Goal: Task Accomplishment & Management: Complete application form

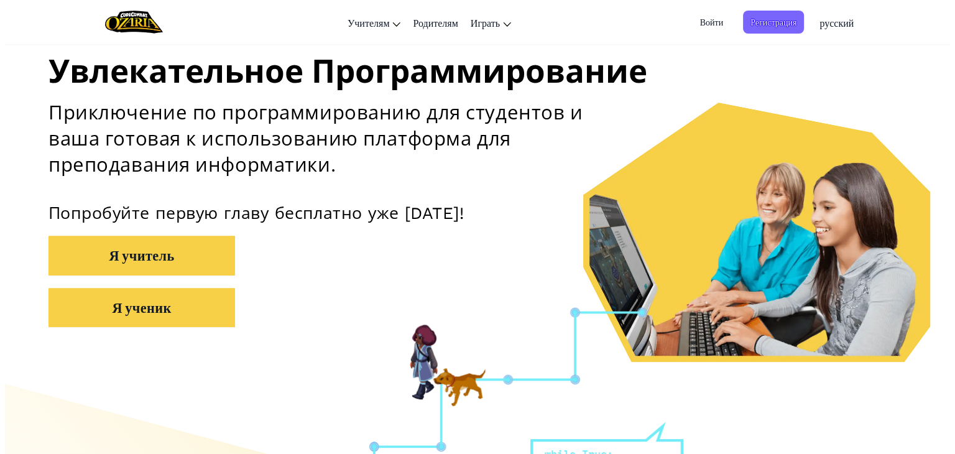
scroll to position [174, 0]
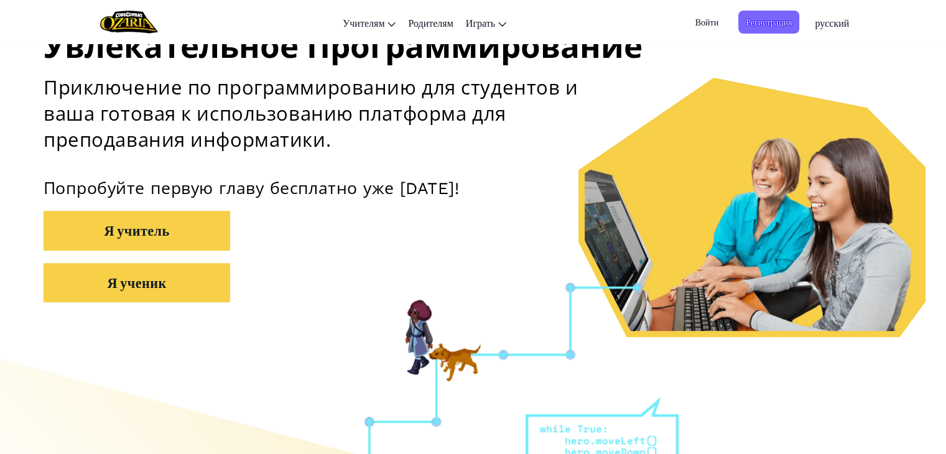
click at [644, 74] on div "Увлекательное Программирование Приключение по программированию для студентов и …" at bounding box center [473, 124] width 859 height 381
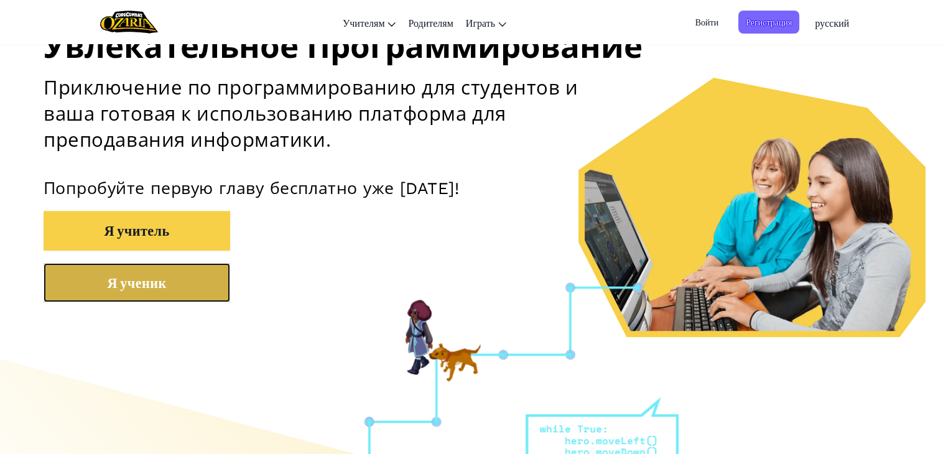
click at [119, 282] on button "Я ученик" at bounding box center [137, 282] width 187 height 39
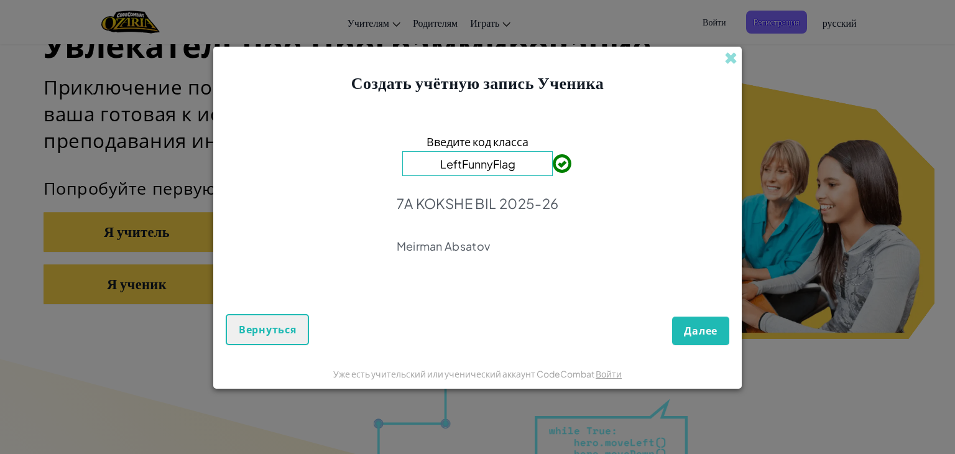
type input "LeftFunnyFlag"
click at [700, 327] on span "Далее" at bounding box center [701, 331] width 34 height 14
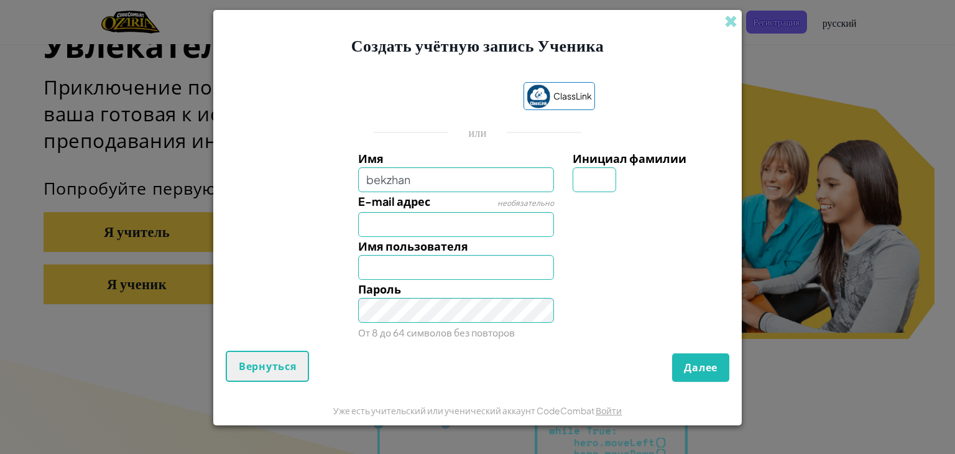
type input "bekzhan"
type input "Bekzhan"
click at [598, 182] on input "Инициал фамилии" at bounding box center [595, 179] width 44 height 25
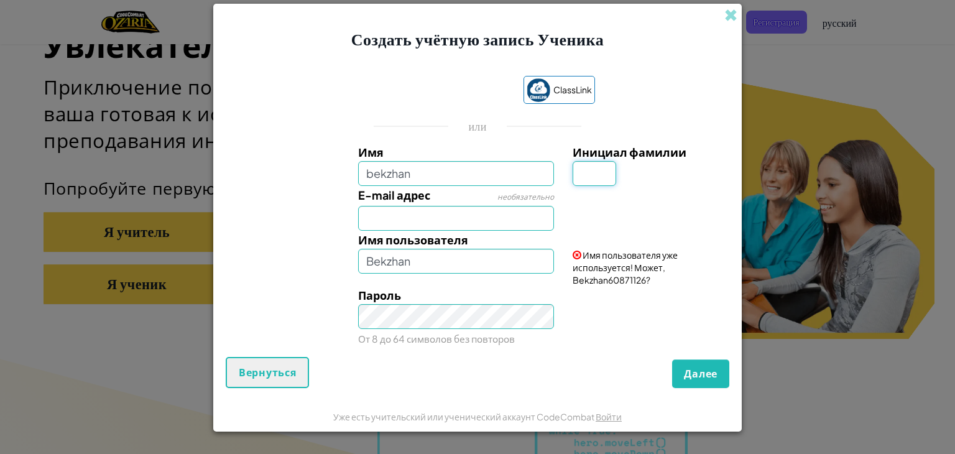
type input "V"
type input "M"
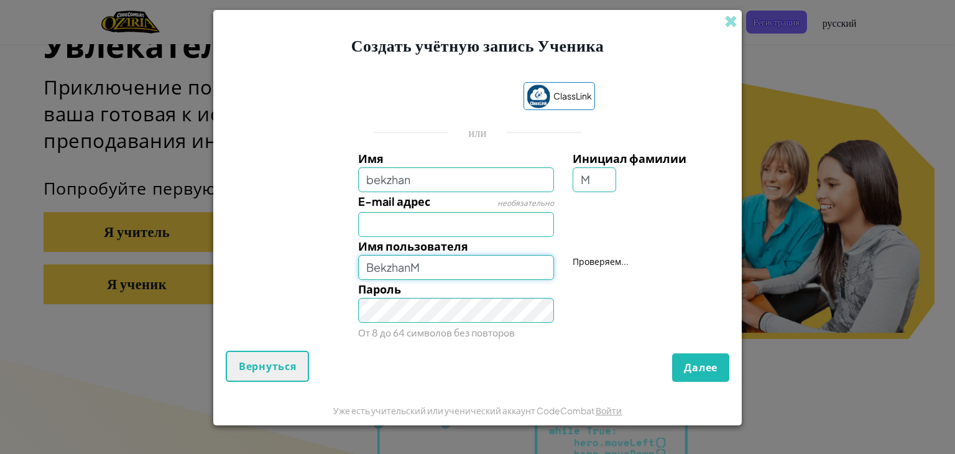
click at [465, 264] on input "BekzhanM" at bounding box center [456, 267] width 197 height 25
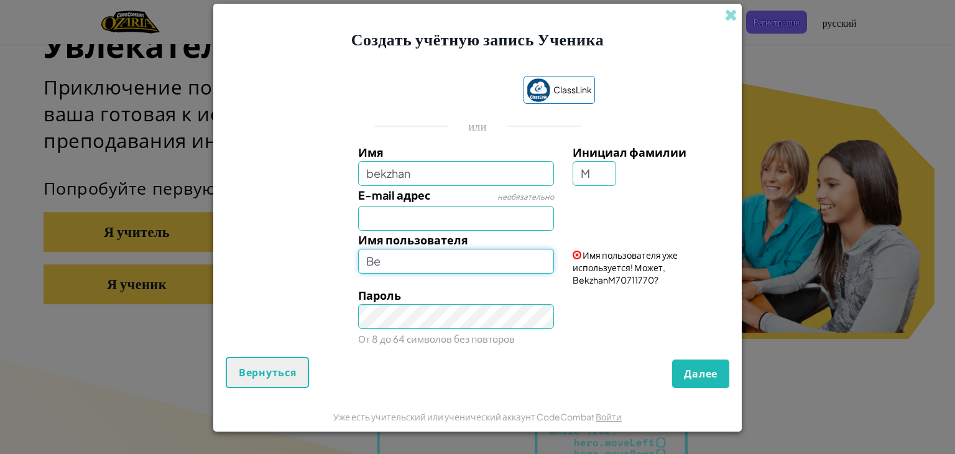
type input "B"
type input "v"
type input "Vt0rn1k"
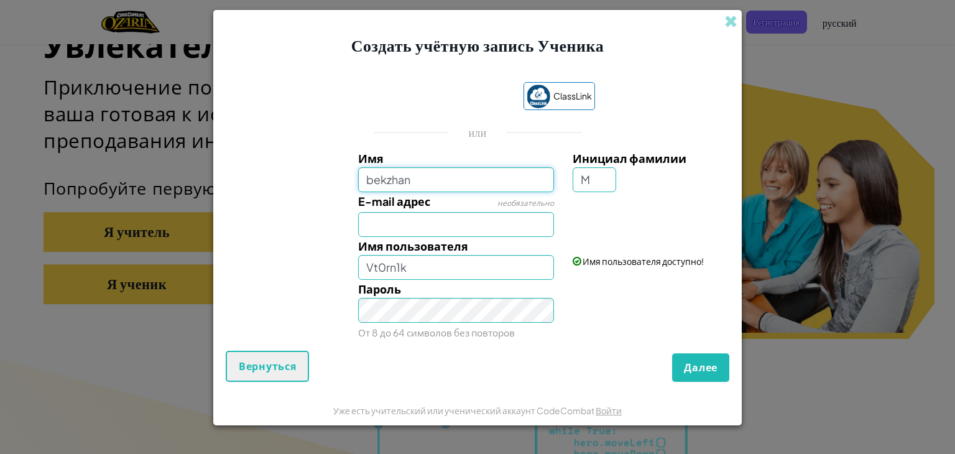
click at [370, 181] on input "bekzhan" at bounding box center [456, 179] width 197 height 25
type input "Bekzhan"
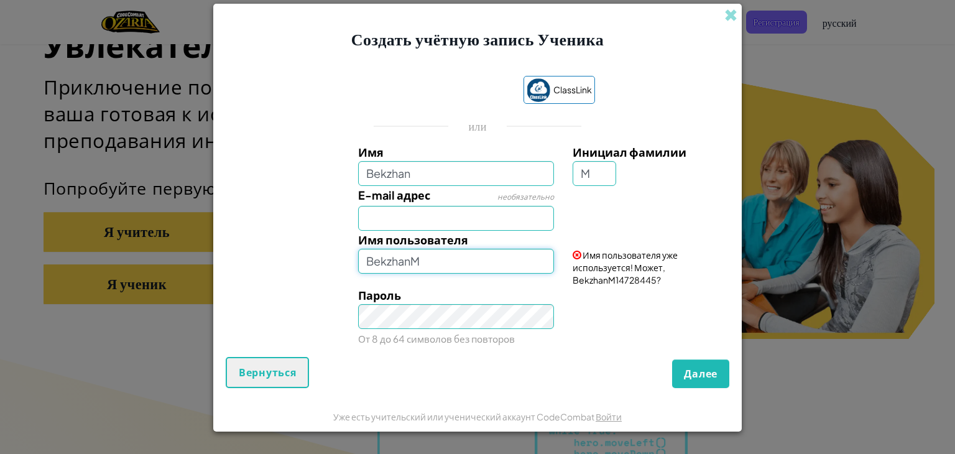
click at [493, 266] on input "BekzhanM" at bounding box center [456, 261] width 197 height 25
type input "B"
type input "vt0rn1k"
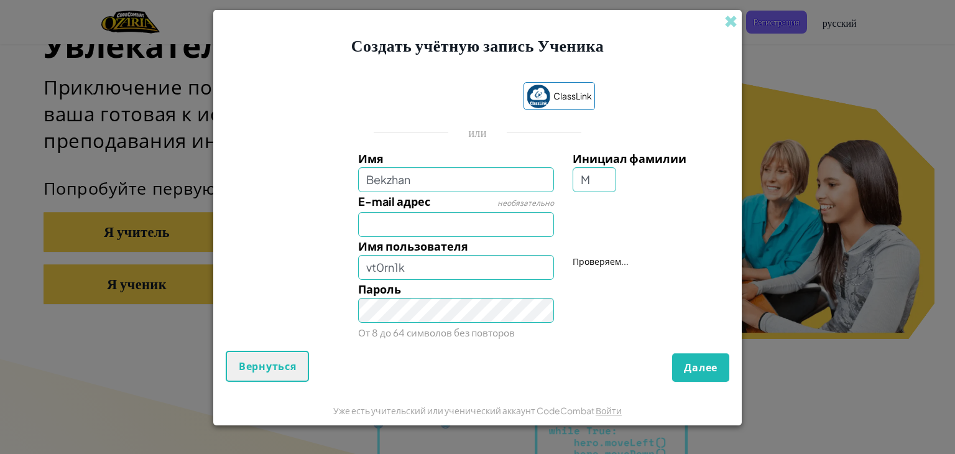
click at [586, 297] on div "Пароль От 8 до 64 символов без повторов" at bounding box center [478, 311] width 516 height 62
click at [697, 365] on span "Далее" at bounding box center [701, 368] width 34 height 14
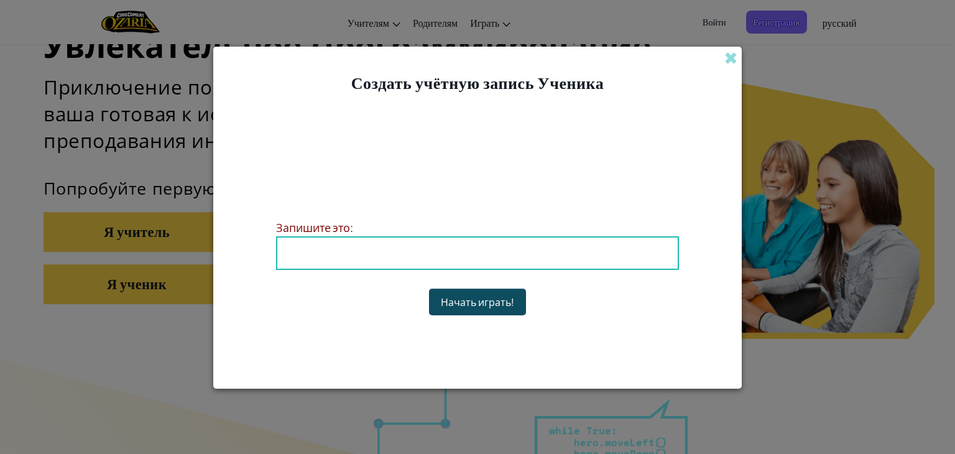
click at [467, 293] on button "Начать играть!" at bounding box center [477, 302] width 97 height 27
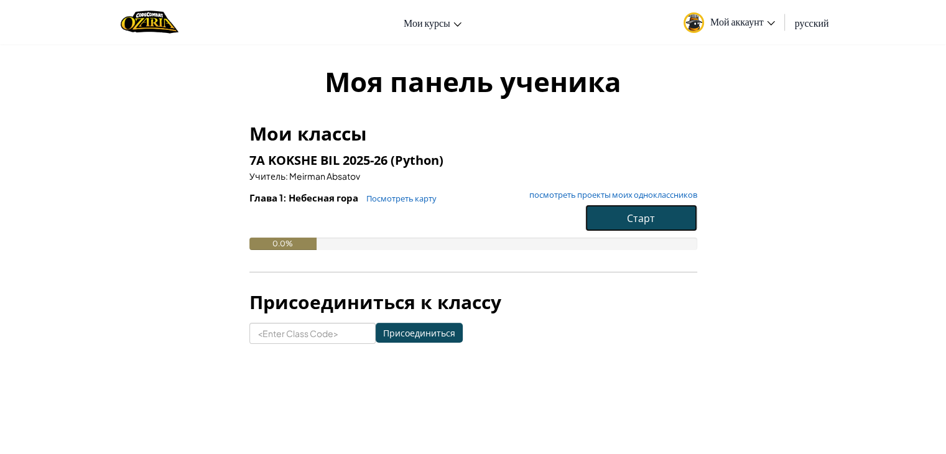
click at [623, 216] on button "Старт" at bounding box center [641, 218] width 112 height 27
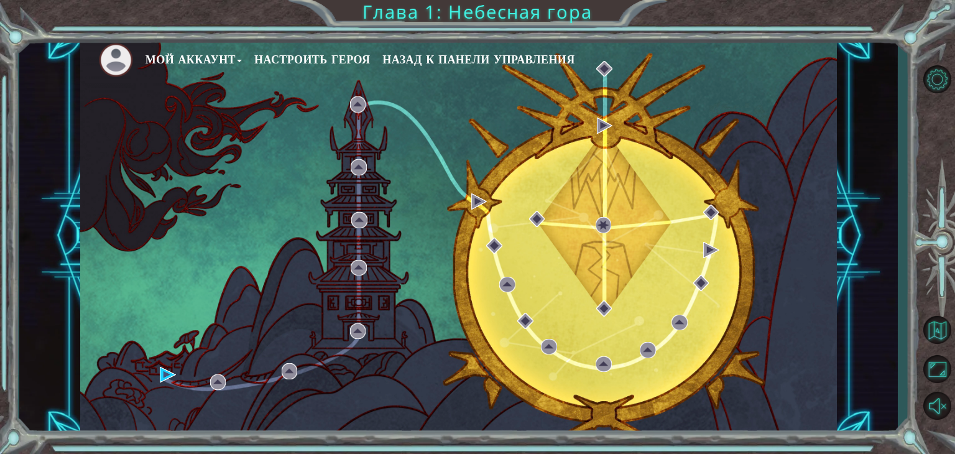
click at [331, 53] on button "Настроить героя" at bounding box center [312, 59] width 116 height 19
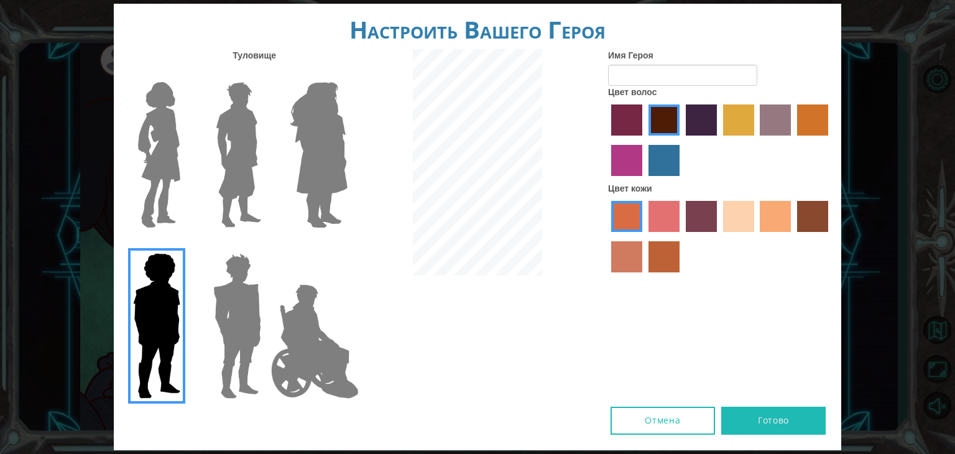
click at [154, 108] on img at bounding box center [159, 155] width 52 height 156
click at [185, 74] on input "Hero Connie" at bounding box center [185, 74] width 0 height 0
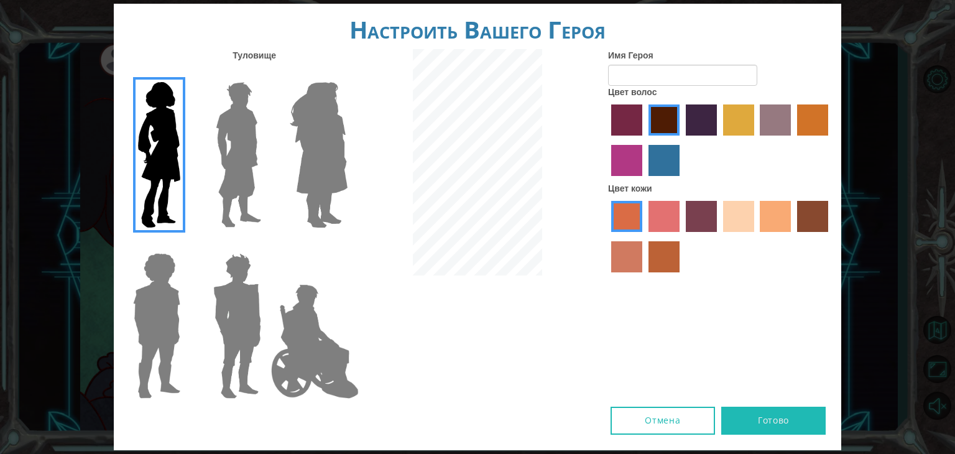
click at [244, 121] on img at bounding box center [238, 155] width 55 height 156
click at [266, 74] on input "Hero Lars" at bounding box center [266, 74] width 0 height 0
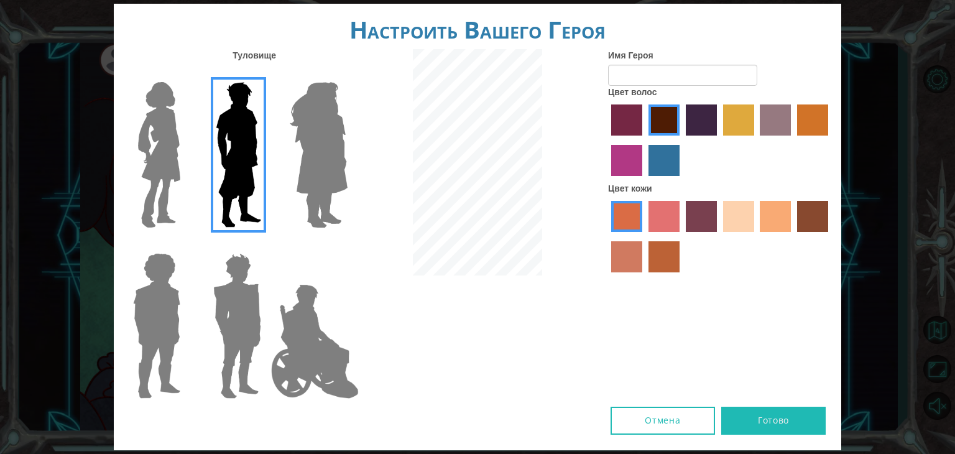
click at [324, 136] on img at bounding box center [319, 155] width 68 height 156
click at [347, 74] on input "Hero Amethyst" at bounding box center [347, 74] width 0 height 0
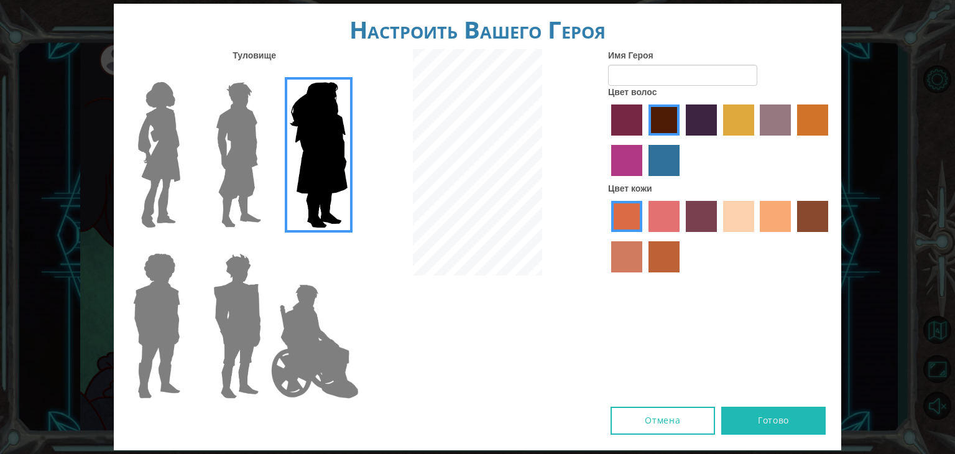
click at [239, 286] on img at bounding box center [237, 326] width 58 height 156
click at [266, 245] on input "Hero Garnet" at bounding box center [266, 245] width 0 height 0
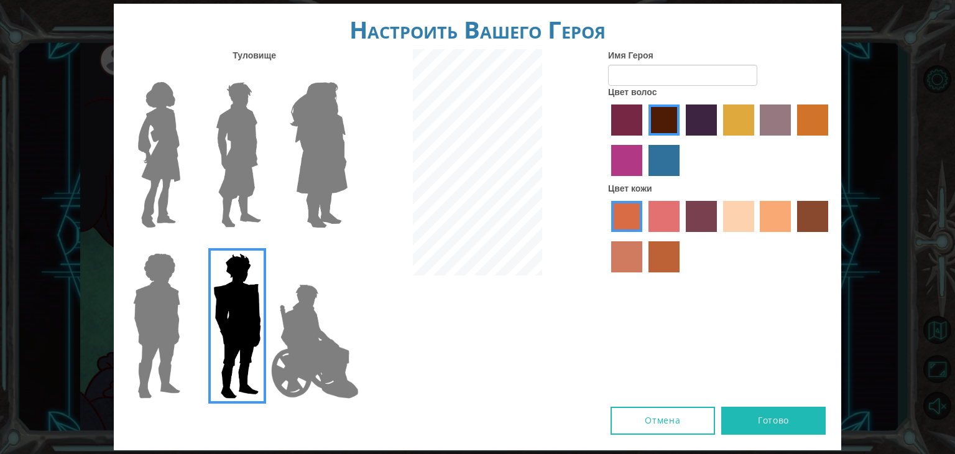
click at [243, 132] on img at bounding box center [238, 155] width 55 height 156
click at [266, 74] on input "Hero Lars" at bounding box center [266, 74] width 0 height 0
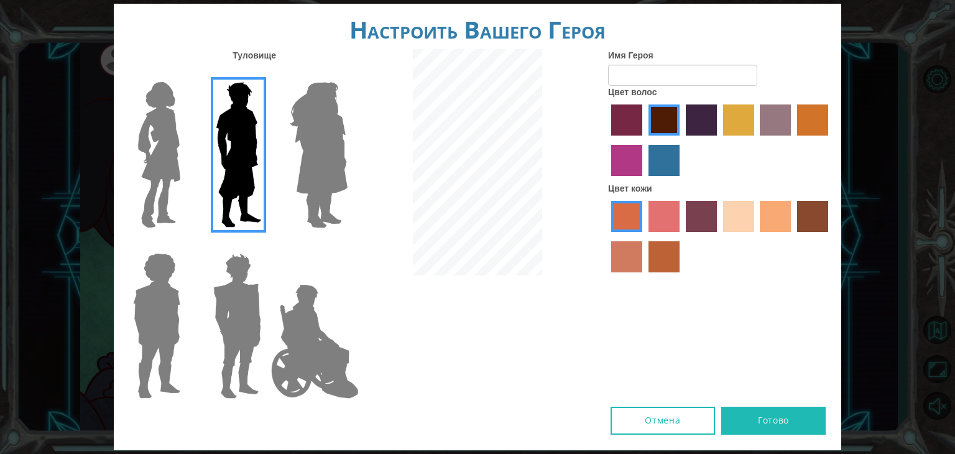
click at [736, 212] on label "sandy beach skin color" at bounding box center [738, 216] width 31 height 31
click at [719, 236] on input "sandy beach skin color" at bounding box center [719, 236] width 0 height 0
click at [750, 417] on button "Готово" at bounding box center [774, 421] width 104 height 28
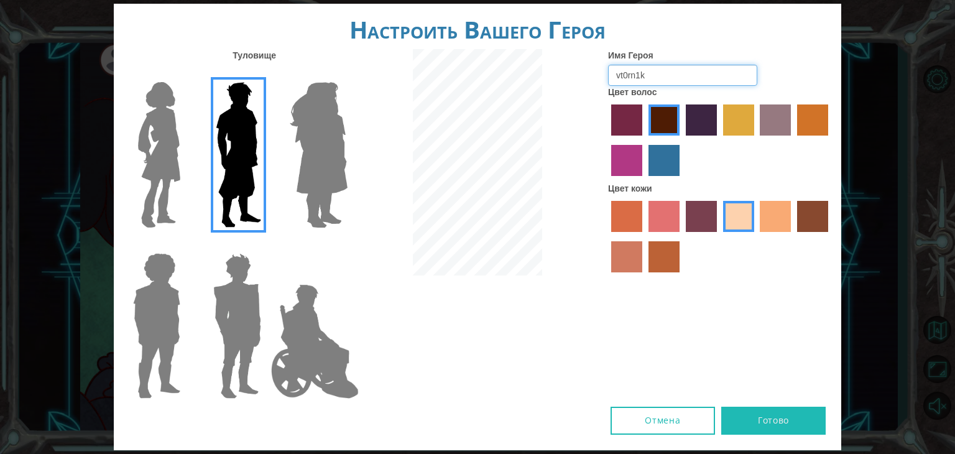
type input "vt0rn1k"
click at [766, 422] on button "Готово" at bounding box center [774, 421] width 104 height 28
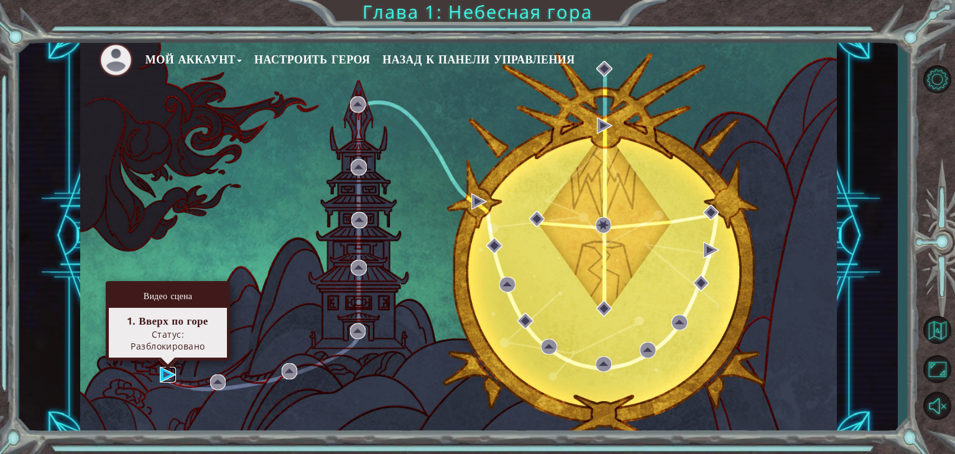
click at [163, 374] on img at bounding box center [168, 375] width 16 height 16
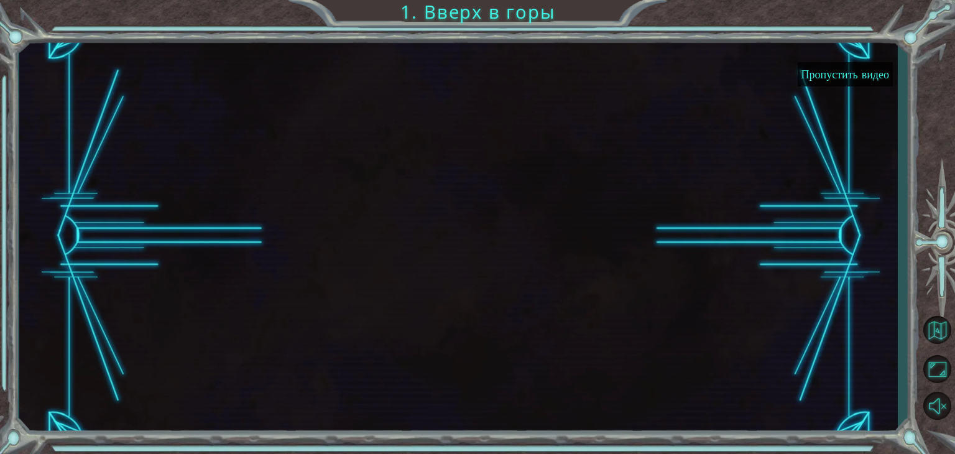
click at [827, 72] on button "Пропустить видео" at bounding box center [845, 74] width 95 height 24
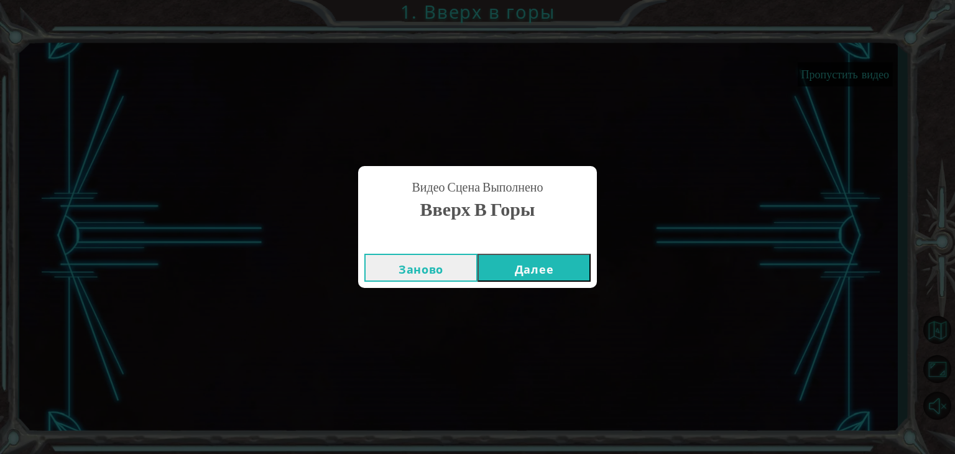
click at [521, 264] on button "Далее" at bounding box center [534, 268] width 113 height 28
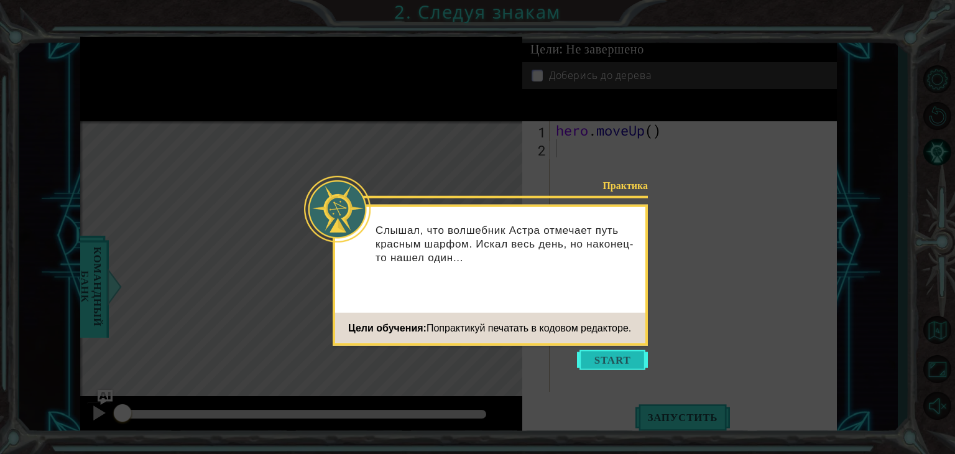
click at [607, 351] on button "Start" at bounding box center [612, 360] width 71 height 20
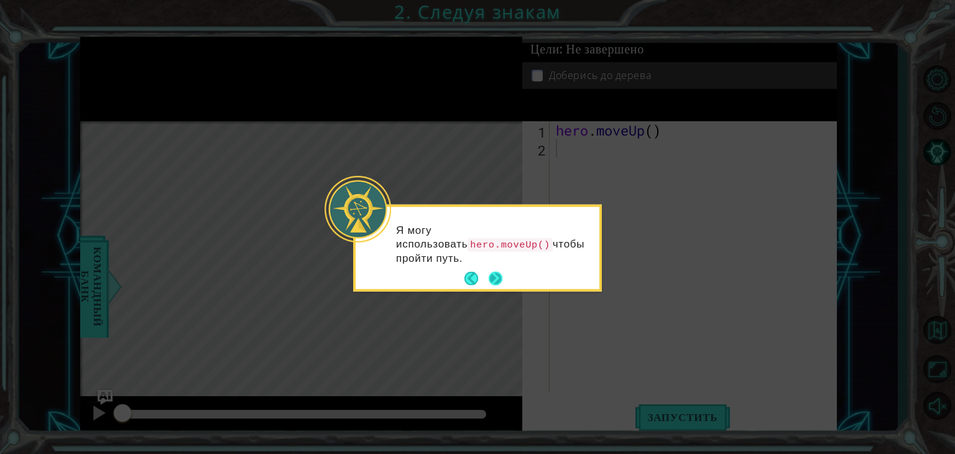
click at [492, 272] on button "Next" at bounding box center [496, 279] width 14 height 14
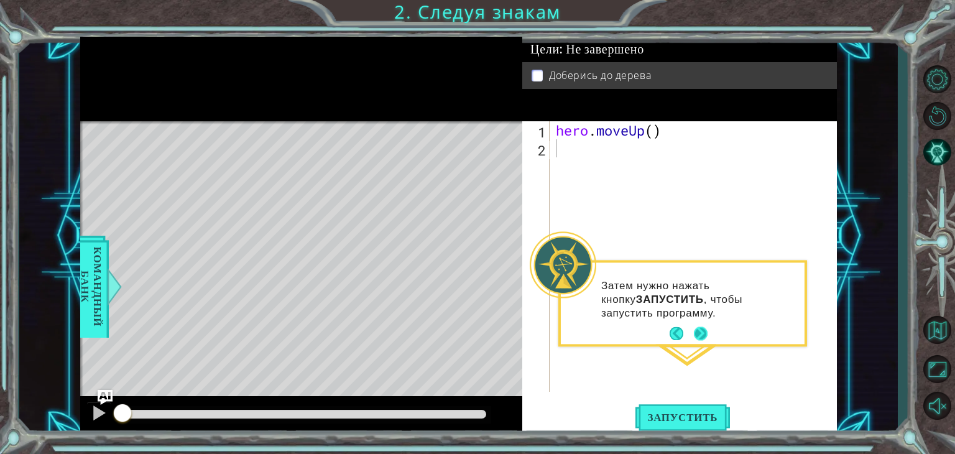
click at [699, 328] on button "Next" at bounding box center [701, 334] width 14 height 14
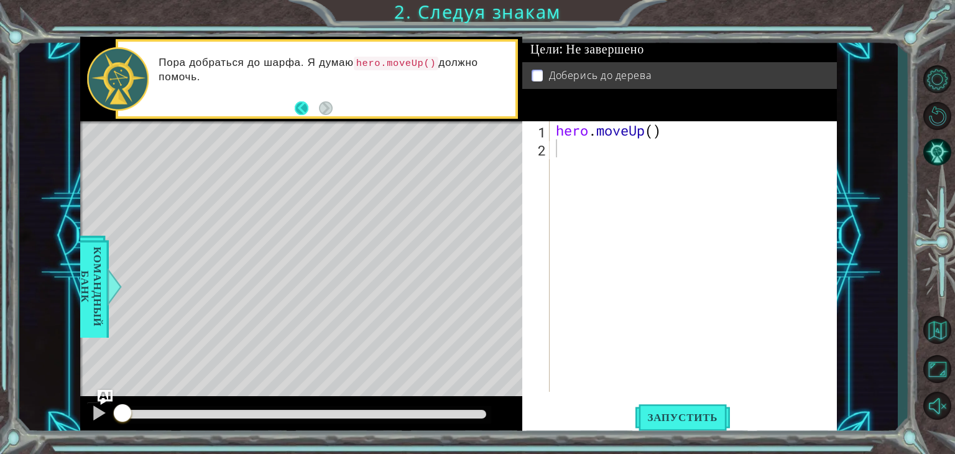
click at [301, 103] on button "Back" at bounding box center [307, 108] width 24 height 14
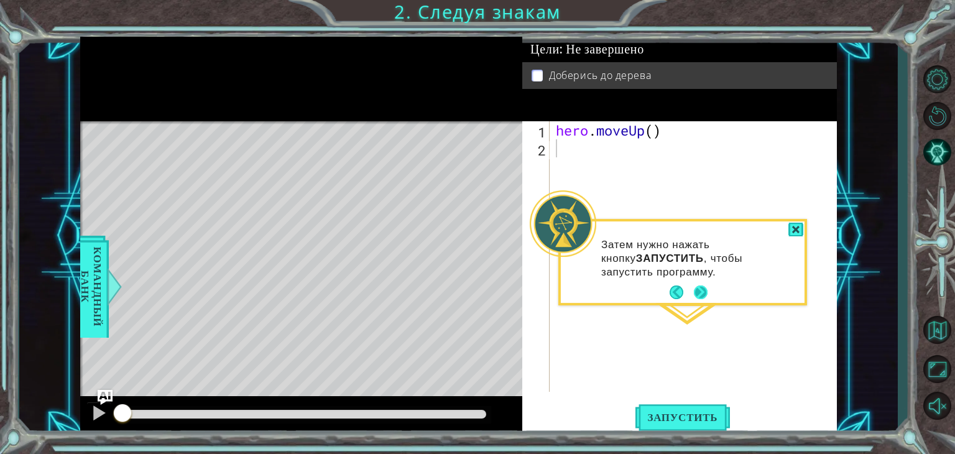
click at [700, 288] on button "Next" at bounding box center [701, 293] width 14 height 14
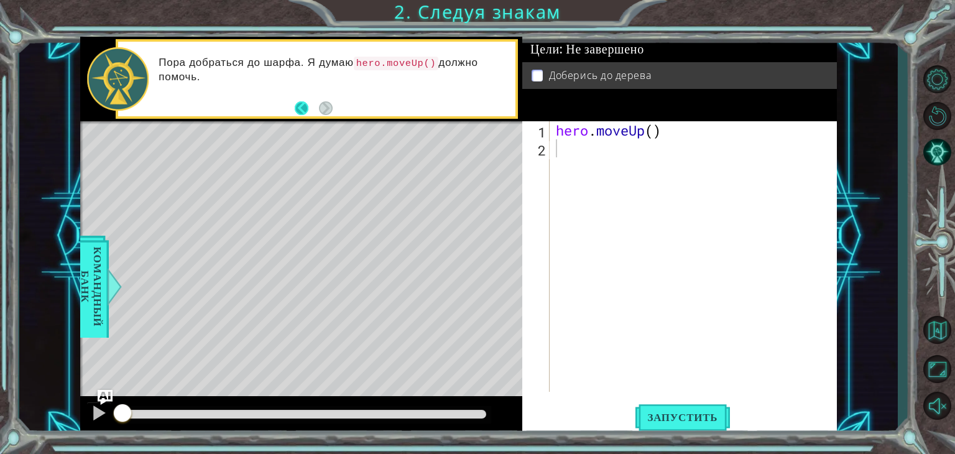
click at [301, 101] on button "Back" at bounding box center [307, 108] width 24 height 14
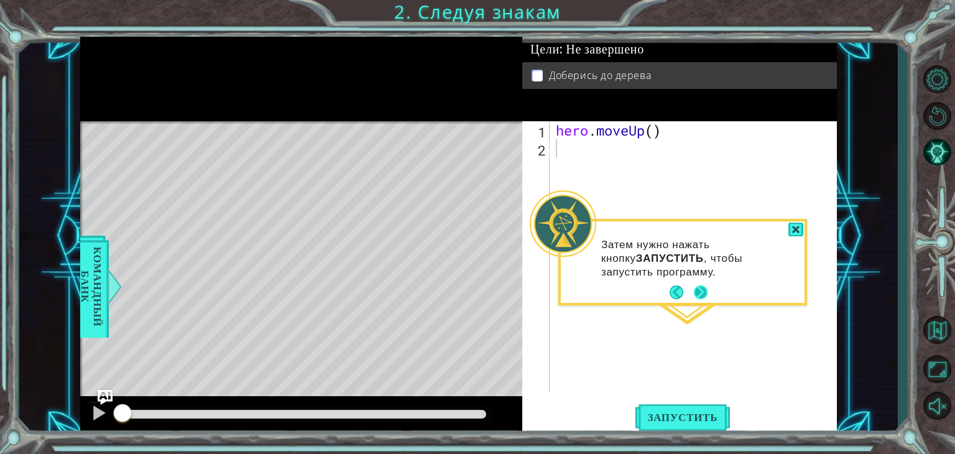
click at [703, 286] on button "Next" at bounding box center [701, 293] width 14 height 14
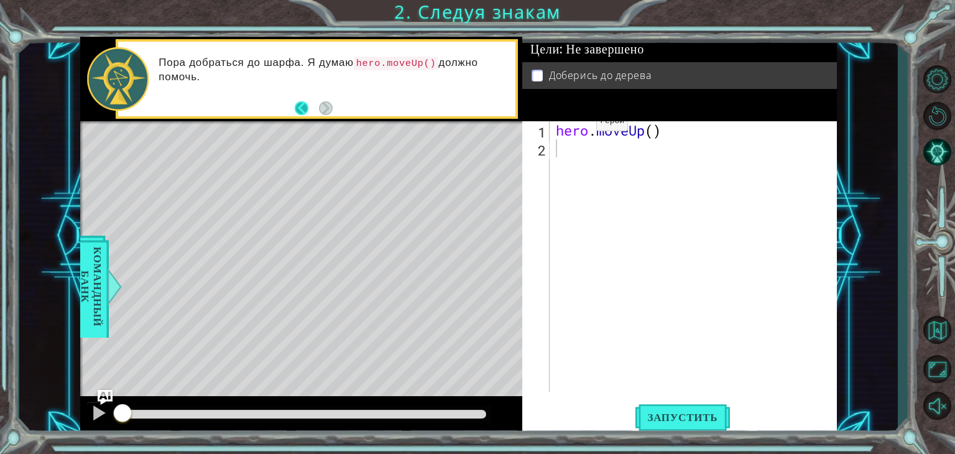
click at [299, 102] on button "Back" at bounding box center [307, 108] width 24 height 14
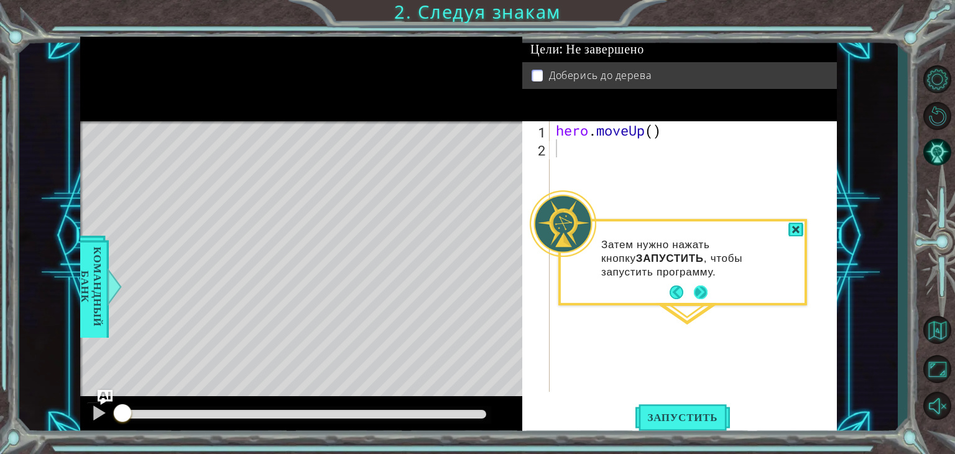
click at [695, 293] on button "Next" at bounding box center [701, 293] width 14 height 14
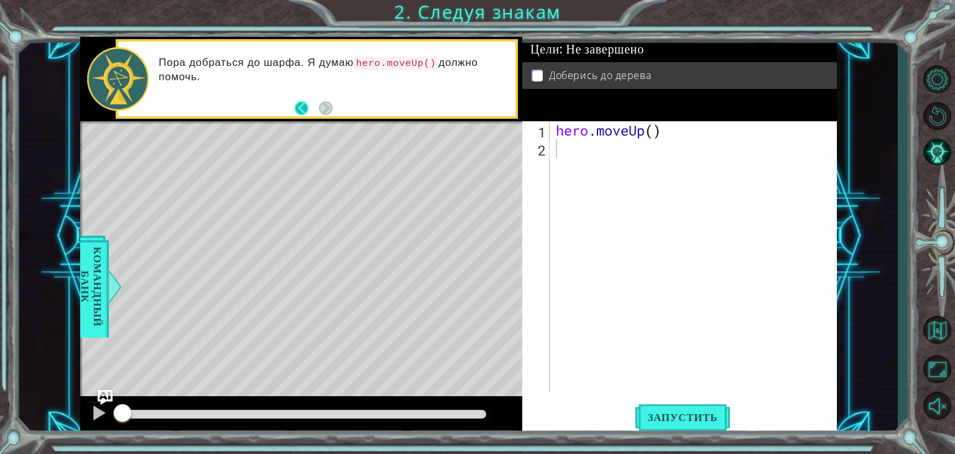
click at [302, 104] on button "Back" at bounding box center [307, 108] width 24 height 14
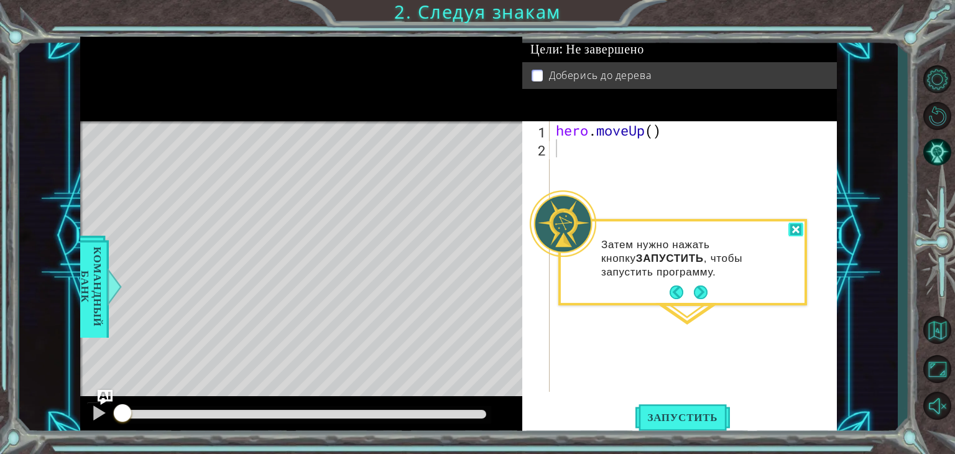
click at [797, 226] on div at bounding box center [796, 230] width 15 height 14
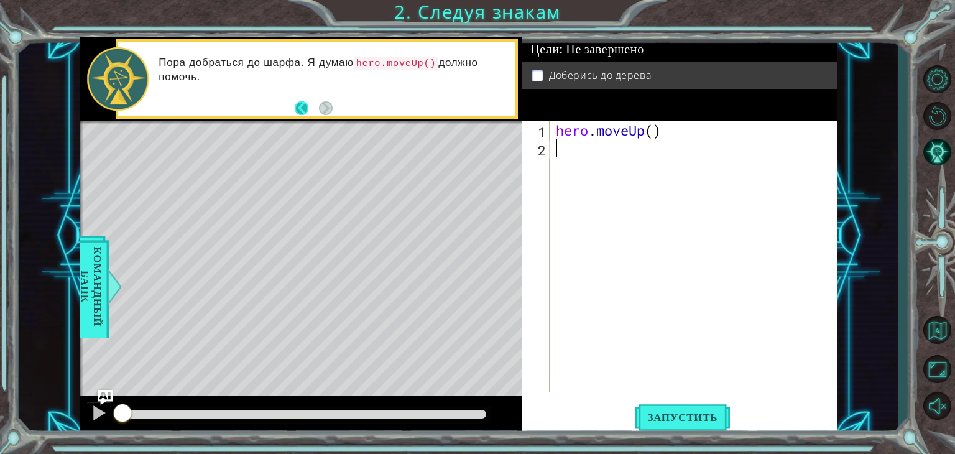
click at [300, 110] on button "Back" at bounding box center [307, 108] width 24 height 14
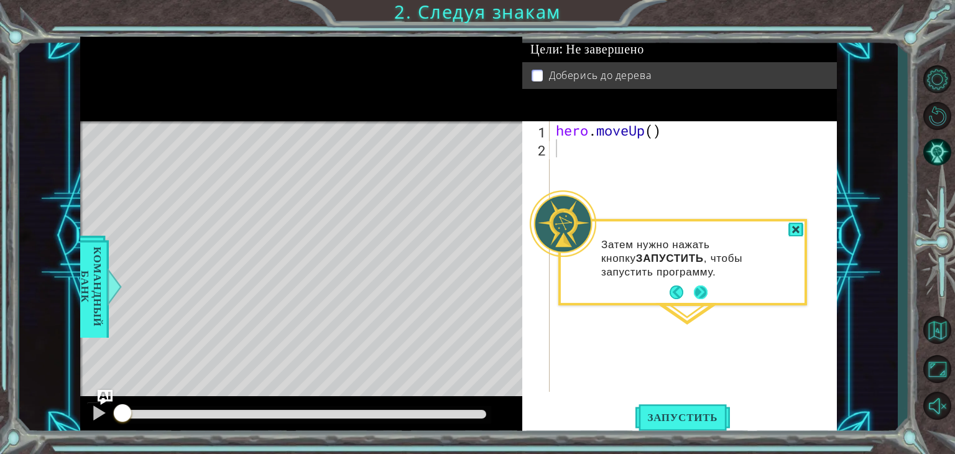
click at [699, 287] on button "Next" at bounding box center [701, 293] width 14 height 14
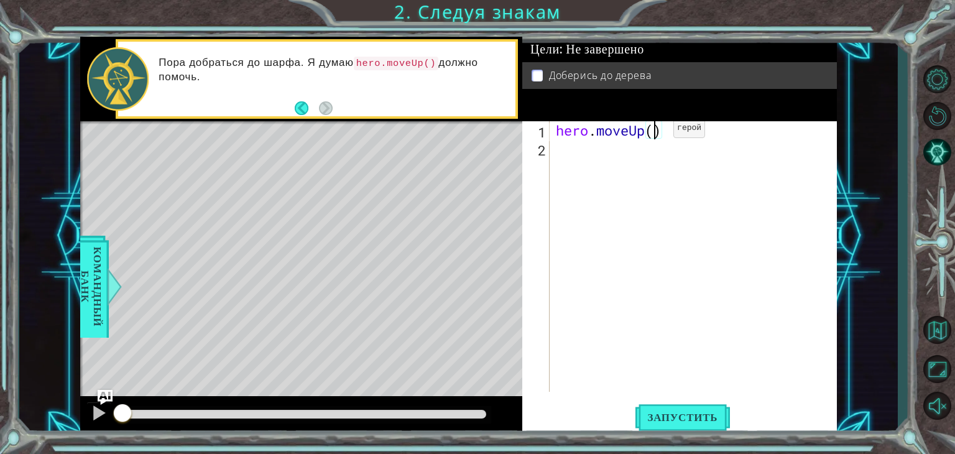
click at [654, 131] on div "hero . moveUp ( )" at bounding box center [697, 274] width 287 height 307
type textarea "hero.moveUp(2)"
click at [659, 412] on span "Запустить" at bounding box center [683, 417] width 95 height 12
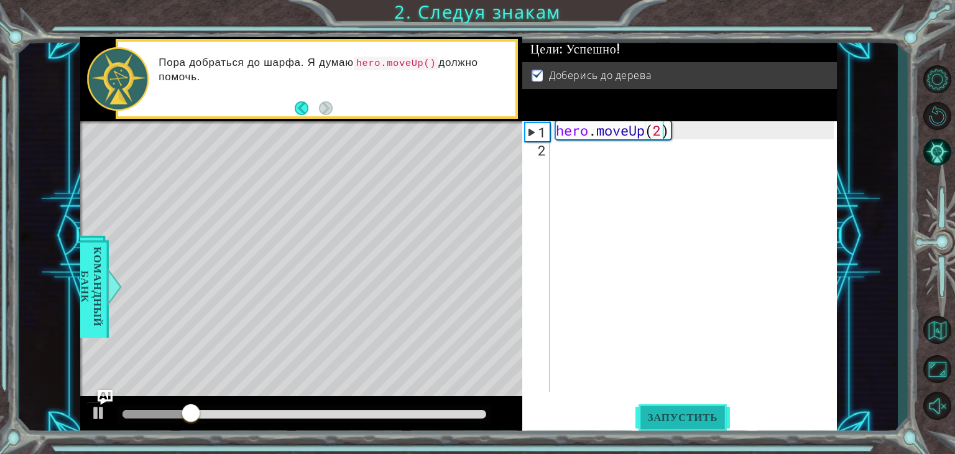
click at [659, 412] on span "Запустить" at bounding box center [683, 417] width 95 height 12
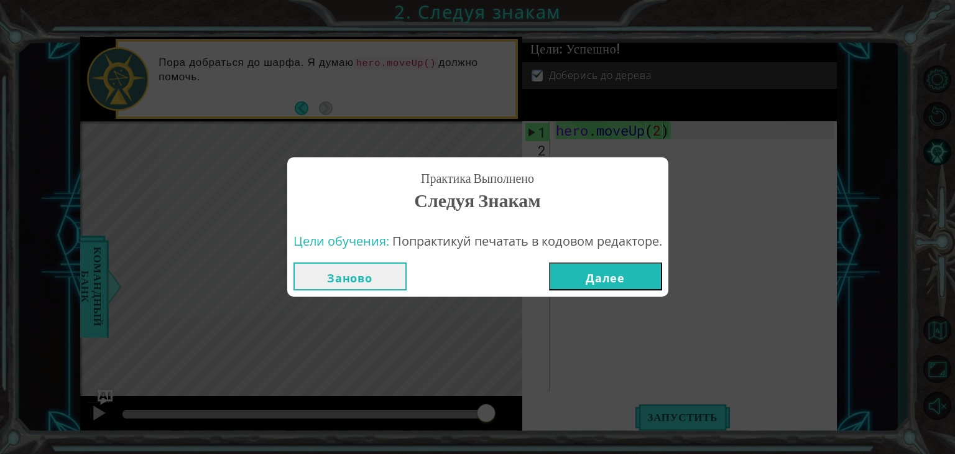
click at [606, 274] on button "Далее" at bounding box center [605, 276] width 113 height 28
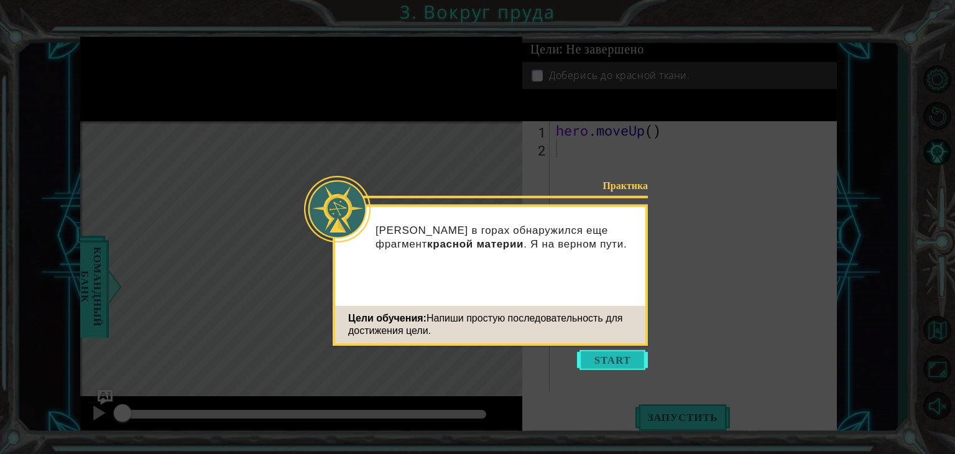
click at [629, 364] on button "Start" at bounding box center [612, 360] width 71 height 20
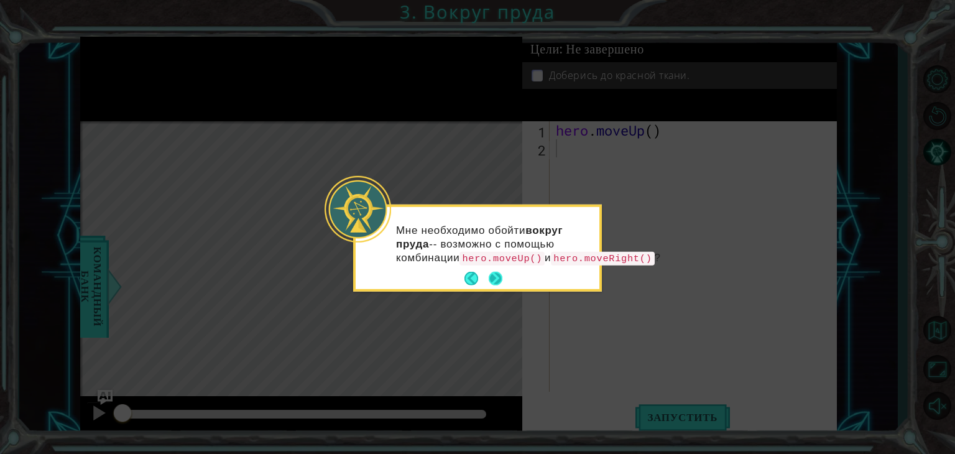
click at [496, 286] on button "Next" at bounding box center [496, 279] width 14 height 14
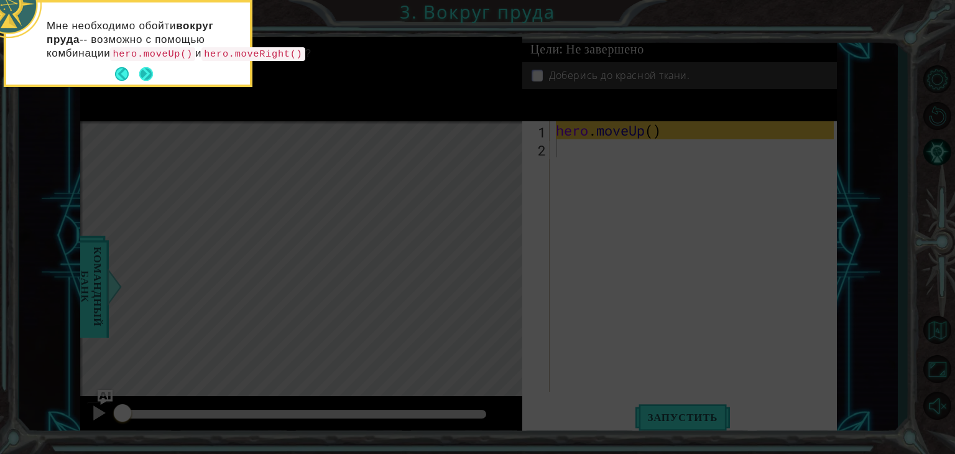
click at [144, 79] on button "Next" at bounding box center [146, 74] width 14 height 14
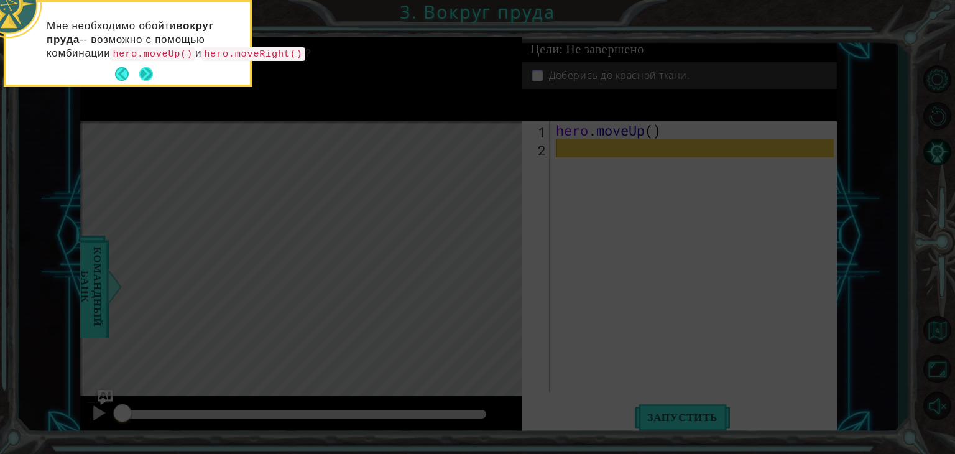
click at [147, 81] on button "Next" at bounding box center [146, 74] width 14 height 14
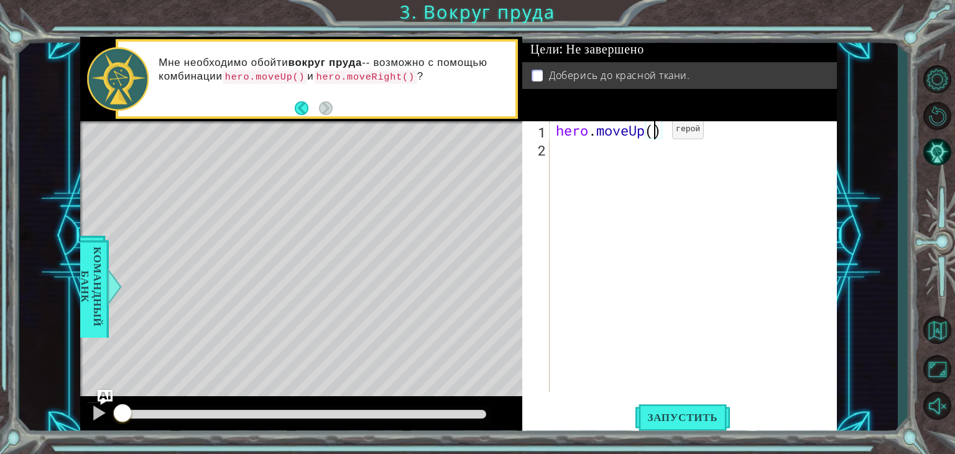
click at [654, 132] on div "hero . moveUp ( )" at bounding box center [697, 274] width 287 height 307
type textarea "hero.moveUp(2)"
click at [582, 153] on div "hero . moveUp ( 2 )" at bounding box center [697, 274] width 287 height 307
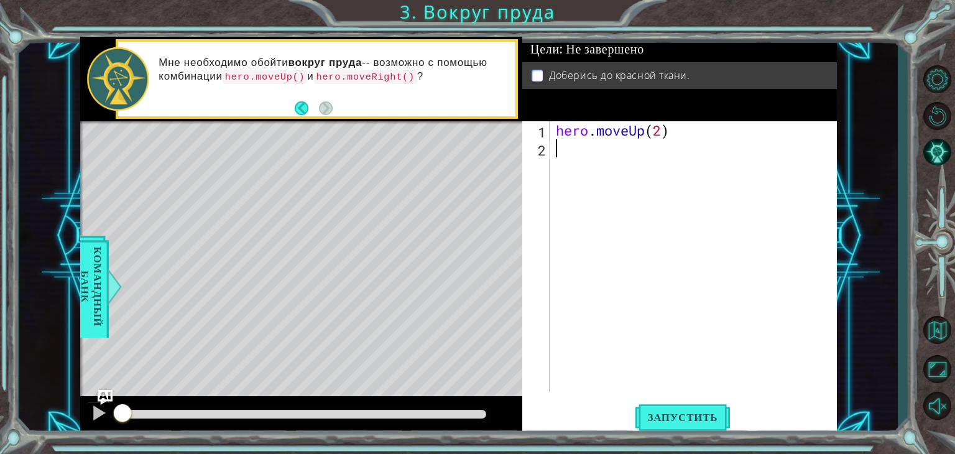
type textarea "h"
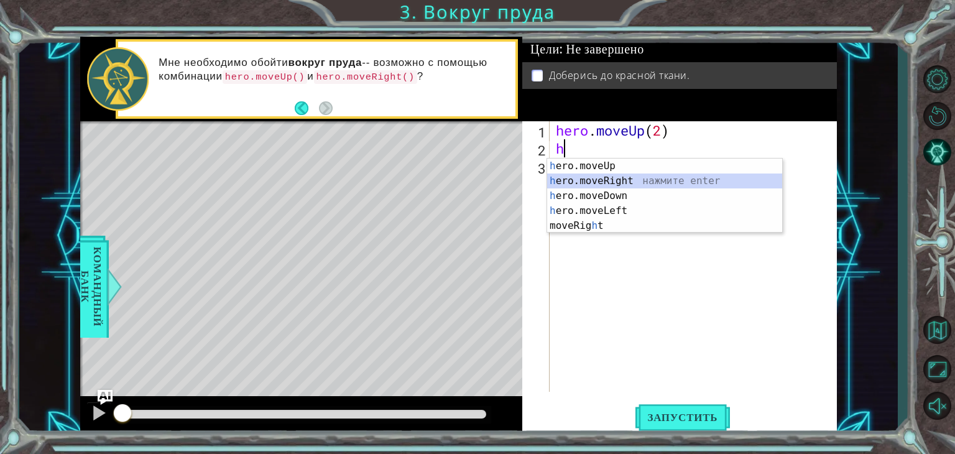
click at [603, 175] on div "h ero.moveUp нажмите enter h ero.moveRight нажмите enter h ero.moveDown нажмите…" at bounding box center [664, 211] width 235 height 104
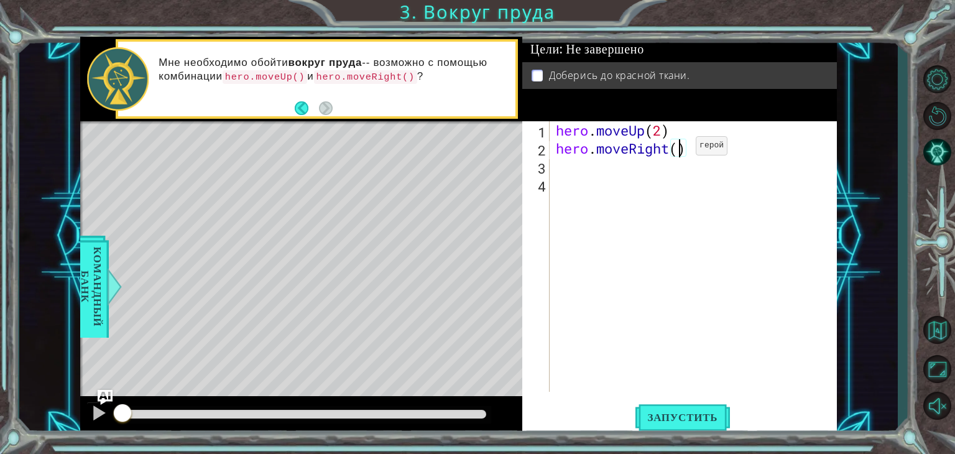
click at [677, 149] on div "hero . moveUp ( 2 ) hero . moveRight ( )" at bounding box center [697, 274] width 287 height 307
type textarea "hero.moveRight(1)"
click at [607, 174] on div "hero . moveUp ( 2 ) hero . moveRight ( 1 )" at bounding box center [697, 274] width 287 height 307
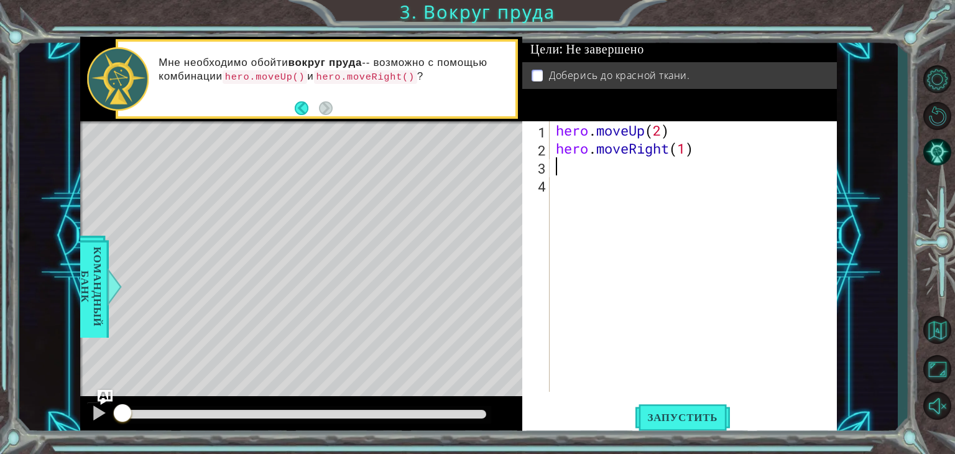
type textarea "h"
click at [663, 417] on span "Запустить" at bounding box center [683, 417] width 95 height 12
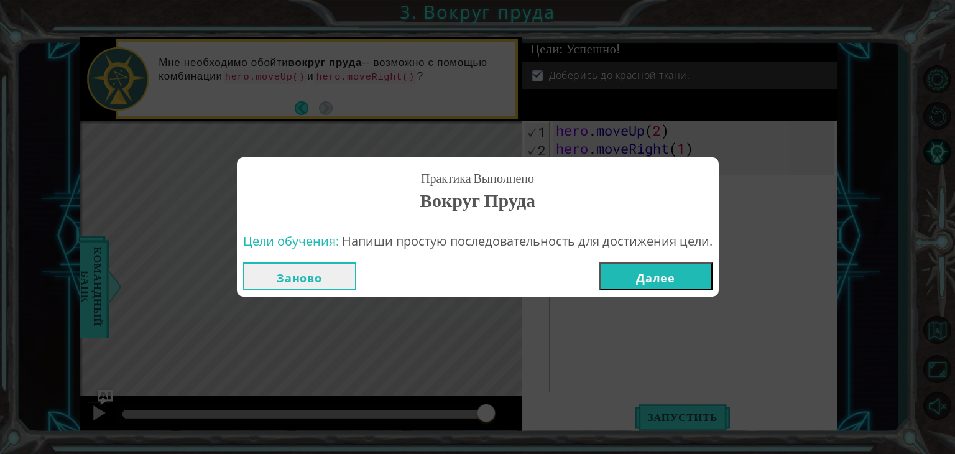
click at [664, 272] on button "Далее" at bounding box center [656, 276] width 113 height 28
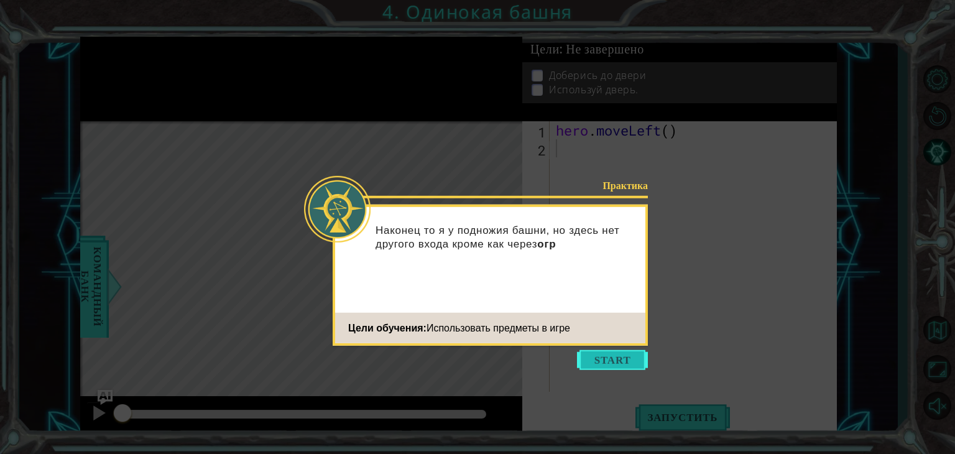
click at [615, 360] on button "Start" at bounding box center [612, 360] width 71 height 20
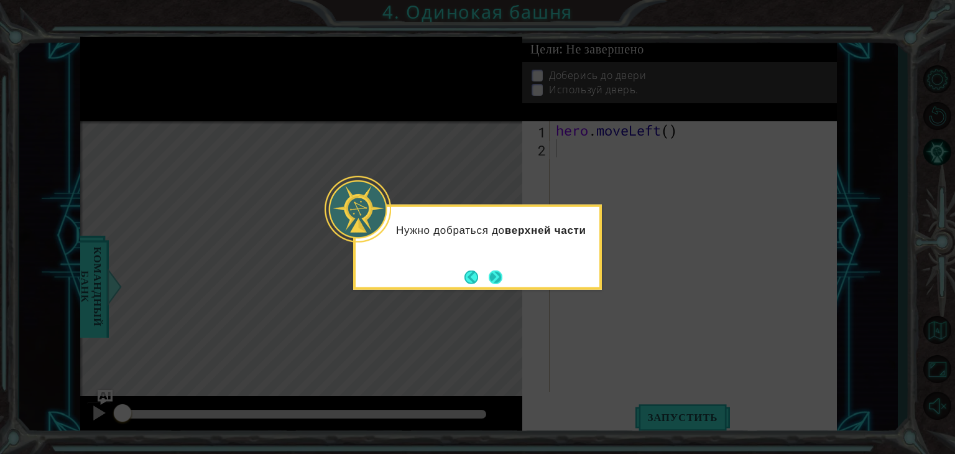
click at [499, 271] on button "Next" at bounding box center [496, 277] width 14 height 14
click at [496, 272] on button "Next" at bounding box center [496, 277] width 14 height 14
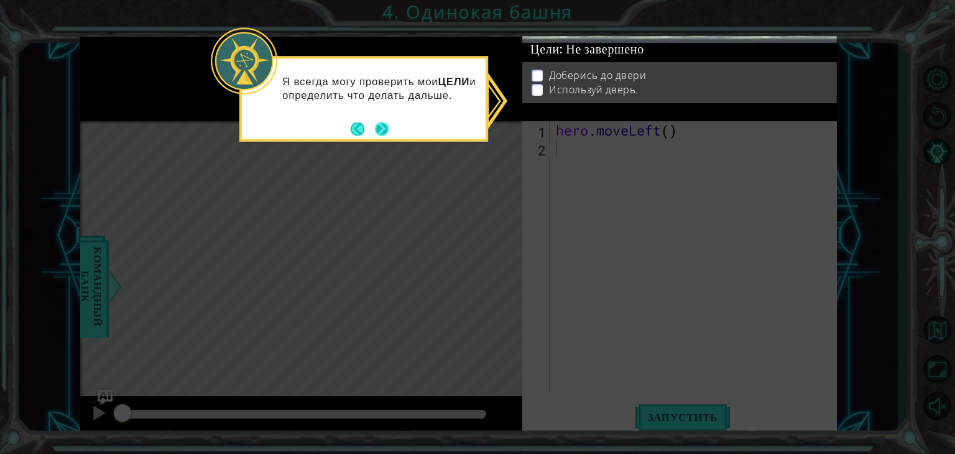
click at [383, 129] on button "Next" at bounding box center [382, 129] width 14 height 14
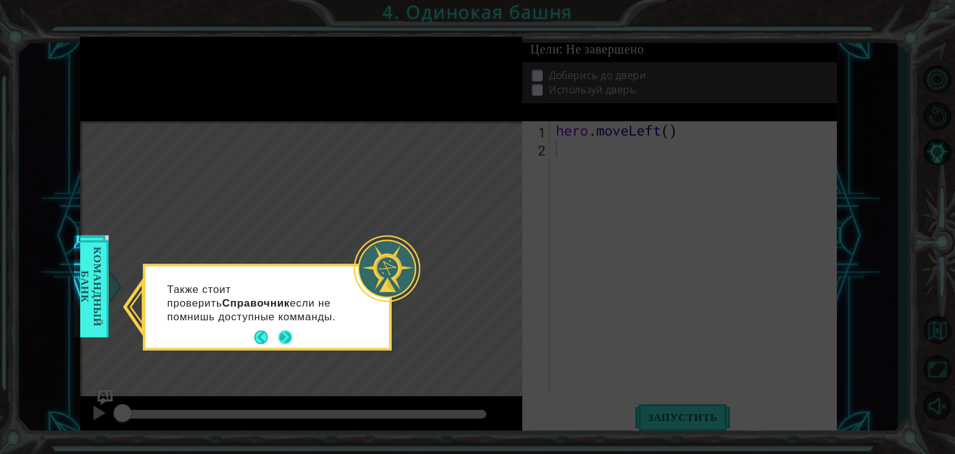
click at [281, 337] on button "Next" at bounding box center [286, 338] width 14 height 14
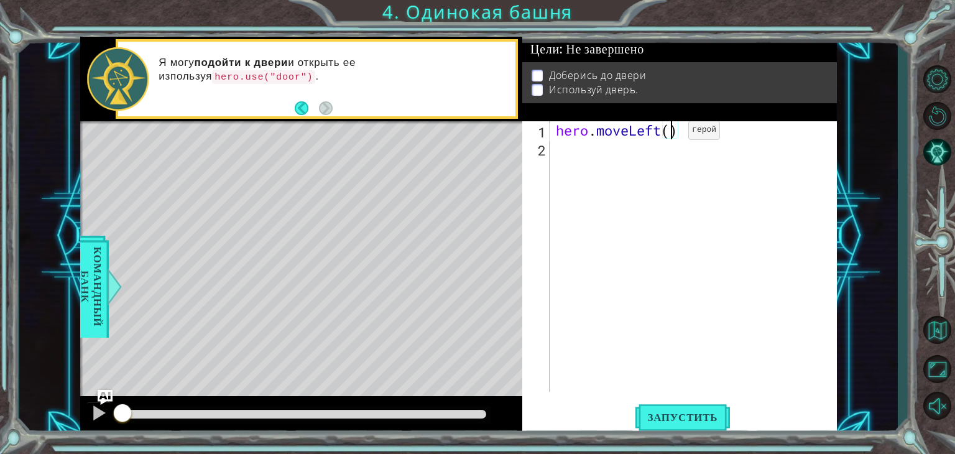
click at [669, 132] on div "hero . moveLeft ( )" at bounding box center [697, 274] width 287 height 307
type textarea "hero.moveLeft(2)"
click at [631, 147] on div "hero . moveLeft ( 2 )" at bounding box center [697, 274] width 287 height 307
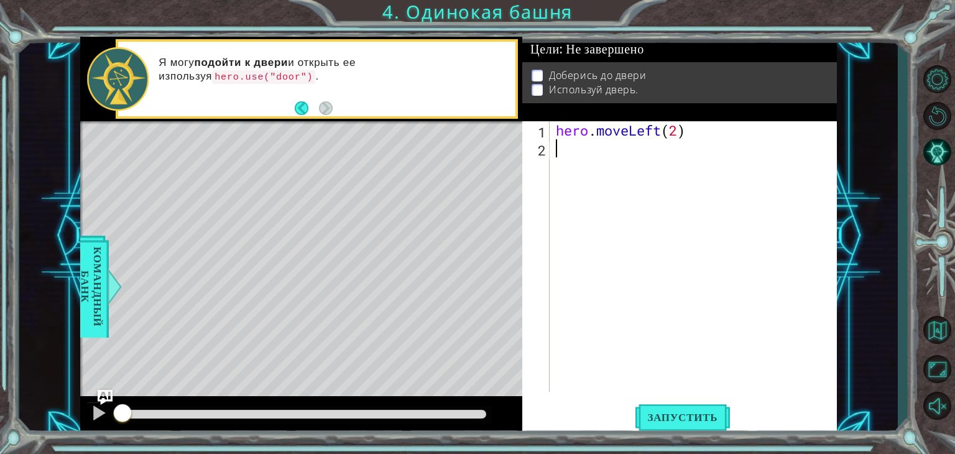
type textarea "h"
click at [653, 146] on div "hero . moveLeft ( 2 ) hero . moveUp ( )" at bounding box center [697, 274] width 287 height 307
type textarea "hero.moveUp(2)"
click at [606, 164] on div "hero . moveLeft ( 2 ) hero . moveUp ( 2 )" at bounding box center [697, 274] width 287 height 307
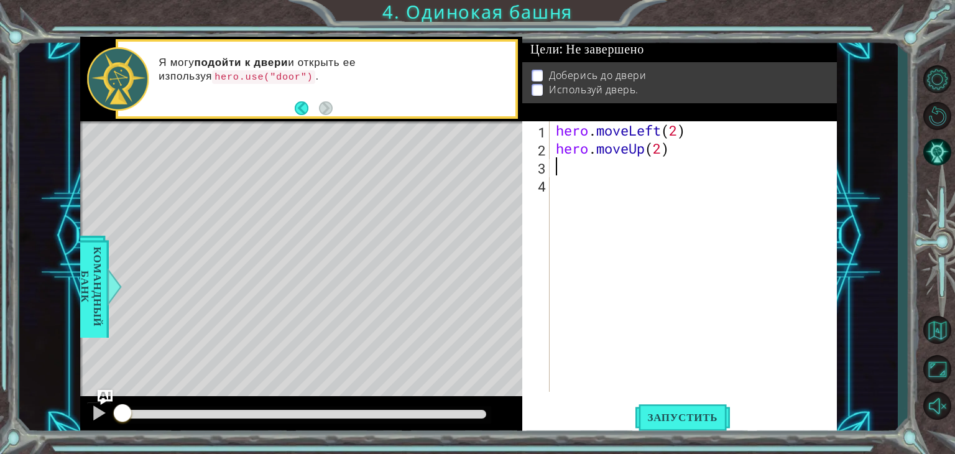
scroll to position [0, 0]
type textarea "h"
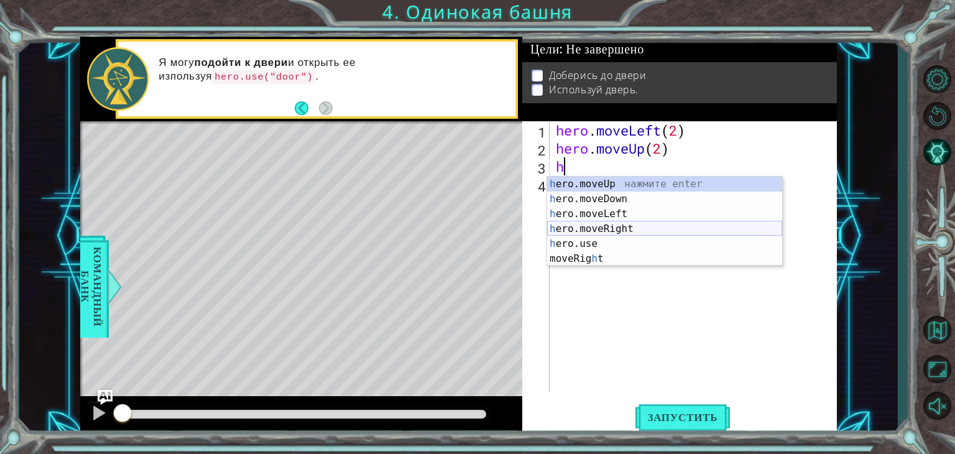
click at [623, 223] on div "h ero.moveUp нажмите enter h ero.moveDown нажмите enter h ero.moveLeft нажмите …" at bounding box center [664, 236] width 235 height 119
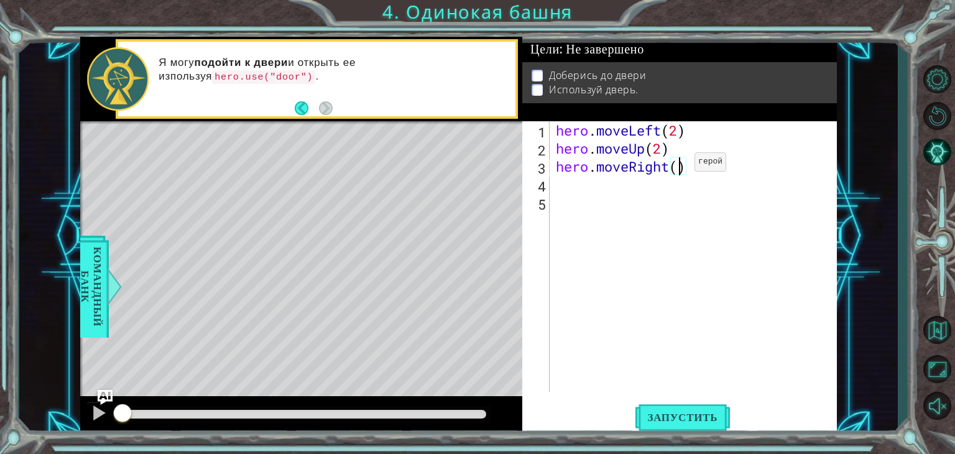
click at [676, 165] on div "hero . moveLeft ( 2 ) hero . moveUp ( 2 ) hero . moveRight ( )" at bounding box center [697, 274] width 287 height 307
type textarea "hero.moveRight(2)"
click at [610, 188] on div "hero . moveLeft ( 2 ) hero . moveUp ( 2 ) hero . moveRight ( 2 )" at bounding box center [697, 274] width 287 height 307
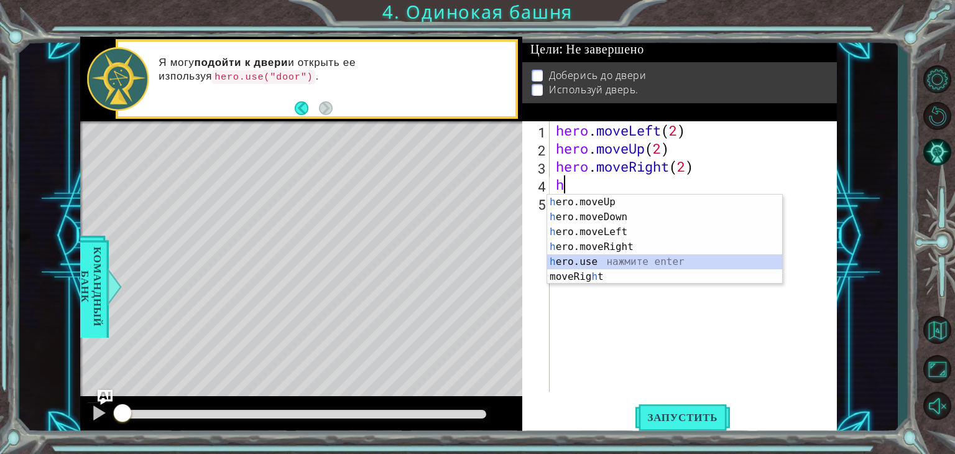
click at [596, 262] on div "h ero.moveUp нажмите enter h ero.moveDown нажмите enter h ero.moveLeft нажмите …" at bounding box center [664, 254] width 235 height 119
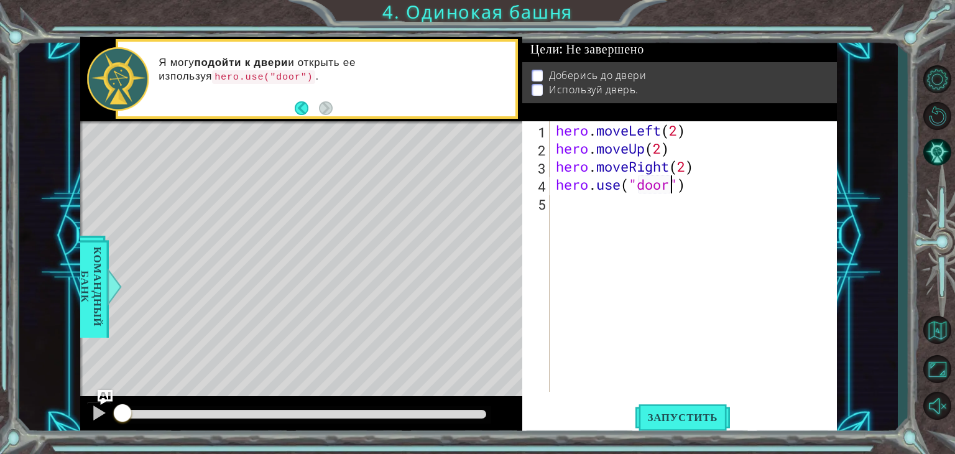
scroll to position [0, 5]
type textarea "hero.use("door")"
click at [694, 414] on span "Запустить" at bounding box center [683, 417] width 95 height 12
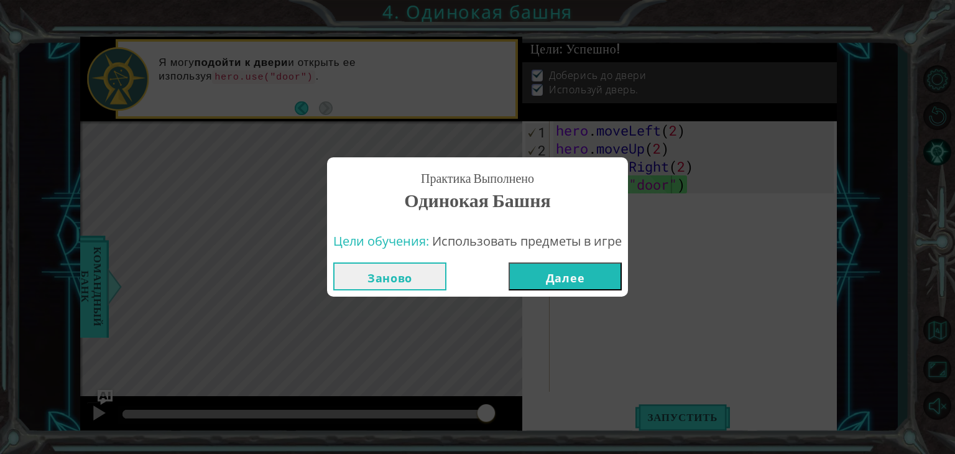
click at [590, 276] on button "Далее" at bounding box center [565, 276] width 113 height 28
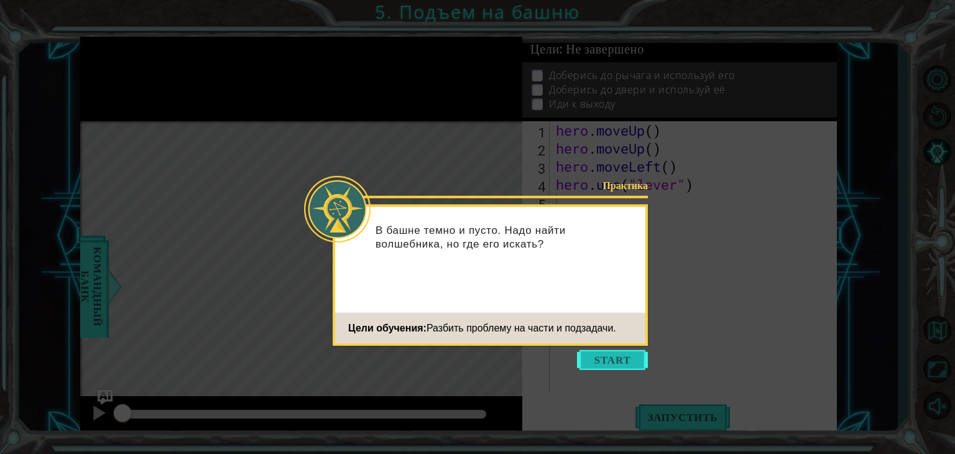
click at [612, 354] on button "Start" at bounding box center [612, 360] width 71 height 20
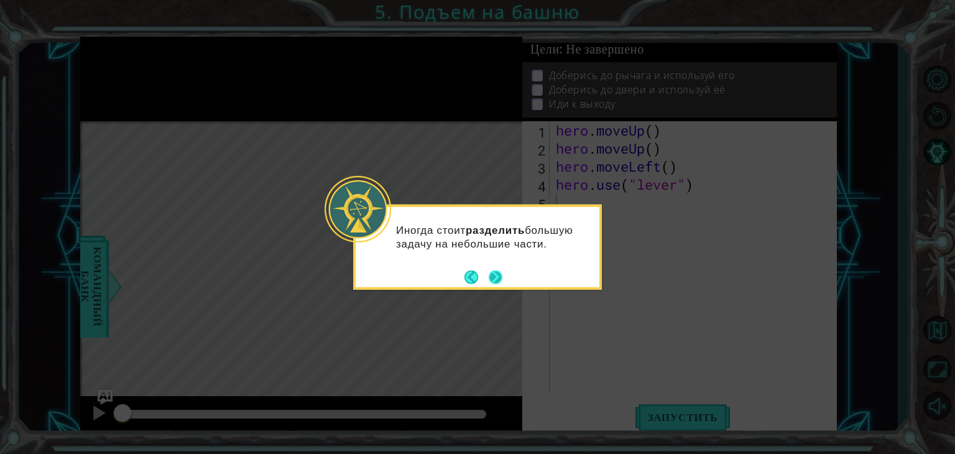
click at [498, 274] on button "Next" at bounding box center [496, 277] width 14 height 14
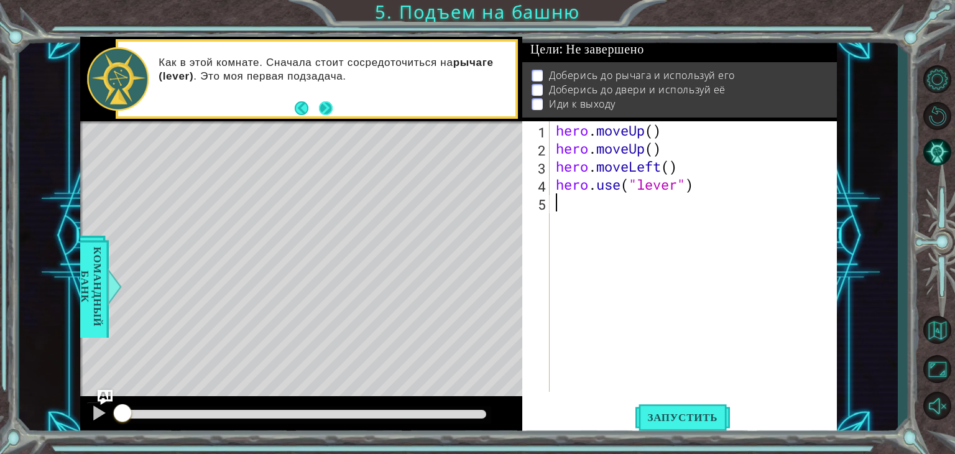
click at [326, 109] on button "Next" at bounding box center [326, 108] width 14 height 14
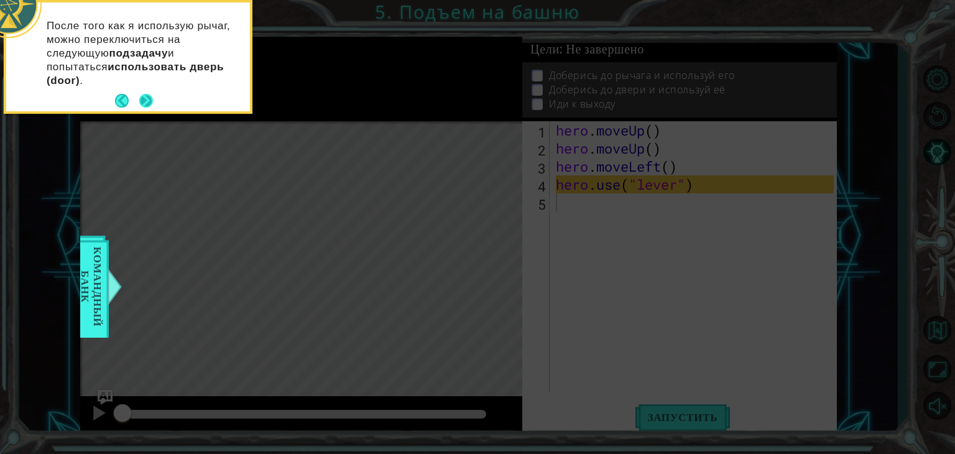
click at [146, 94] on button "Next" at bounding box center [146, 101] width 14 height 14
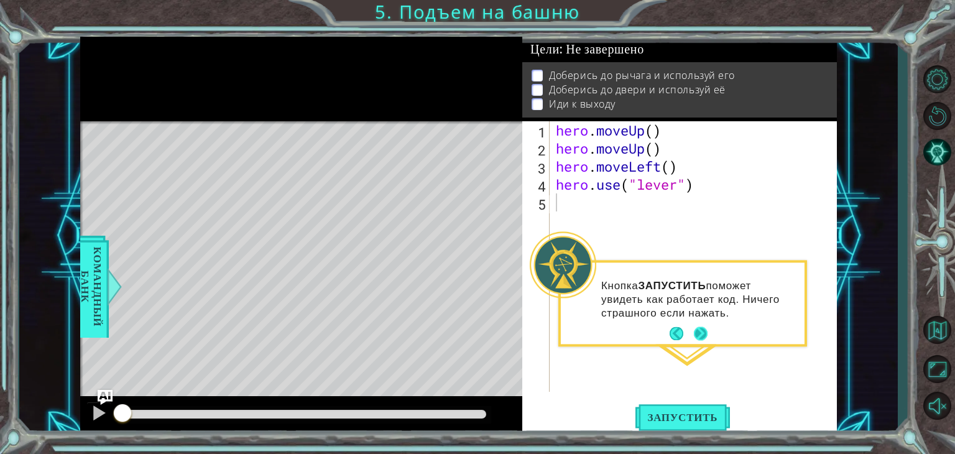
click at [702, 330] on button "Next" at bounding box center [701, 334] width 14 height 14
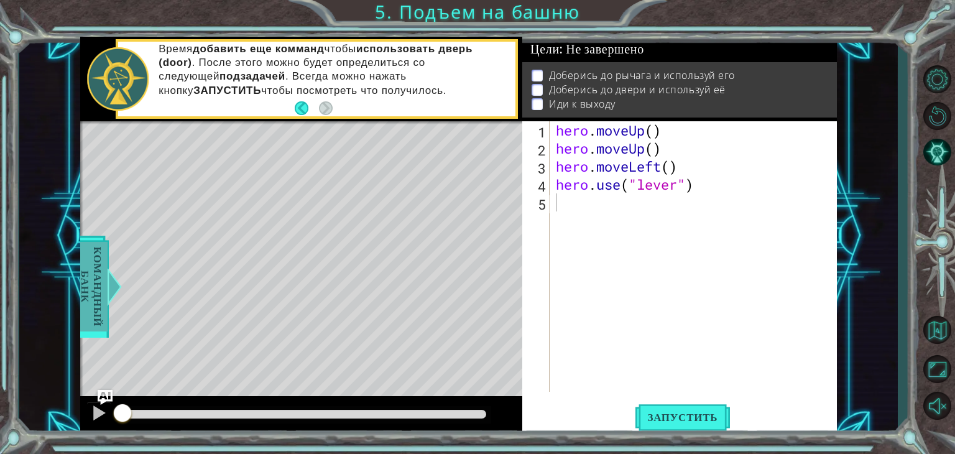
click at [96, 277] on span "Командный банк" at bounding box center [91, 287] width 32 height 90
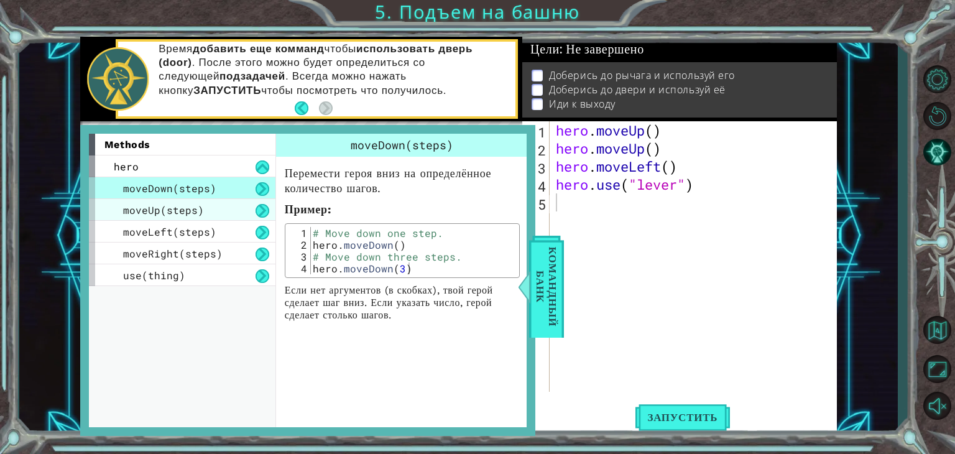
click at [233, 213] on div "moveUp(steps)" at bounding box center [182, 210] width 187 height 22
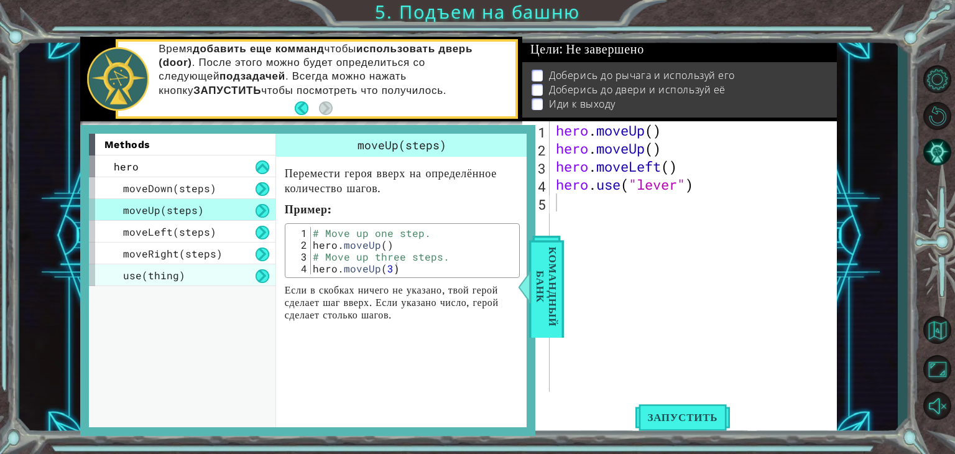
click at [228, 266] on div "use(thing)" at bounding box center [182, 275] width 187 height 22
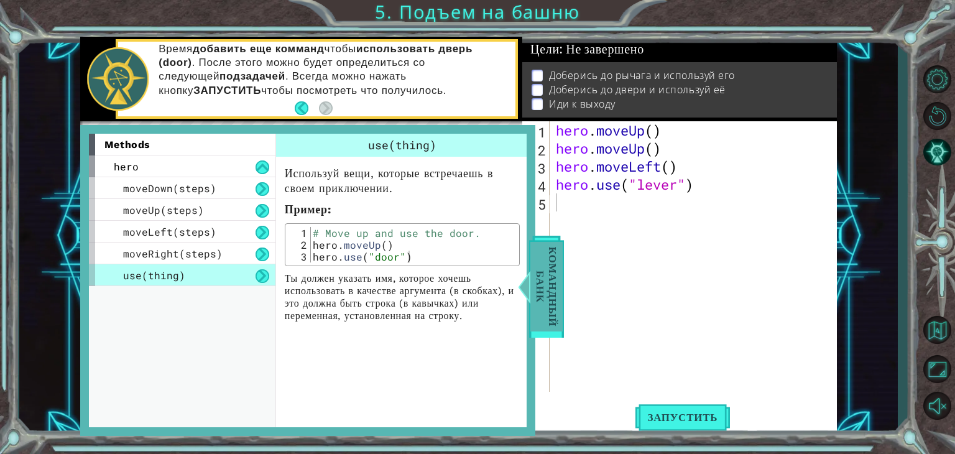
click at [551, 289] on span "Командный банк" at bounding box center [547, 287] width 32 height 90
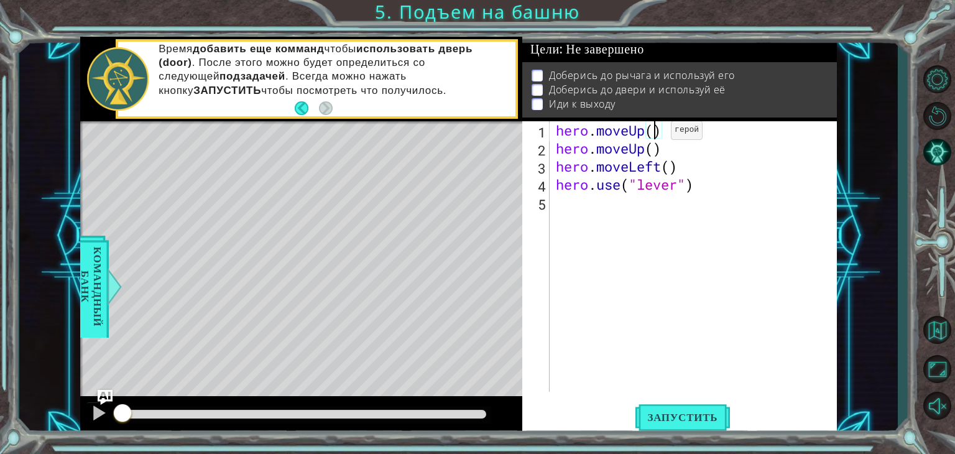
click at [652, 133] on div "hero . moveUp ( ) hero . moveUp ( ) hero . moveLeft ( ) hero . use ( "lever" )" at bounding box center [697, 274] width 287 height 307
click at [654, 151] on div "hero . moveUp ( 1 ) hero . moveUp ( ) hero . moveLeft ( ) hero . use ( "lever" )" at bounding box center [697, 274] width 287 height 307
click at [672, 167] on div "hero . moveUp ( 1 ) hero . moveUp ( 1 ) hero . moveLeft ( ) hero . use ( "lever…" at bounding box center [697, 274] width 287 height 307
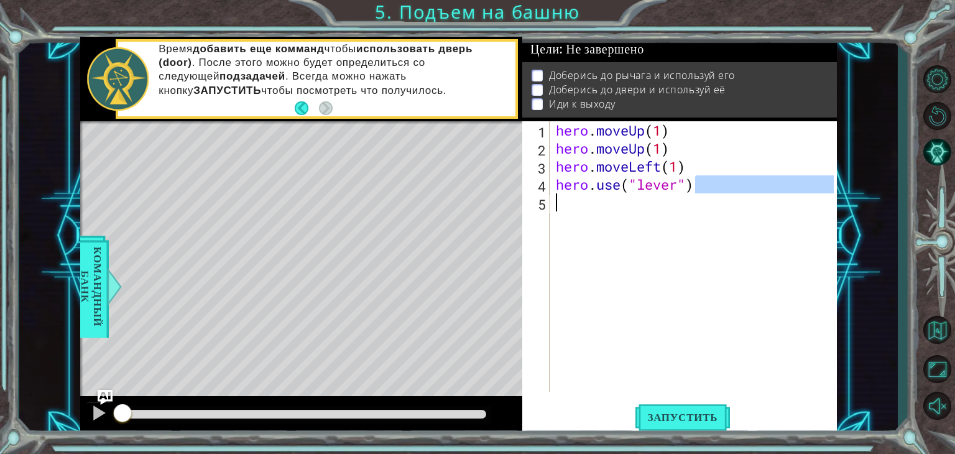
drag, startPoint x: 699, startPoint y: 187, endPoint x: 588, endPoint y: 212, distance: 114.2
click at [588, 212] on div "hero . moveUp ( 1 ) hero . moveUp ( 1 ) hero . moveLeft ( 1 ) hero . use ( "lev…" at bounding box center [697, 274] width 287 height 307
type textarea "hero.use("lever")"
click at [588, 212] on div "hero . moveUp ( 1 ) hero . moveUp ( 1 ) hero . moveLeft ( 1 ) hero . use ( "lev…" at bounding box center [694, 256] width 281 height 271
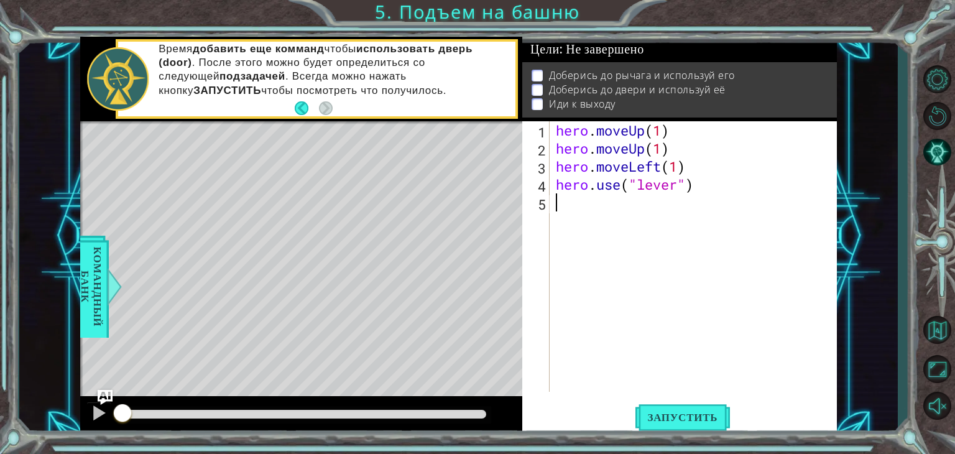
type textarea "h"
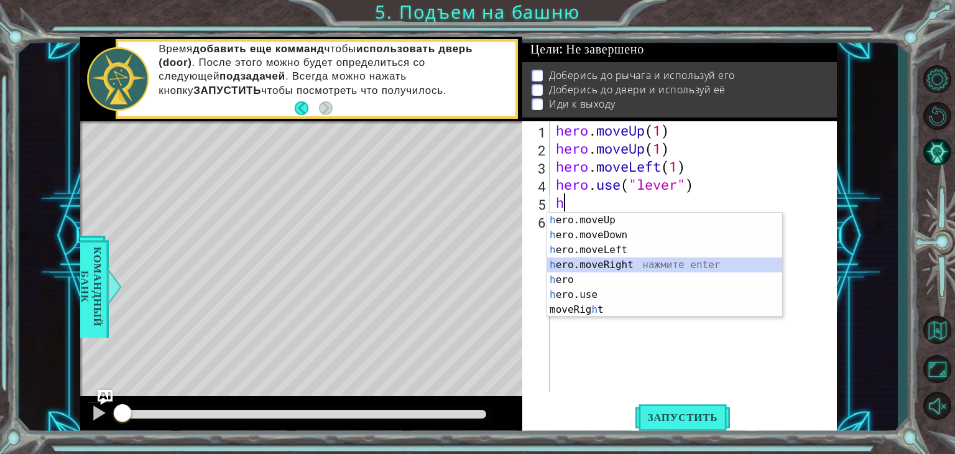
click at [623, 261] on div "h ero.moveUp нажмите enter h ero.moveDown нажмите enter h ero.moveLeft нажмите …" at bounding box center [664, 280] width 235 height 134
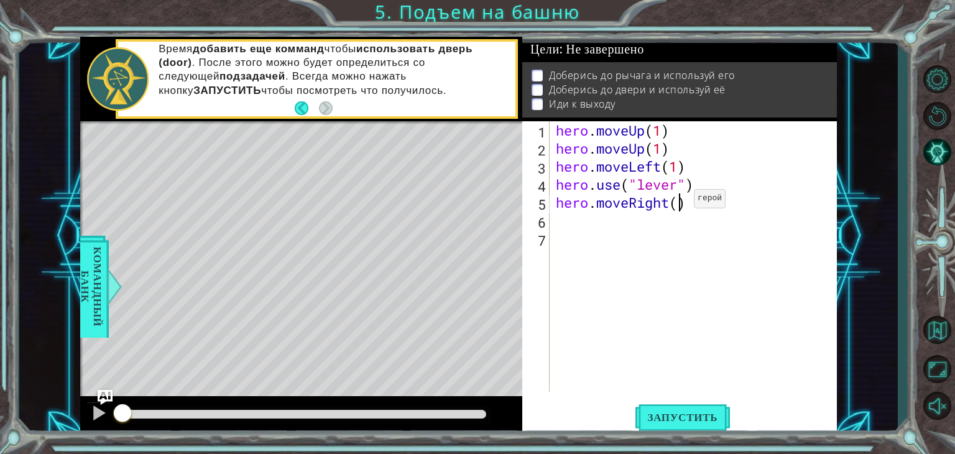
click at [676, 202] on div "hero . moveUp ( 1 ) hero . moveUp ( 1 ) hero . moveLeft ( 1 ) hero . use ( "lev…" at bounding box center [697, 274] width 287 height 307
type textarea "hero.moveRight(3)"
click at [599, 228] on div "hero . moveUp ( 1 ) hero . moveUp ( 1 ) hero . moveLeft ( 1 ) hero . use ( "lev…" at bounding box center [697, 274] width 287 height 307
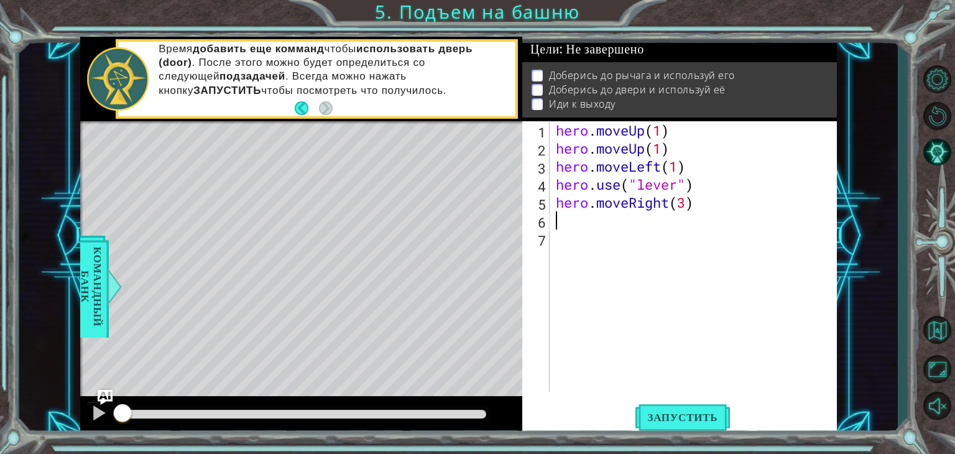
type textarea "u"
type textarea "g"
type textarea "l"
type textarea "m"
type textarea "h"
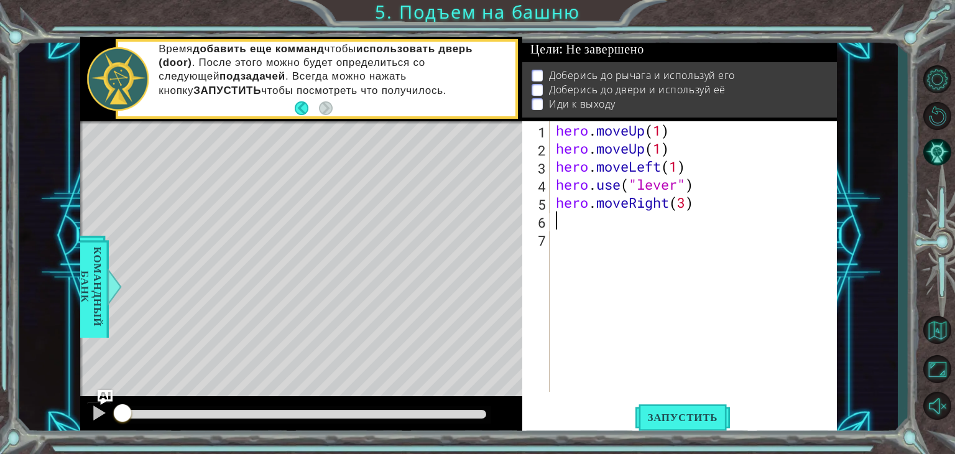
click at [694, 183] on div "hero . moveUp ( 1 ) hero . moveUp ( 1 ) hero . moveLeft ( 1 ) hero . use ( "lev…" at bounding box center [697, 274] width 287 height 307
type textarea "hero.use("lever")"
click at [704, 201] on div "hero . moveUp ( 1 ) hero . moveUp ( 1 ) hero . moveLeft ( 1 ) hero . use ( "lev…" at bounding box center [697, 274] width 287 height 307
type textarea "hero.moveRight(3)"
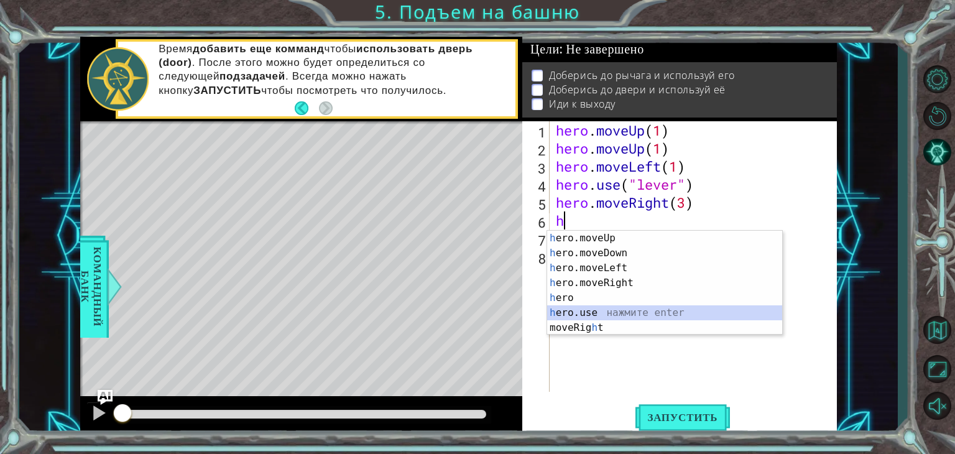
click at [590, 312] on div "h ero.moveUp нажмите enter h ero.moveDown нажмите enter h ero.moveLeft нажмите …" at bounding box center [664, 298] width 235 height 134
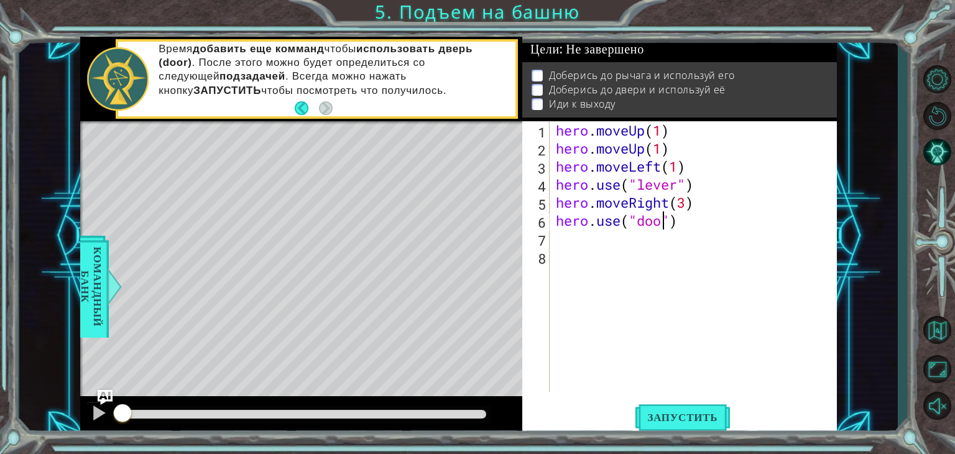
type textarea "hero.use("door")"
click at [570, 242] on div "hero . moveUp ( 1 ) hero . moveUp ( 1 ) hero . moveLeft ( 1 ) hero . use ( "lev…" at bounding box center [697, 274] width 287 height 307
type textarea "h"
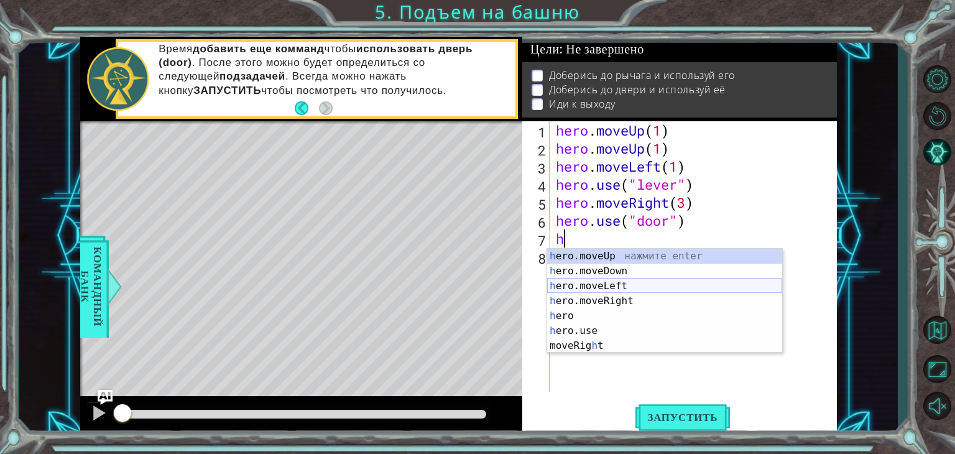
click at [564, 279] on div "h ero.moveUp нажмите enter h ero.moveDown нажмите enter h ero.moveLeft нажмите …" at bounding box center [664, 316] width 235 height 134
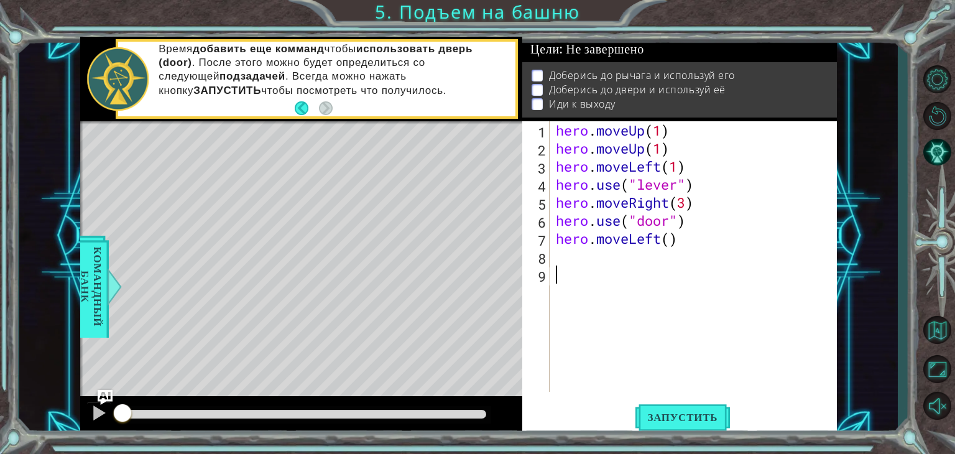
click at [564, 279] on div "hero . moveUp ( 1 ) hero . moveUp ( 1 ) hero . moveLeft ( 1 ) hero . use ( "lev…" at bounding box center [697, 274] width 287 height 307
click at [670, 242] on div "hero . moveUp ( 1 ) hero . moveUp ( 1 ) hero . moveLeft ( 1 ) hero . use ( "lev…" at bounding box center [697, 274] width 287 height 307
type textarea "hero.moveLeft(3)"
click at [612, 256] on div "hero . moveUp ( 1 ) hero . moveUp ( 1 ) hero . moveLeft ( 1 ) hero . use ( "lev…" at bounding box center [697, 274] width 287 height 307
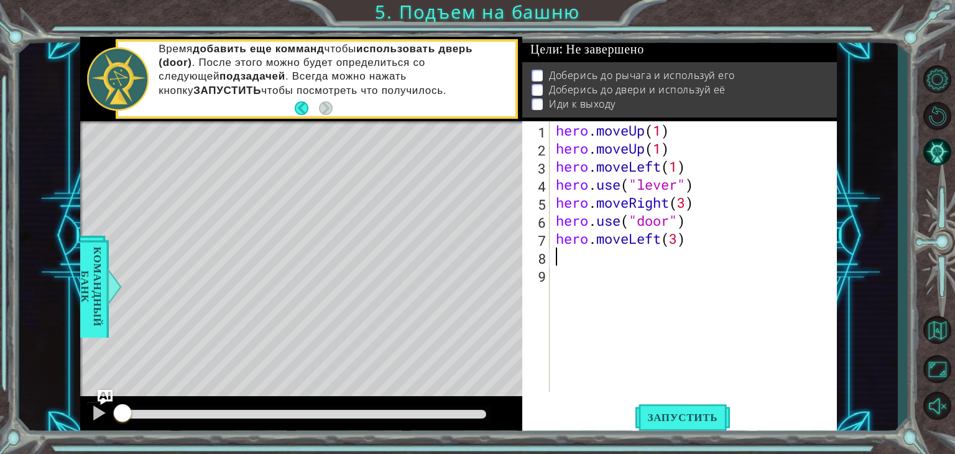
scroll to position [0, 0]
type textarea "h"
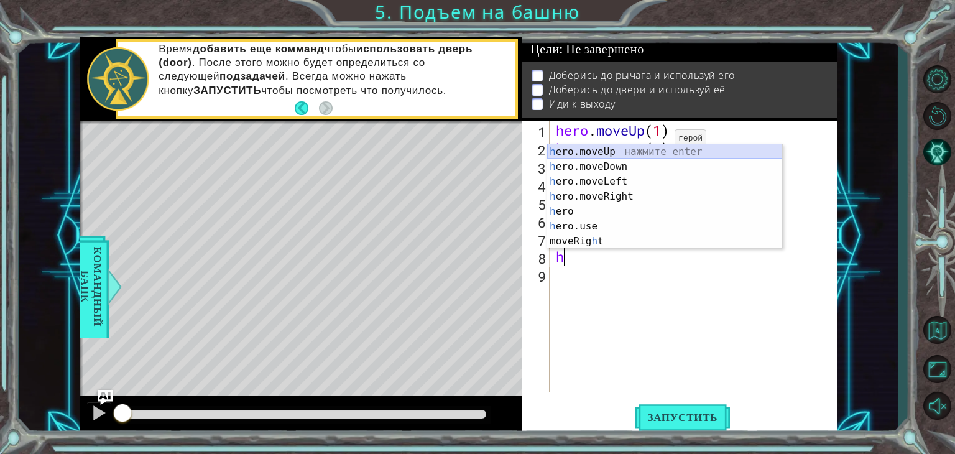
click at [655, 152] on div "h ero.moveUp нажмите enter h ero.moveDown нажмите enter h ero.moveLeft нажмите …" at bounding box center [664, 211] width 235 height 134
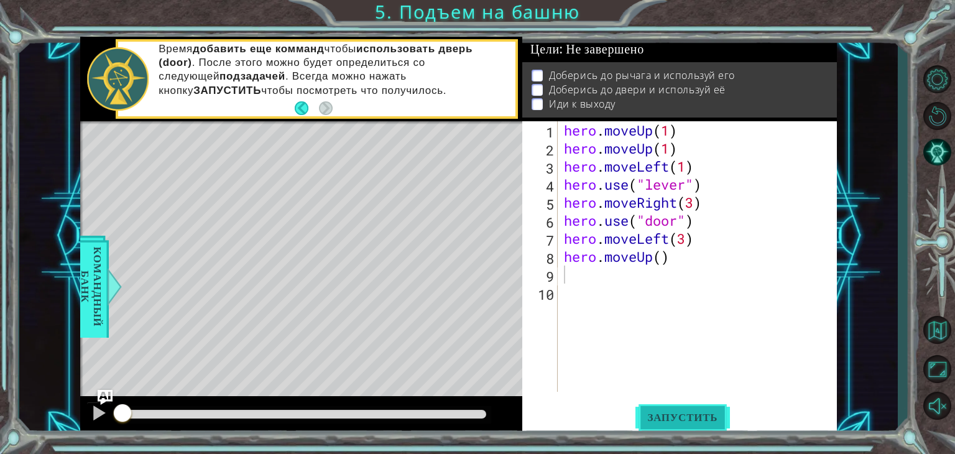
click at [671, 411] on button "Запустить" at bounding box center [683, 418] width 95 height 32
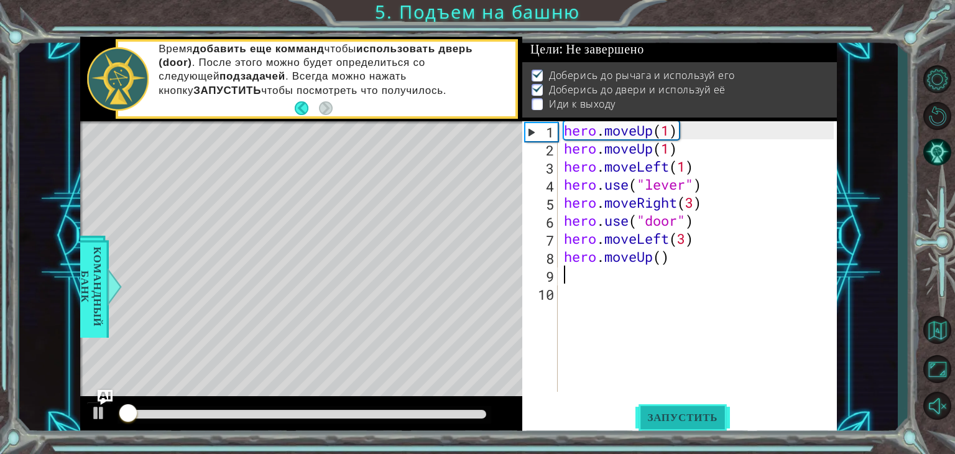
scroll to position [5, 0]
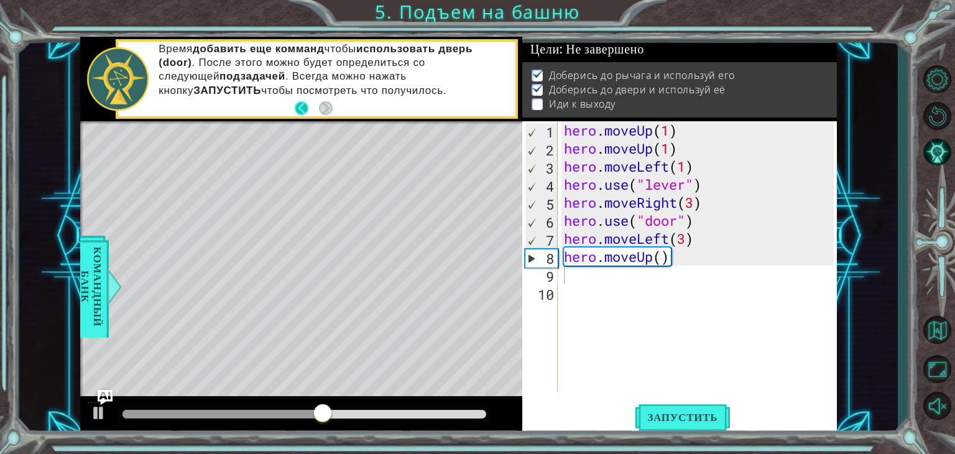
click at [302, 105] on button "Back" at bounding box center [307, 108] width 24 height 14
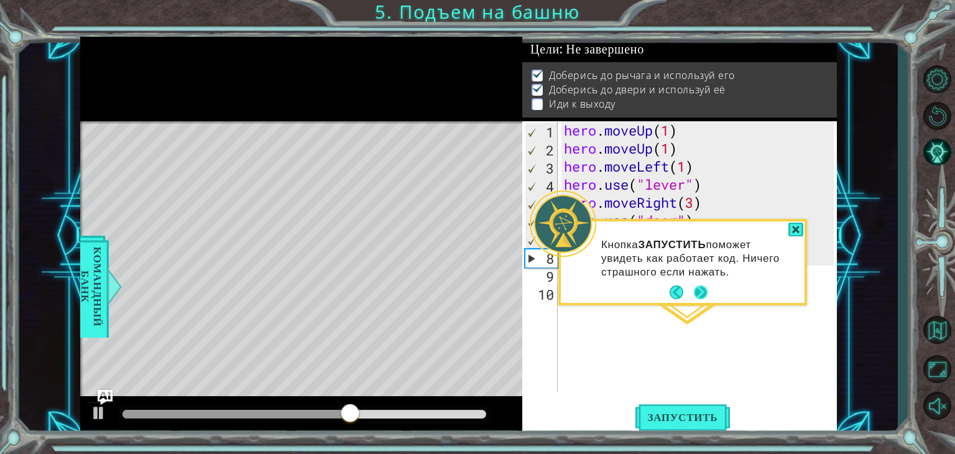
click at [703, 287] on button "Next" at bounding box center [701, 293] width 14 height 14
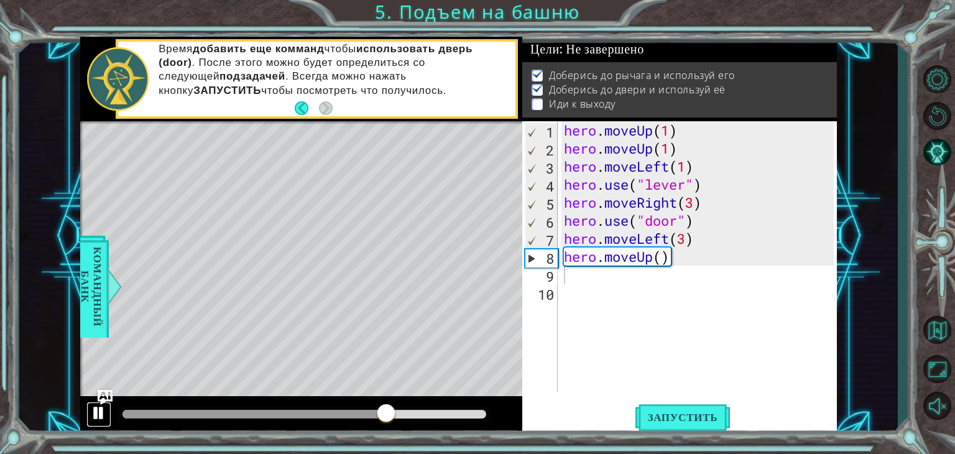
click at [88, 412] on button at bounding box center [98, 415] width 25 height 26
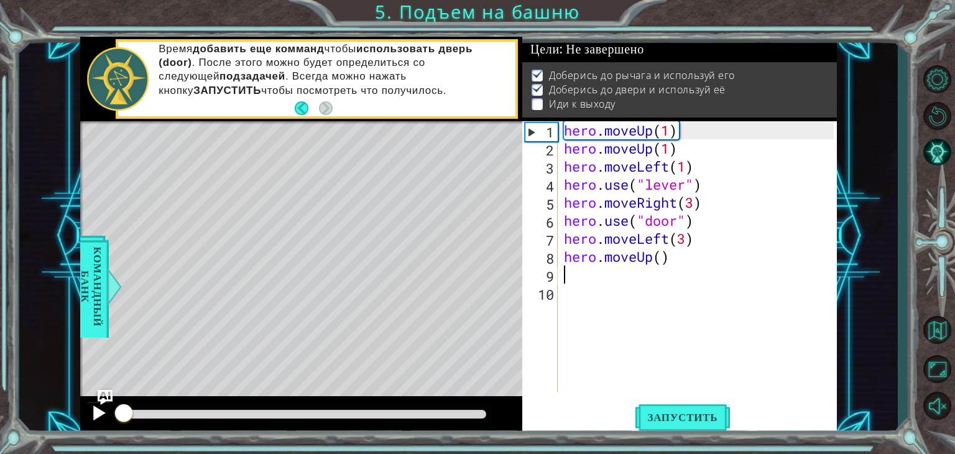
drag, startPoint x: 384, startPoint y: 409, endPoint x: 106, endPoint y: 412, distance: 278.7
click at [106, 412] on div at bounding box center [301, 416] width 442 height 40
click at [694, 224] on div "hero . moveUp ( 1 ) hero . moveUp ( 1 ) hero . moveLeft ( 1 ) hero . use ( "lev…" at bounding box center [701, 274] width 279 height 307
type textarea "hero.use("door")"
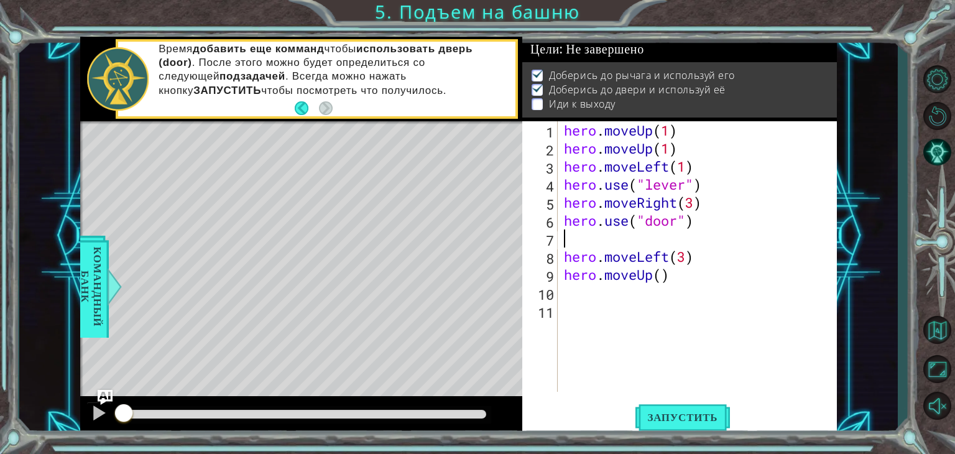
type textarea "h"
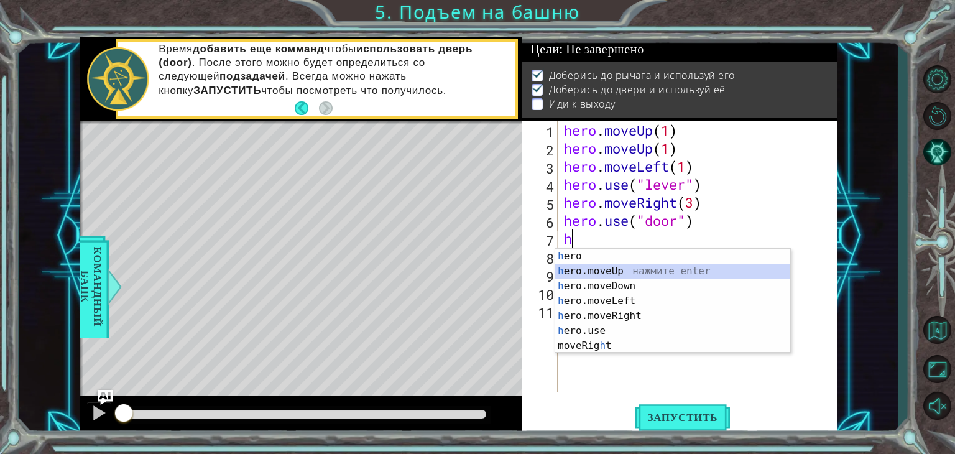
click at [684, 269] on div "h ero нажмите enter h ero.moveUp нажмите enter h ero.moveDown нажмите enter h e…" at bounding box center [672, 316] width 235 height 134
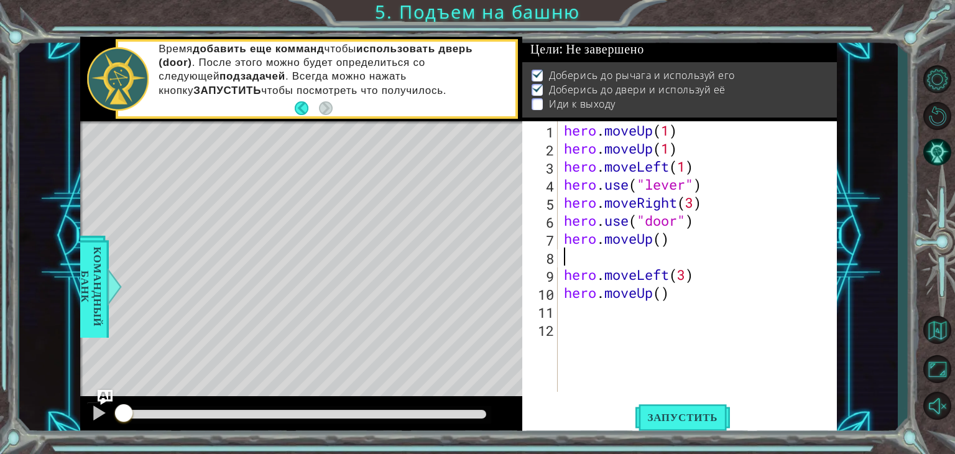
click at [684, 269] on div "hero . moveUp ( 1 ) hero . moveUp ( 1 ) hero . moveLeft ( 1 ) hero . use ( "lev…" at bounding box center [701, 274] width 279 height 307
drag, startPoint x: 746, startPoint y: 267, endPoint x: 708, endPoint y: 269, distance: 38.0
click at [708, 269] on div "hero . moveUp ( 1 ) hero . moveUp ( 1 ) hero . moveLeft ( 1 ) hero . use ( "lev…" at bounding box center [701, 274] width 279 height 307
click at [564, 274] on div "hero . moveUp ( 1 ) hero . moveUp ( 1 ) hero . moveLeft ( 1 ) hero . use ( "lev…" at bounding box center [701, 274] width 279 height 307
click at [681, 270] on div "hero . moveUp ( 1 ) hero . moveUp ( 1 ) hero . moveLeft ( 1 ) hero . use ( "lev…" at bounding box center [701, 274] width 279 height 307
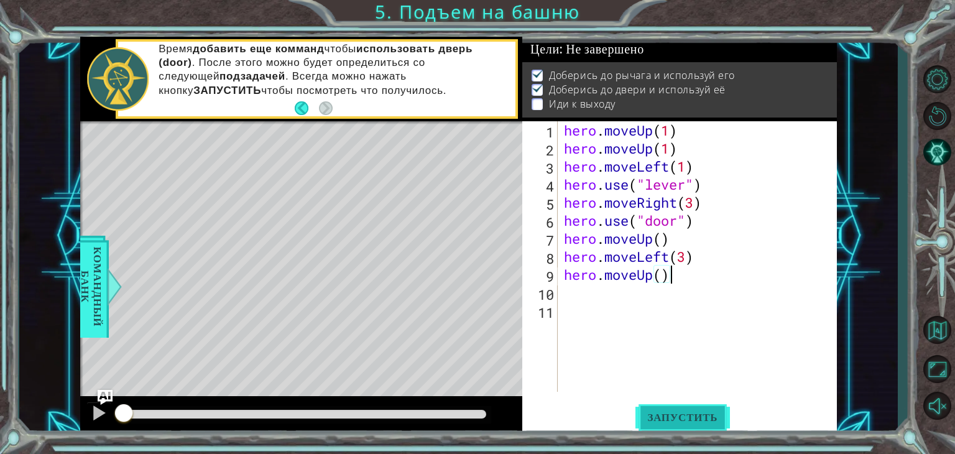
click at [664, 411] on span "Запустить" at bounding box center [683, 417] width 95 height 12
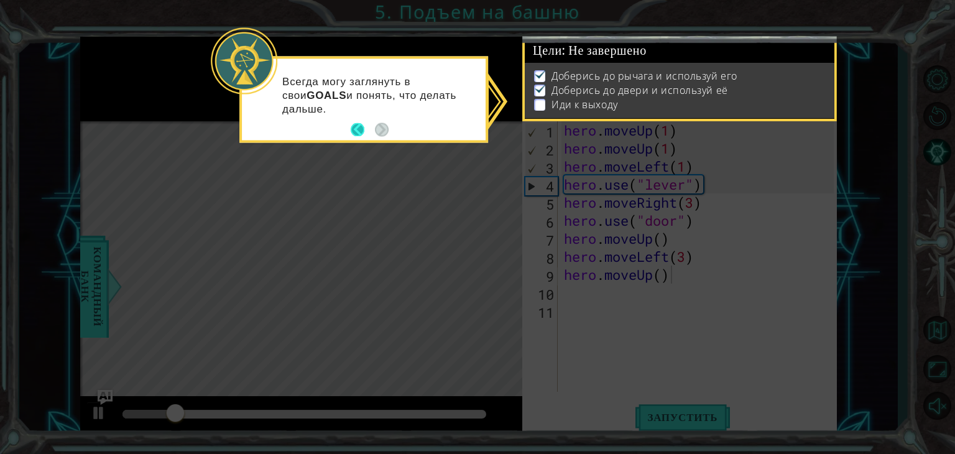
click at [361, 127] on button "Back" at bounding box center [363, 130] width 24 height 14
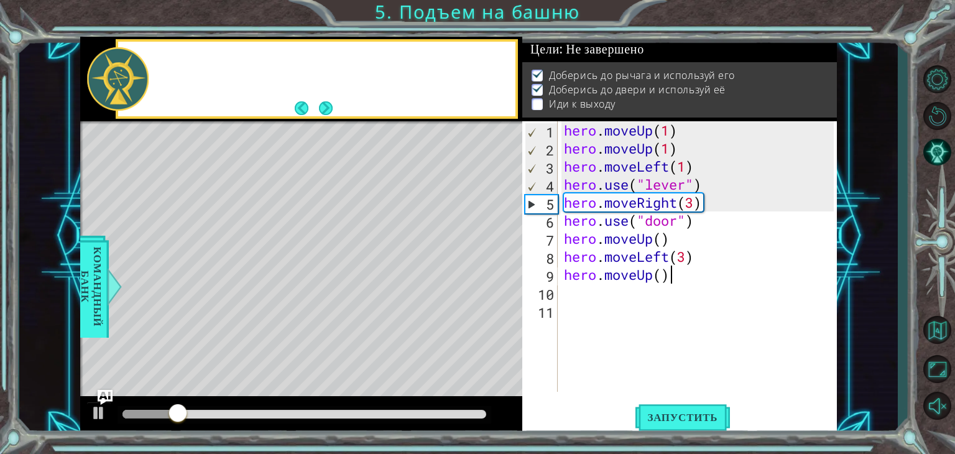
scroll to position [3, 0]
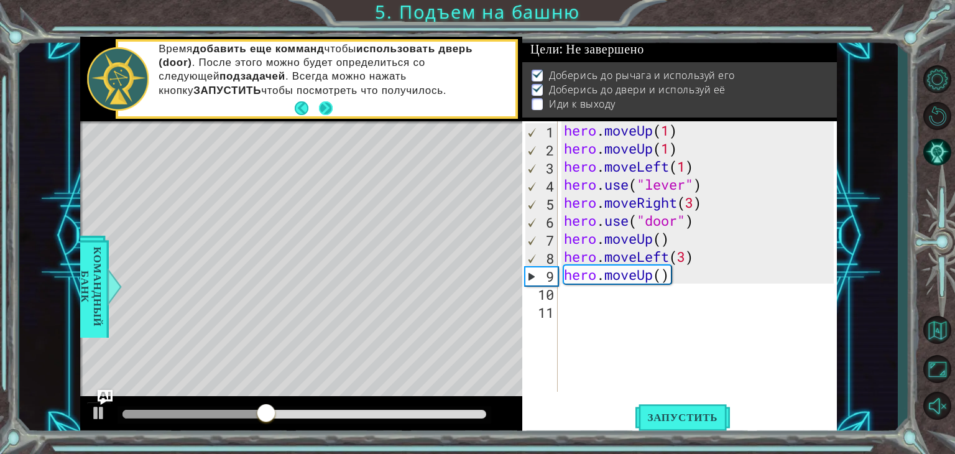
click at [328, 104] on button "Next" at bounding box center [326, 108] width 14 height 14
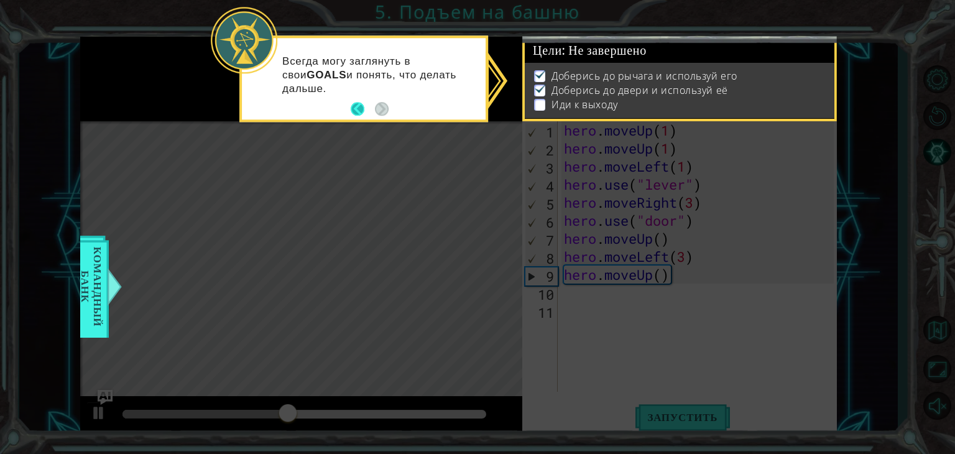
click at [360, 106] on button "Back" at bounding box center [363, 110] width 24 height 14
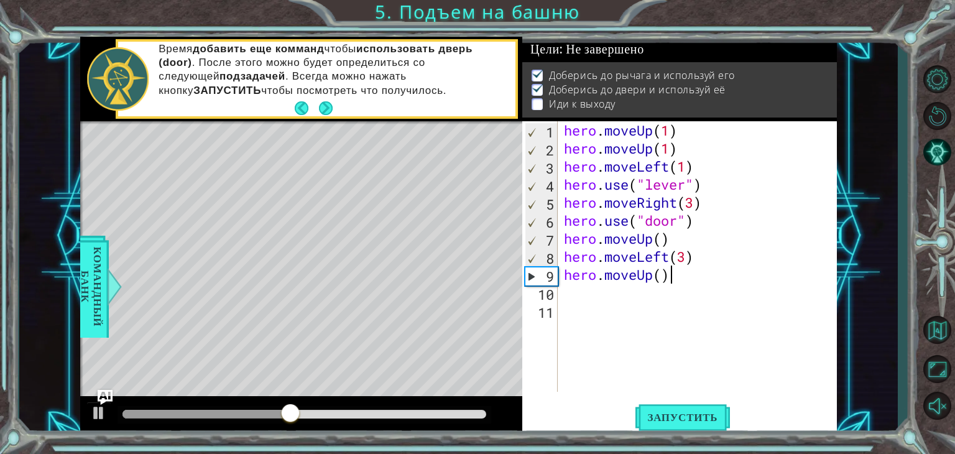
scroll to position [3, 0]
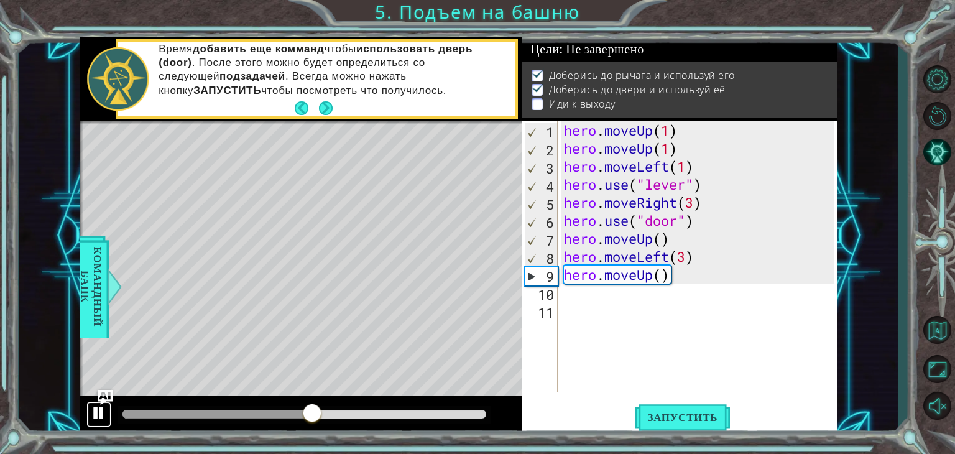
click at [103, 409] on div at bounding box center [99, 413] width 16 height 16
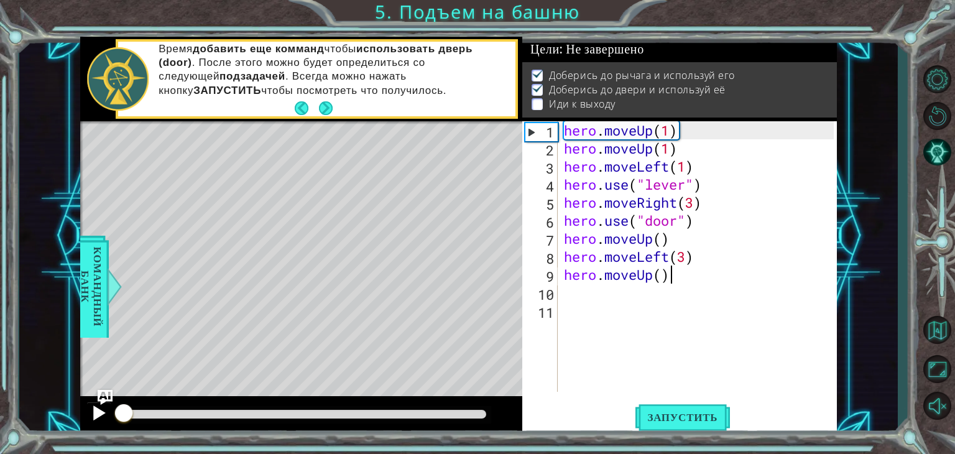
drag, startPoint x: 311, startPoint y: 407, endPoint x: 89, endPoint y: 414, distance: 222.1
click at [89, 414] on div at bounding box center [301, 416] width 442 height 40
click at [662, 240] on div "hero . moveUp ( 1 ) hero . moveUp ( 1 ) hero . moveLeft ( 1 ) hero . use ( "lev…" at bounding box center [701, 274] width 279 height 307
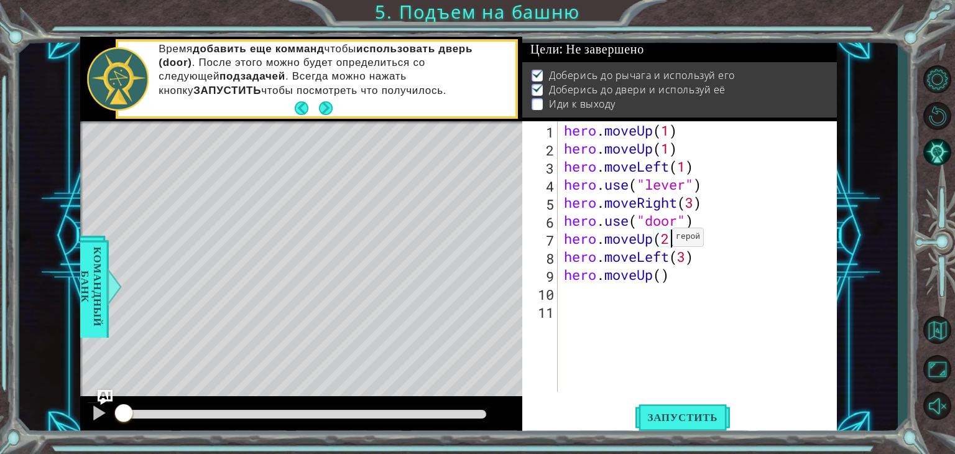
scroll to position [0, 4]
type textarea "hero.moveUp(2)"
click at [687, 412] on span "Запустить" at bounding box center [683, 417] width 95 height 12
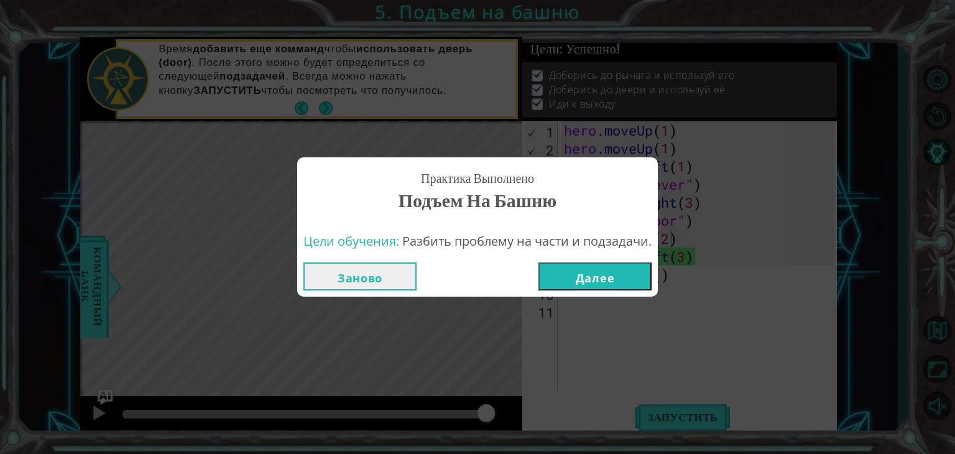
click at [615, 276] on button "Далее" at bounding box center [595, 276] width 113 height 28
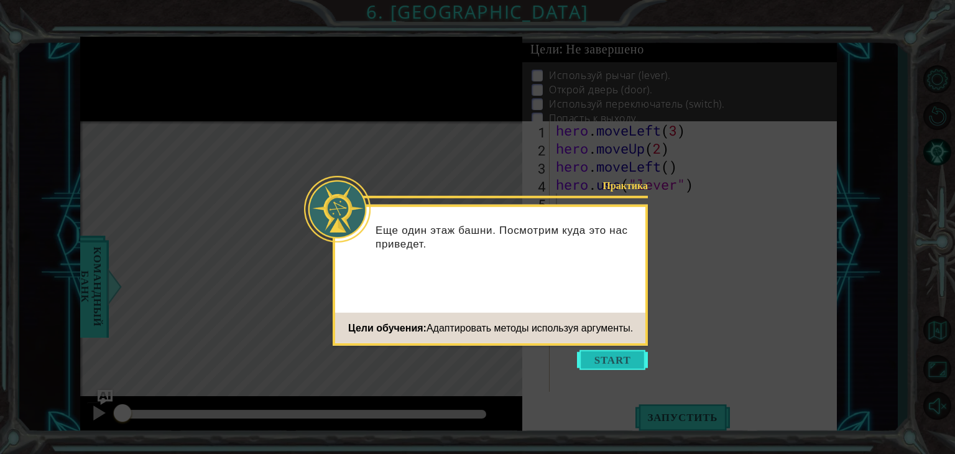
click at [618, 358] on button "Start" at bounding box center [612, 360] width 71 height 20
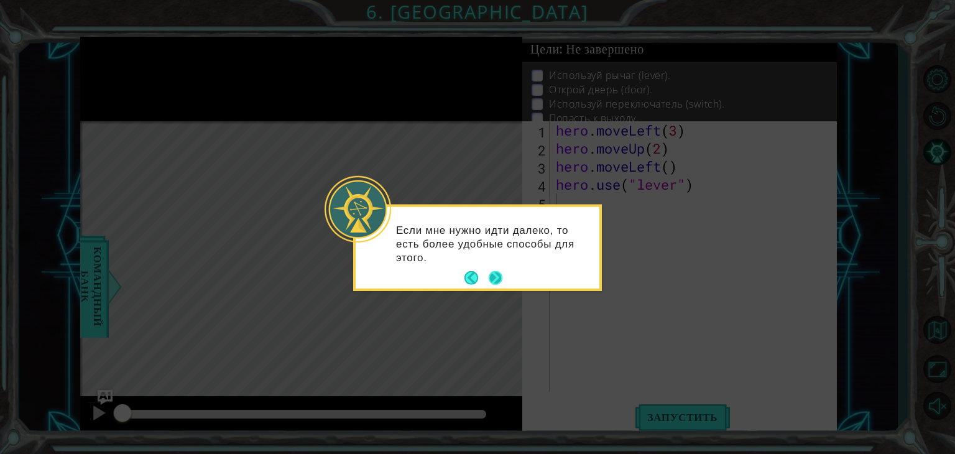
click at [495, 273] on button "Next" at bounding box center [496, 278] width 14 height 14
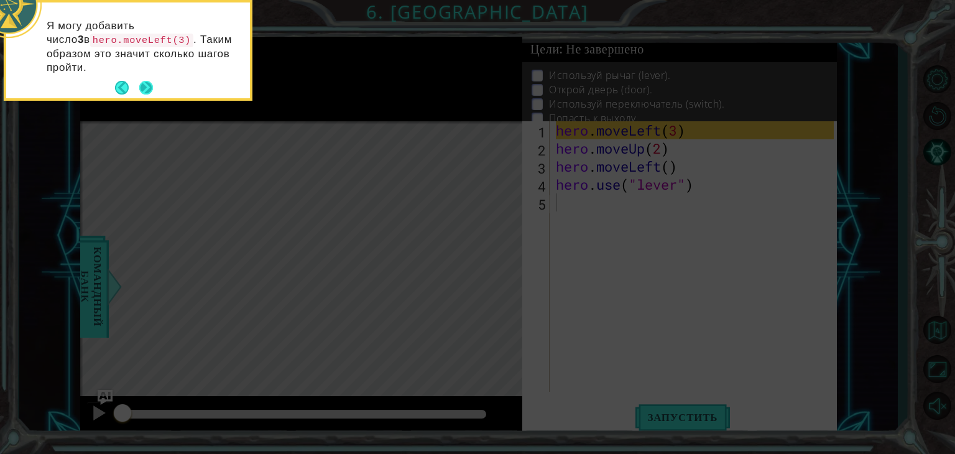
click at [144, 81] on button "Next" at bounding box center [146, 88] width 14 height 14
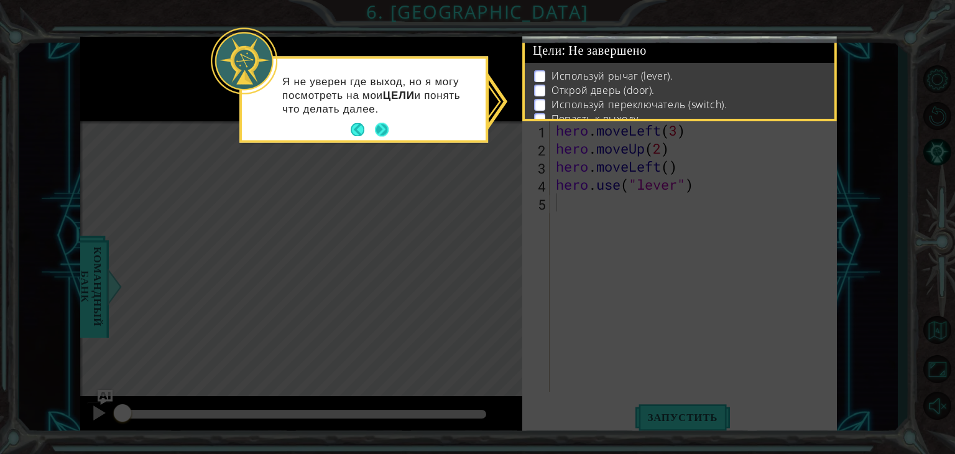
click at [383, 126] on button "Next" at bounding box center [382, 130] width 14 height 14
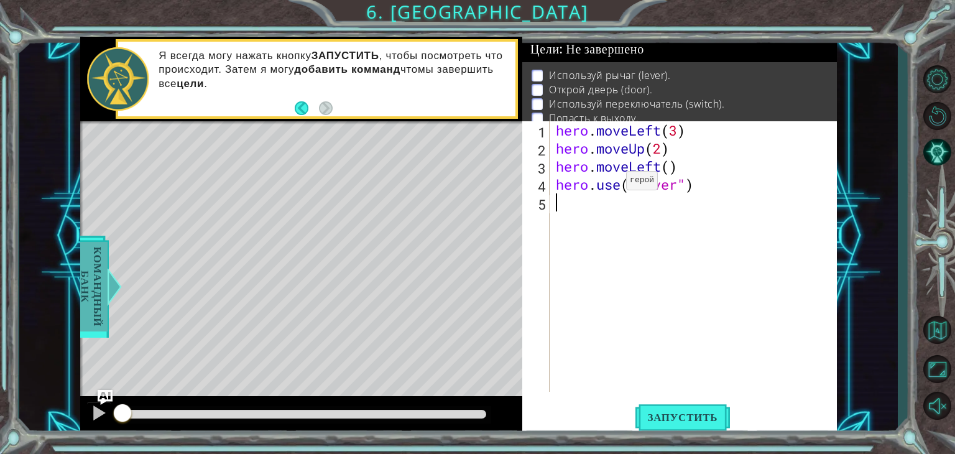
click at [84, 283] on span "Командный банк" at bounding box center [91, 287] width 32 height 90
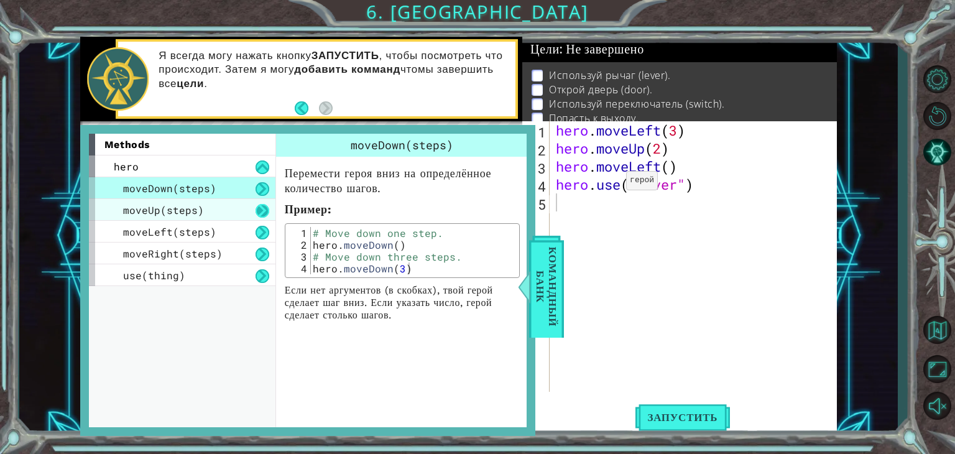
click at [267, 210] on button at bounding box center [263, 211] width 14 height 14
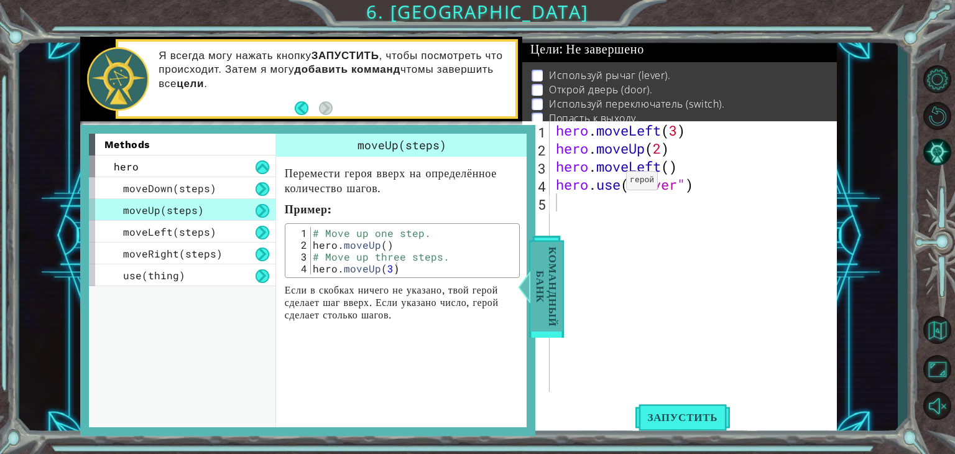
click at [546, 264] on span "Командный банк" at bounding box center [547, 287] width 32 height 90
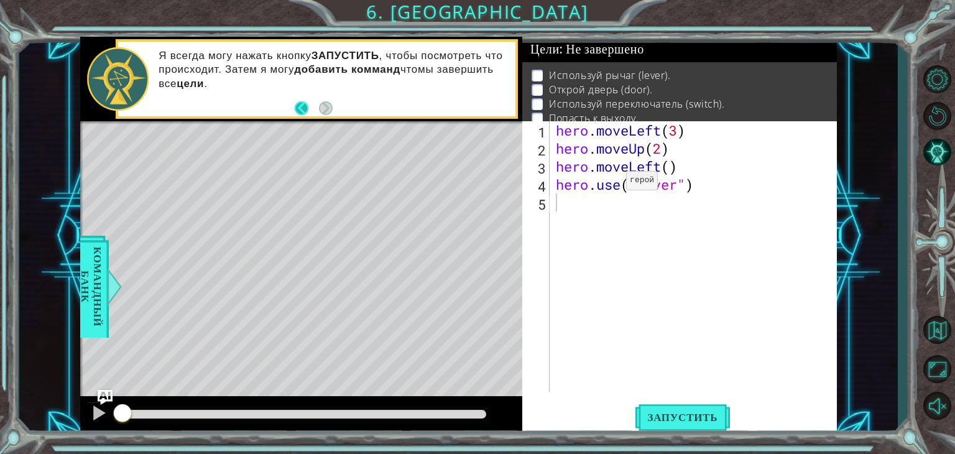
click at [302, 106] on button "Back" at bounding box center [307, 108] width 24 height 14
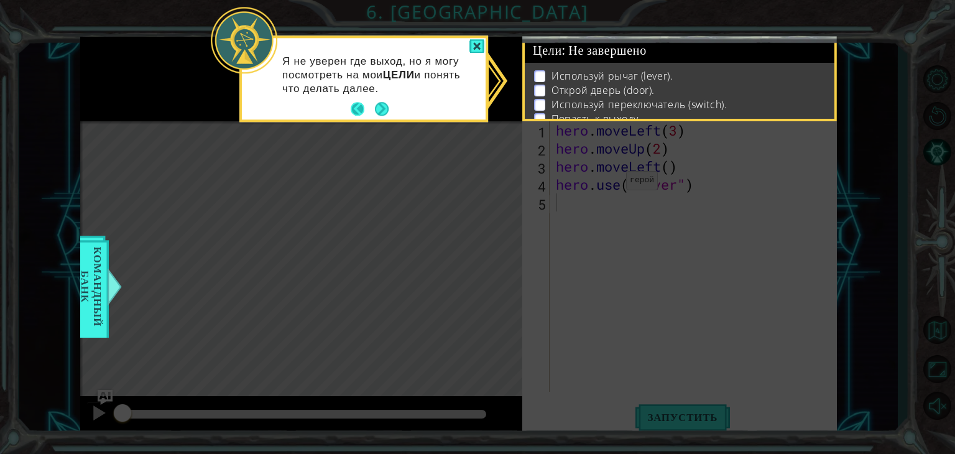
click at [356, 113] on button "Back" at bounding box center [363, 110] width 24 height 14
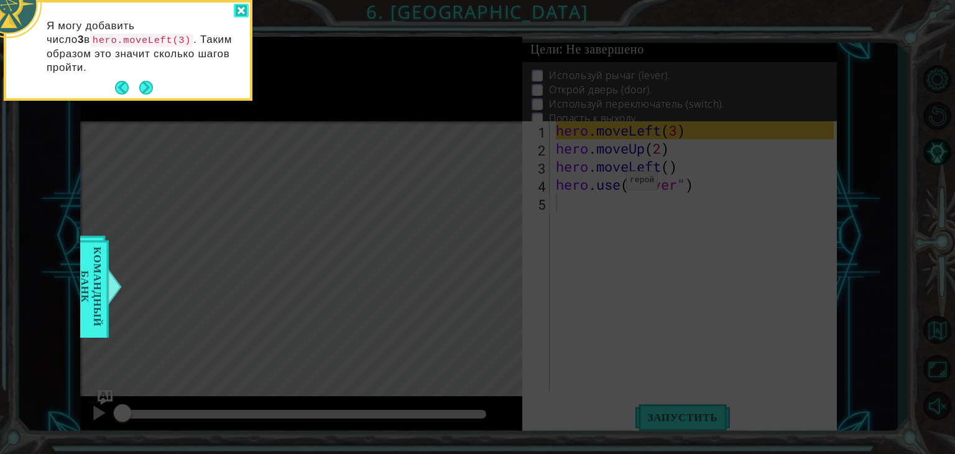
click at [239, 4] on div at bounding box center [241, 11] width 15 height 14
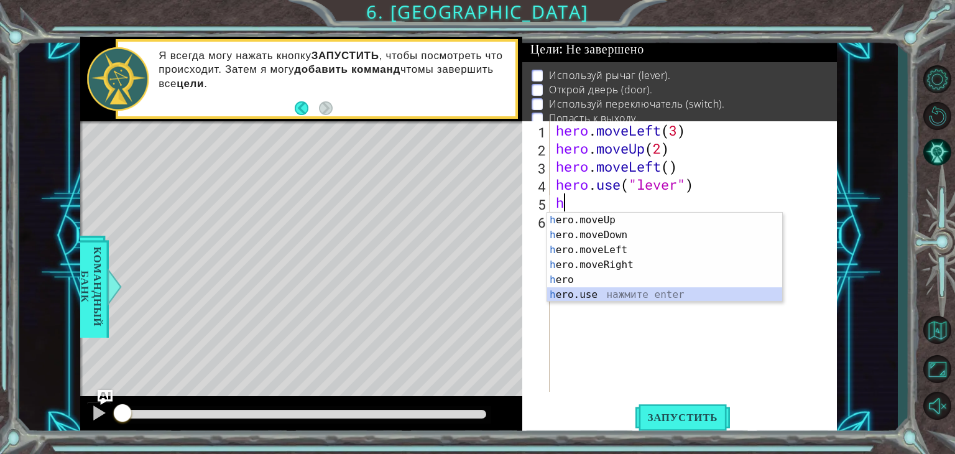
click at [592, 293] on div "h ero.moveUp нажмите enter h ero.moveDown нажмите enter h ero.moveLeft нажмите …" at bounding box center [664, 272] width 235 height 119
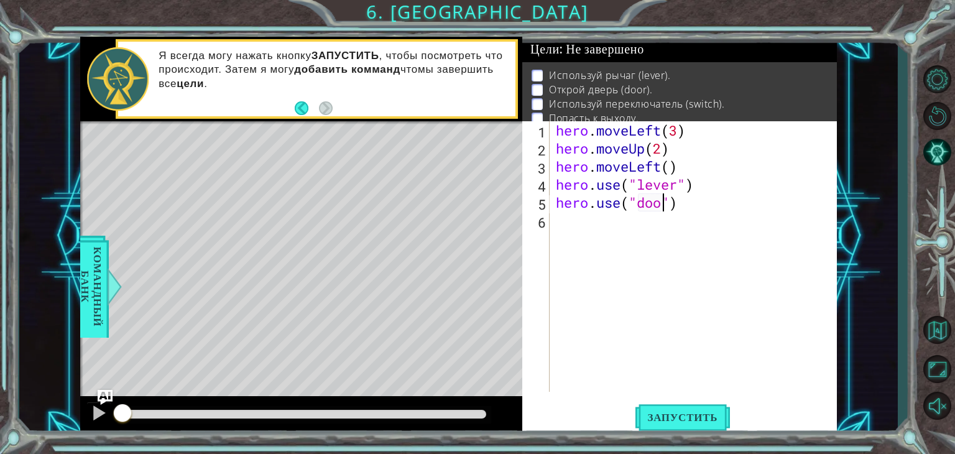
type textarea "hero.use("door")"
click at [698, 201] on div "hero . moveLeft ( 3 ) hero . moveUp ( 2 ) hero . moveLeft ( ) hero . use ( "lev…" at bounding box center [697, 274] width 287 height 307
click at [723, 182] on div "hero . moveLeft ( 3 ) hero . moveUp ( 2 ) hero . moveLeft ( ) hero . use ( "lev…" at bounding box center [697, 274] width 287 height 307
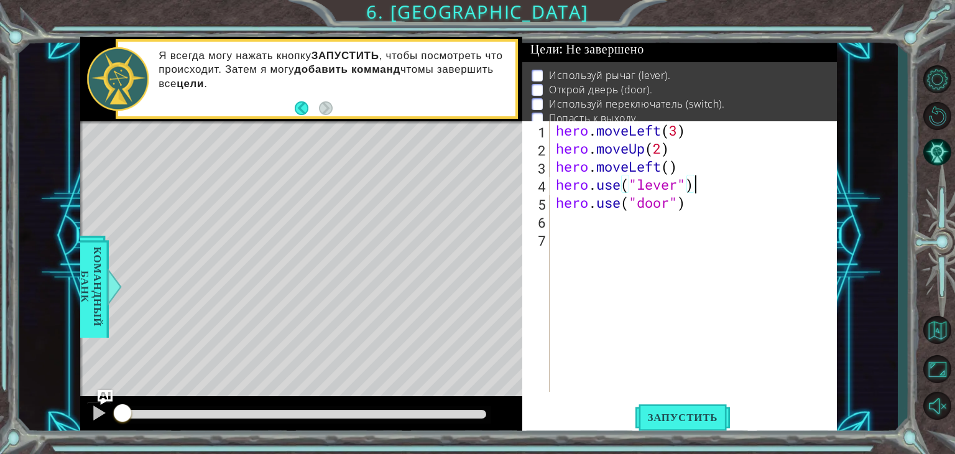
type textarea "hero.use("lever")"
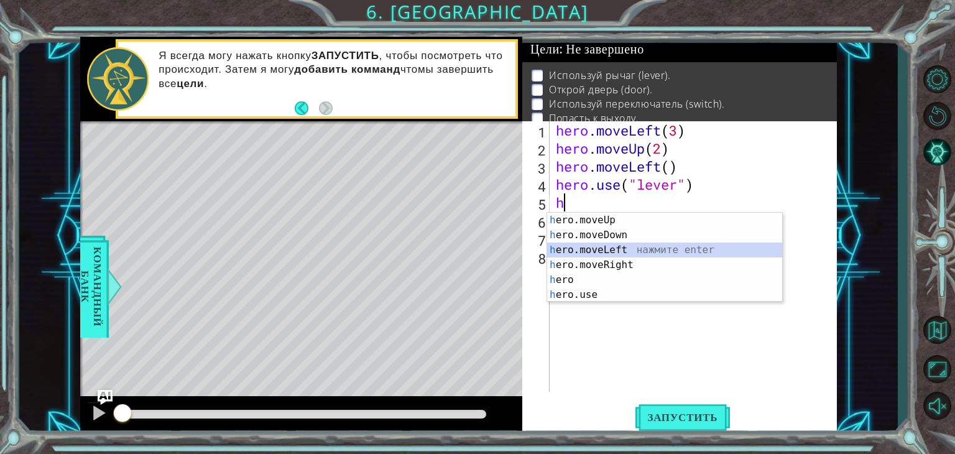
click at [620, 251] on div "h ero.moveUp нажмите enter h ero.moveDown нажмите enter h ero.moveLeft нажмите …" at bounding box center [664, 272] width 235 height 119
type textarea "hero.moveLeft(1)"
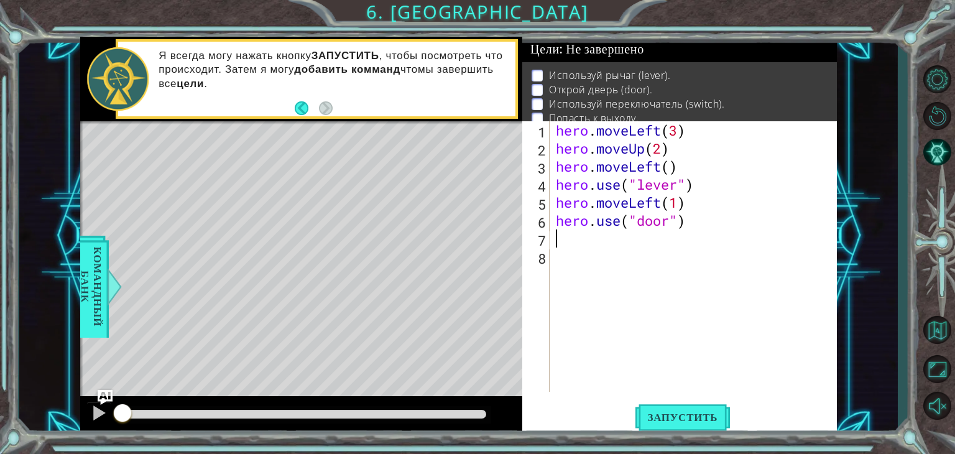
click at [577, 241] on div "hero . moveLeft ( 3 ) hero . moveUp ( 2 ) hero . moveLeft ( ) hero . use ( "lev…" at bounding box center [697, 274] width 287 height 307
type textarea "hero.moveUp(2)"
click at [584, 258] on div "hero . moveLeft ( 3 ) hero . moveUp ( 2 ) hero . moveLeft ( ) hero . use ( "lev…" at bounding box center [697, 274] width 287 height 307
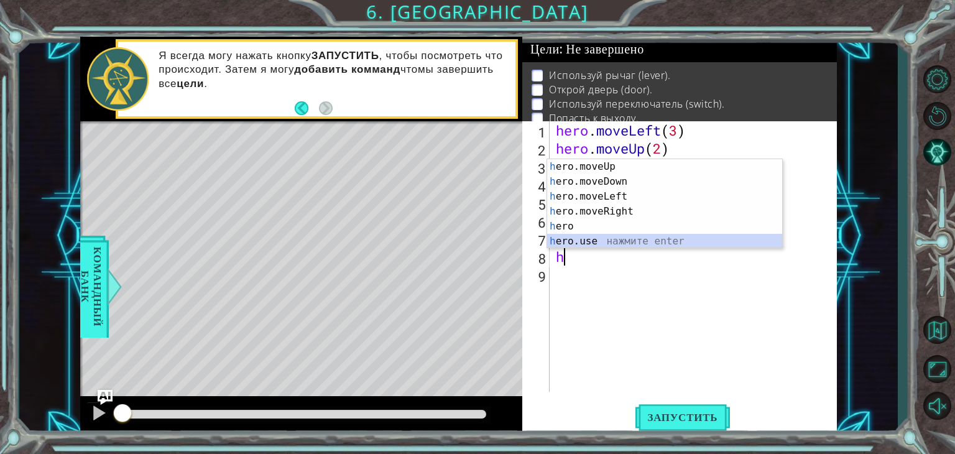
click at [621, 236] on div "h ero.moveUp нажмите enter h ero.moveDown нажмите enter h ero.moveLeft нажмите …" at bounding box center [664, 218] width 235 height 119
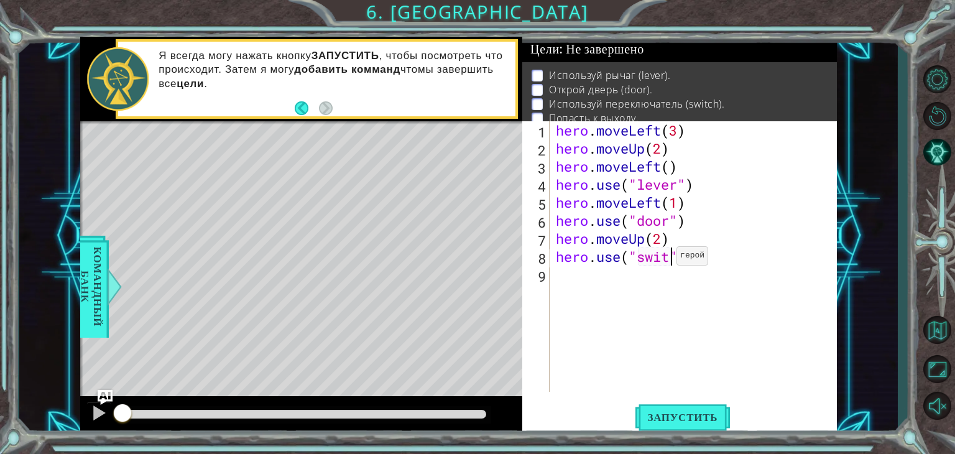
scroll to position [0, 5]
type textarea "hero.use("switch")"
click at [607, 281] on div "hero . moveLeft ( 3 ) hero . moveUp ( 2 ) hero . moveLeft ( ) hero . use ( "lev…" at bounding box center [697, 274] width 287 height 307
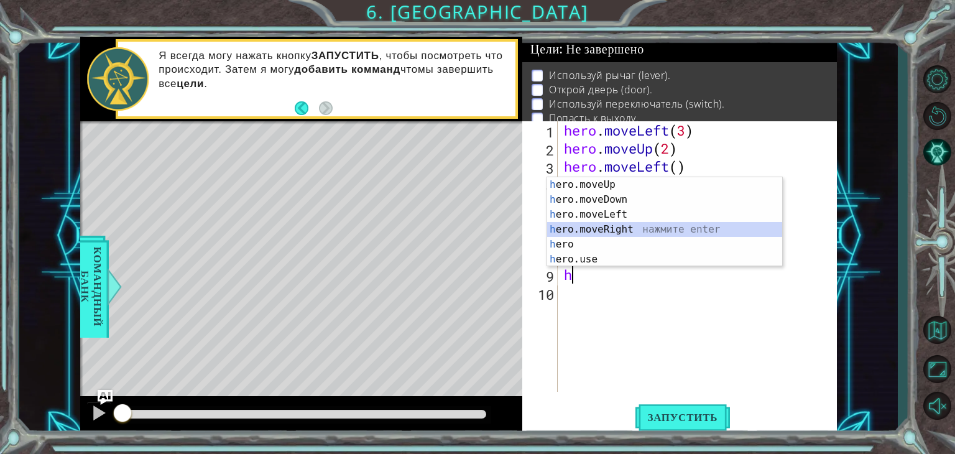
click at [655, 225] on div "h ero.moveUp нажмите enter h ero.moveDown нажмите enter h ero.moveLeft нажмите …" at bounding box center [664, 236] width 235 height 119
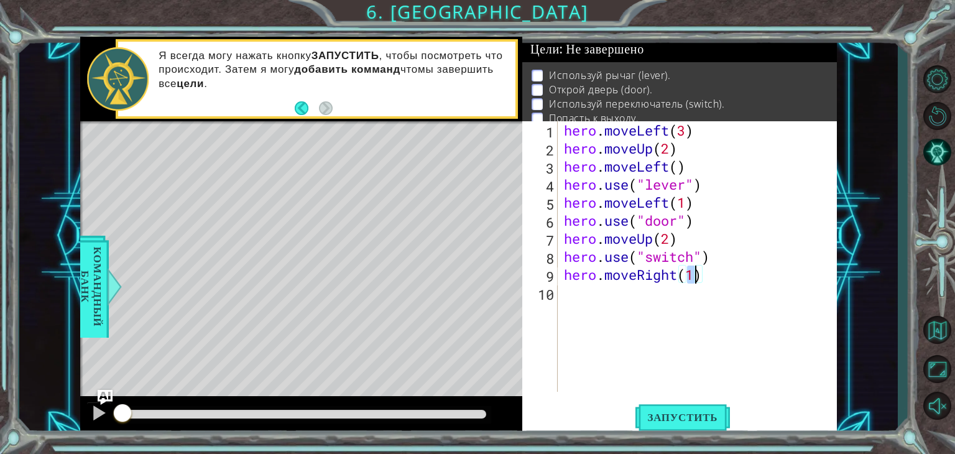
click at [684, 239] on div "hero . moveLeft ( 3 ) hero . moveUp ( 2 ) hero . moveLeft ( ) hero . use ( "lev…" at bounding box center [701, 274] width 279 height 307
type textarea "hero.moveUp(2)"
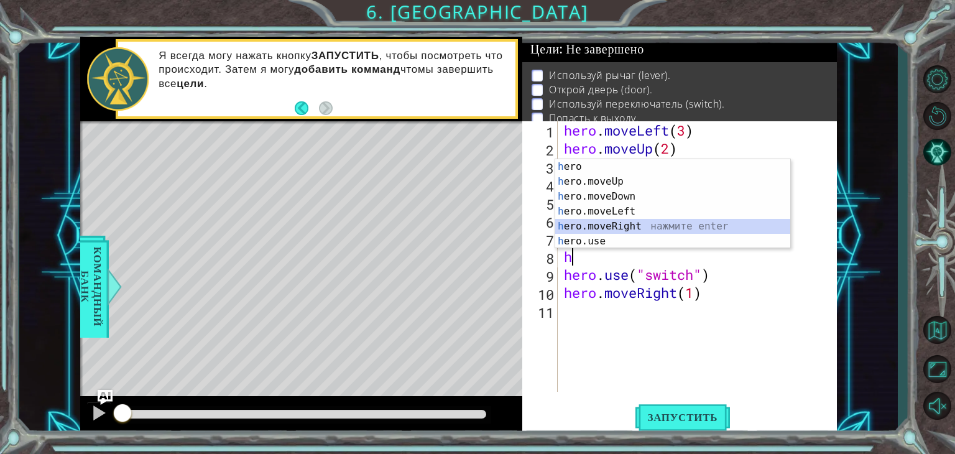
click at [679, 221] on div "h ero нажмите enter h ero.moveUp нажмите enter h ero.moveDown нажмите enter h e…" at bounding box center [672, 218] width 235 height 119
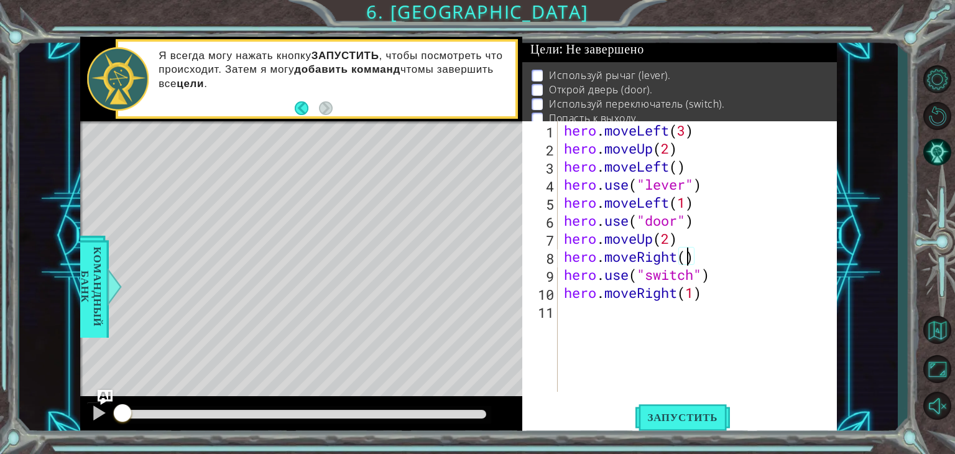
type textarea "hero.moveRight(2)"
click at [571, 319] on div "hero . moveLeft ( 3 ) hero . moveUp ( 2 ) hero . moveLeft ( ) hero . use ( "lev…" at bounding box center [701, 274] width 279 height 307
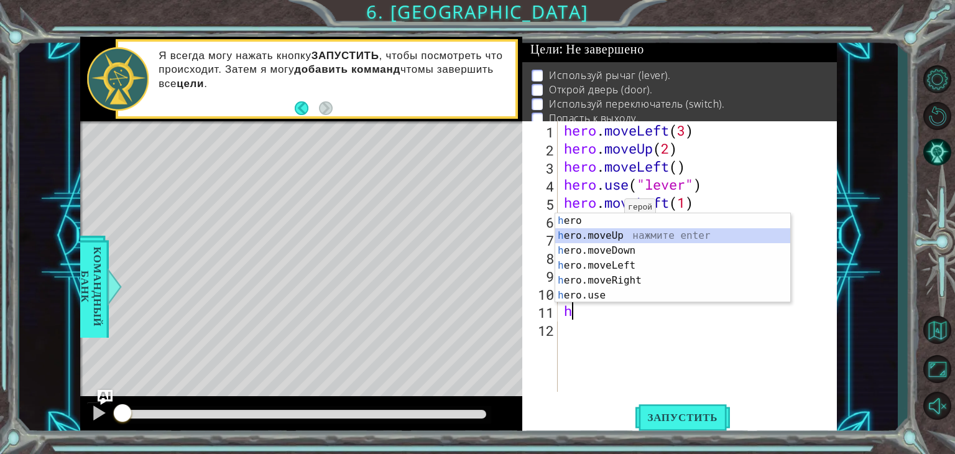
click at [619, 233] on div "h ero нажмите enter h ero.moveUp нажмите enter h ero.moveDown нажмите enter h e…" at bounding box center [672, 272] width 235 height 119
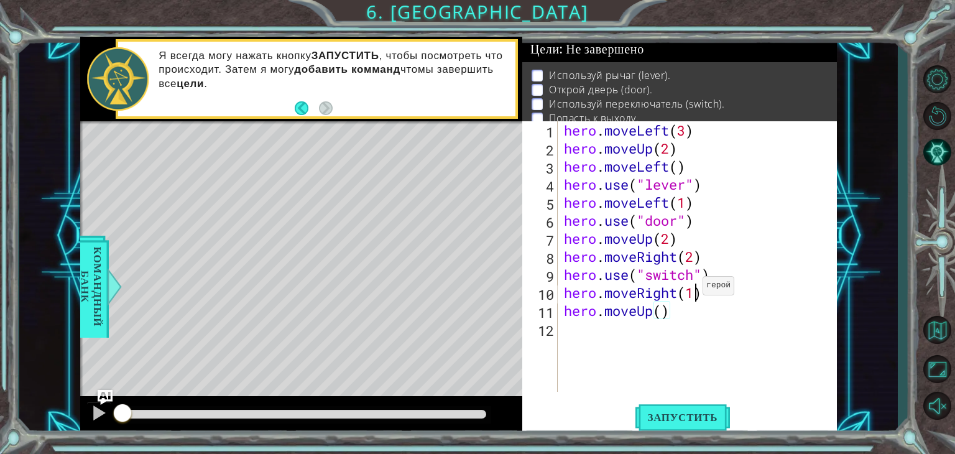
click at [692, 289] on div "hero . moveLeft ( 3 ) hero . moveUp ( 2 ) hero . moveLeft ( ) hero . use ( "lev…" at bounding box center [701, 274] width 279 height 307
click at [669, 311] on div "hero . moveLeft ( 3 ) hero . moveUp ( 2 ) hero . moveLeft ( ) hero . use ( "lev…" at bounding box center [701, 274] width 279 height 307
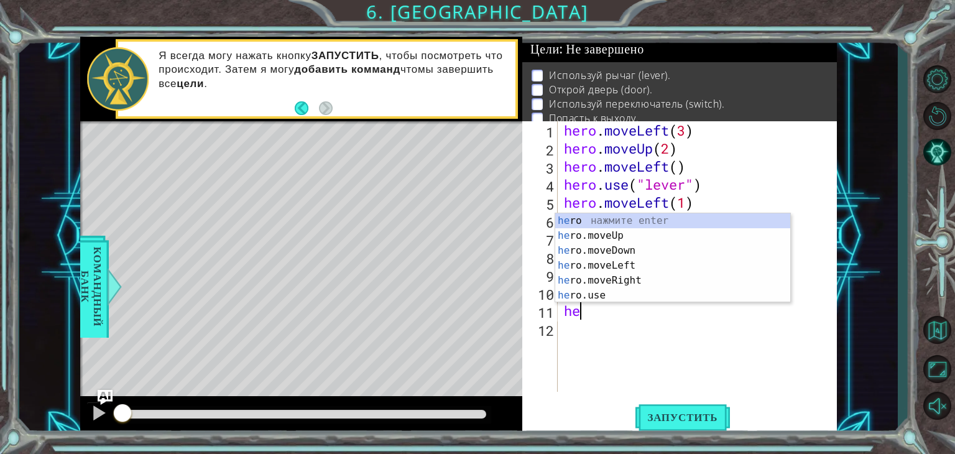
scroll to position [0, 0]
type textarea "h"
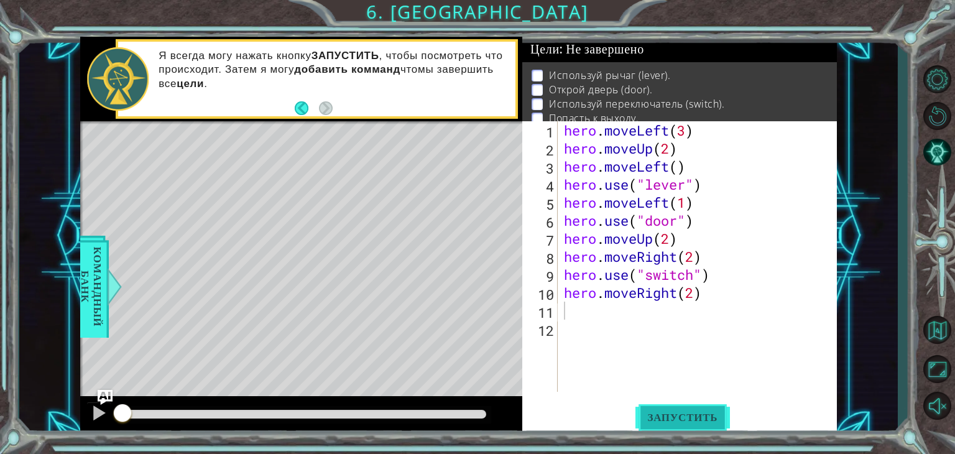
click at [684, 414] on span "Запустить" at bounding box center [683, 417] width 95 height 12
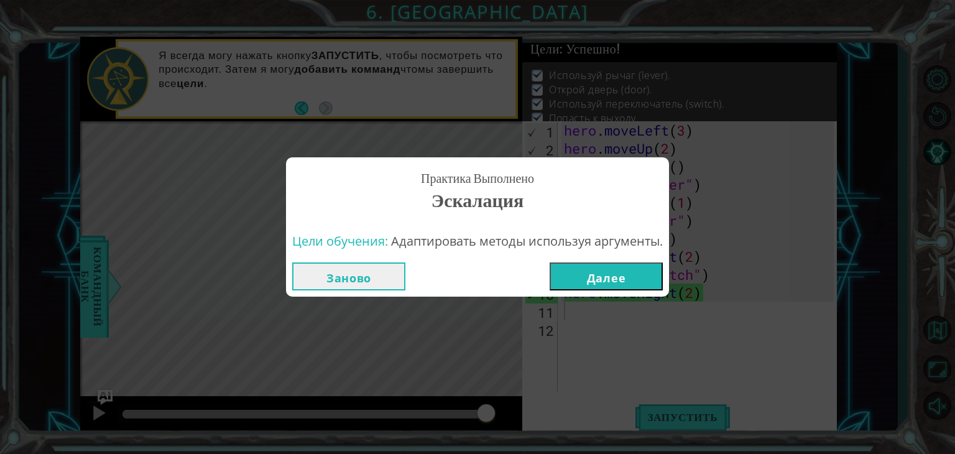
click at [617, 267] on button "Далее" at bounding box center [606, 276] width 113 height 28
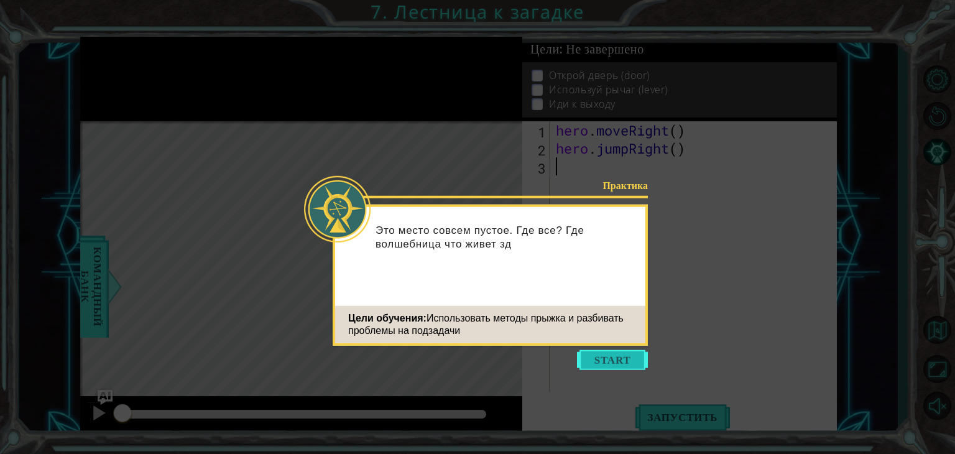
click at [600, 352] on button "Start" at bounding box center [612, 360] width 71 height 20
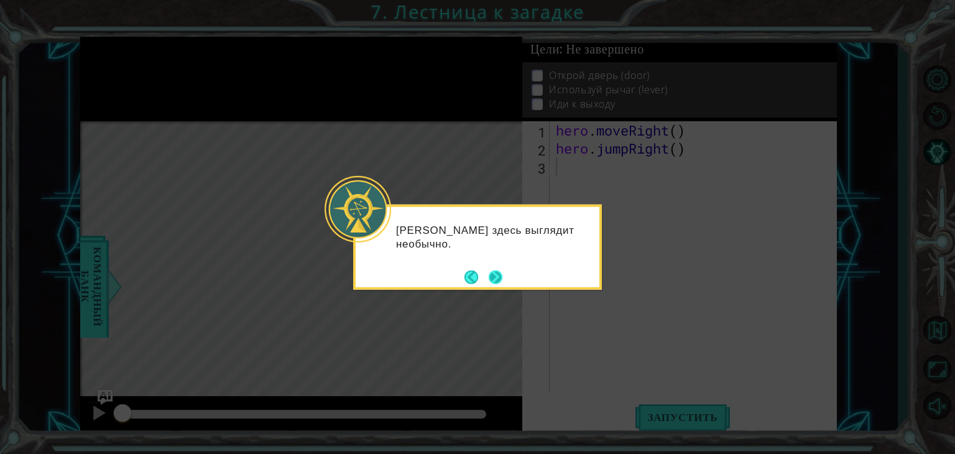
click at [493, 272] on button "Next" at bounding box center [496, 277] width 14 height 14
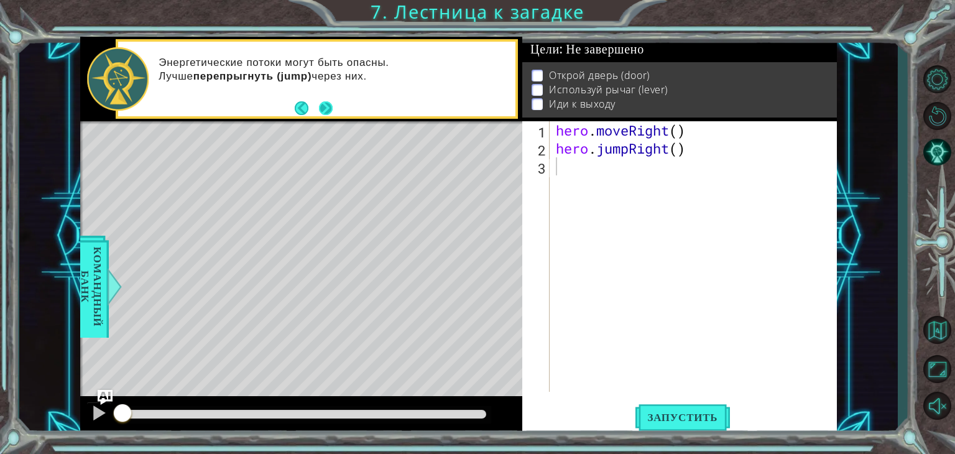
click at [328, 103] on button "Next" at bounding box center [326, 108] width 14 height 14
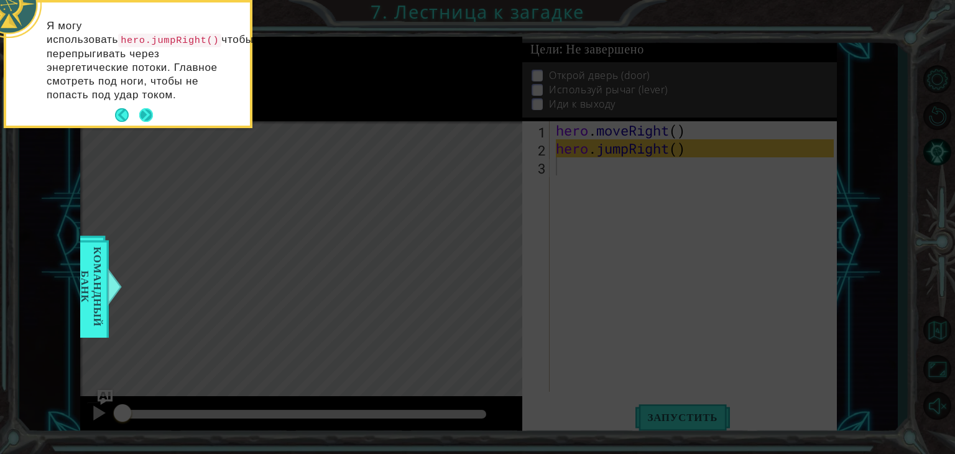
click at [147, 110] on button "Next" at bounding box center [146, 115] width 14 height 14
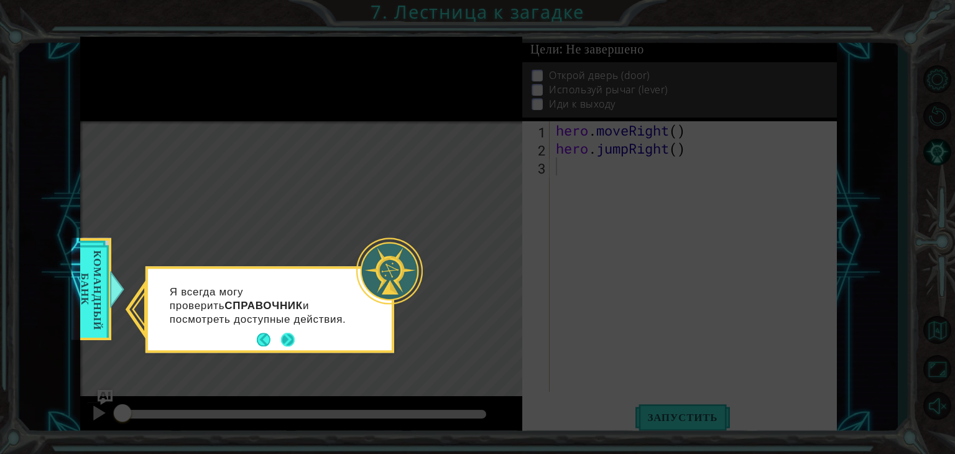
click at [287, 333] on button "Next" at bounding box center [288, 340] width 14 height 14
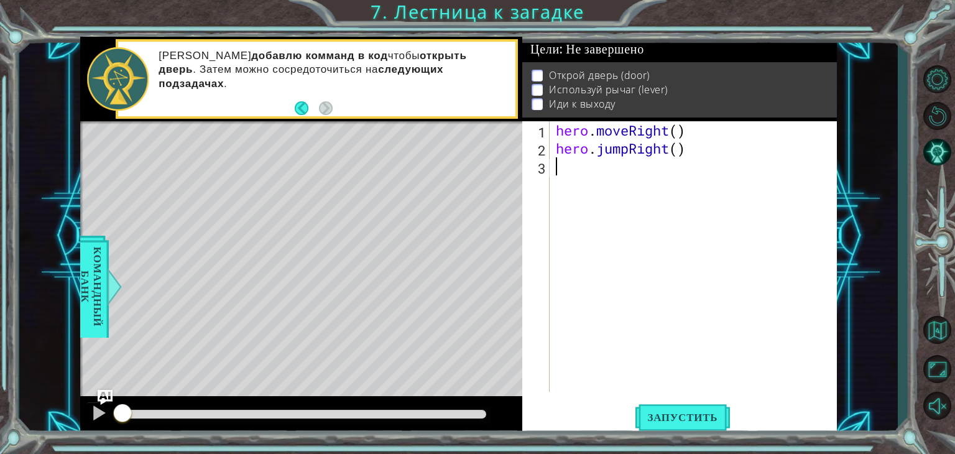
click at [637, 196] on div "hero . moveRight ( ) hero . jumpRight ( )" at bounding box center [697, 274] width 287 height 307
click at [579, 182] on div "hero . moveRight ( ) hero . jumpRight ( )" at bounding box center [697, 274] width 287 height 307
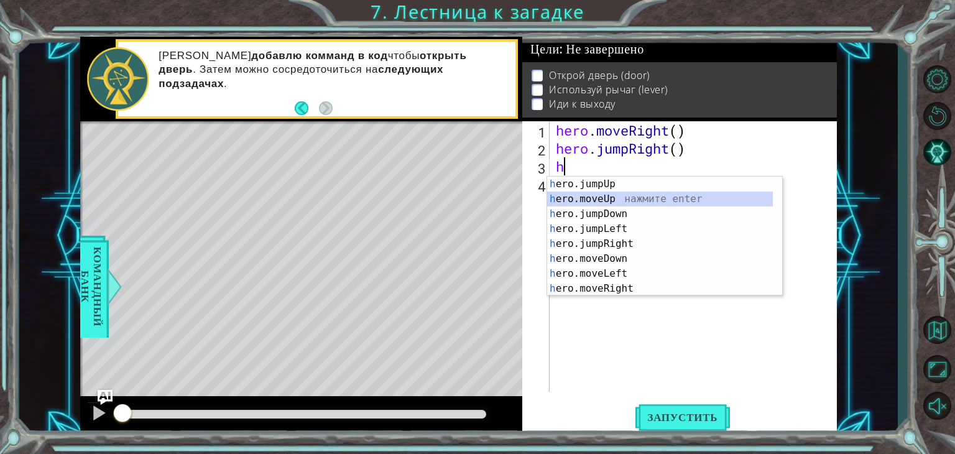
click at [694, 198] on div "h ero.jumpUp нажмите enter h ero.moveUp нажмите enter h ero.jumpDown нажмите en…" at bounding box center [660, 251] width 226 height 149
type textarea "hero.moveUp(1)"
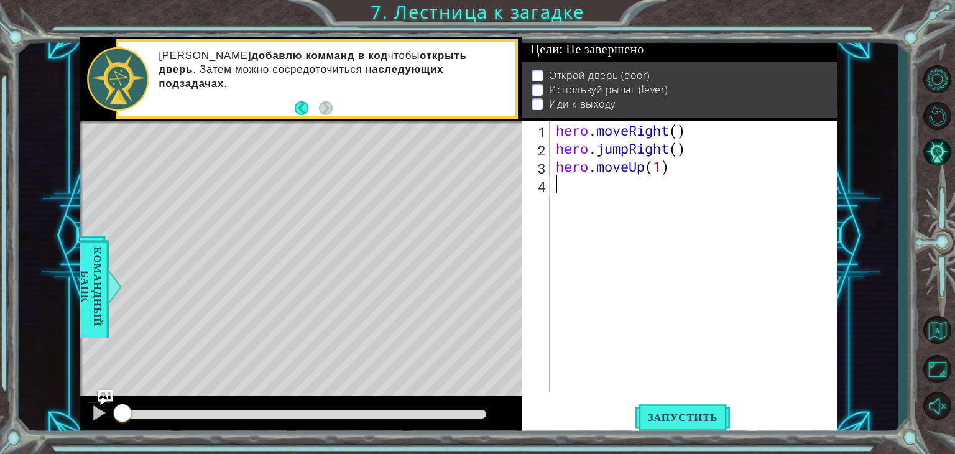
click at [617, 190] on div "hero . moveRight ( ) hero . jumpRight ( ) hero . moveUp ( 1 )" at bounding box center [697, 274] width 287 height 307
type textarea "h"
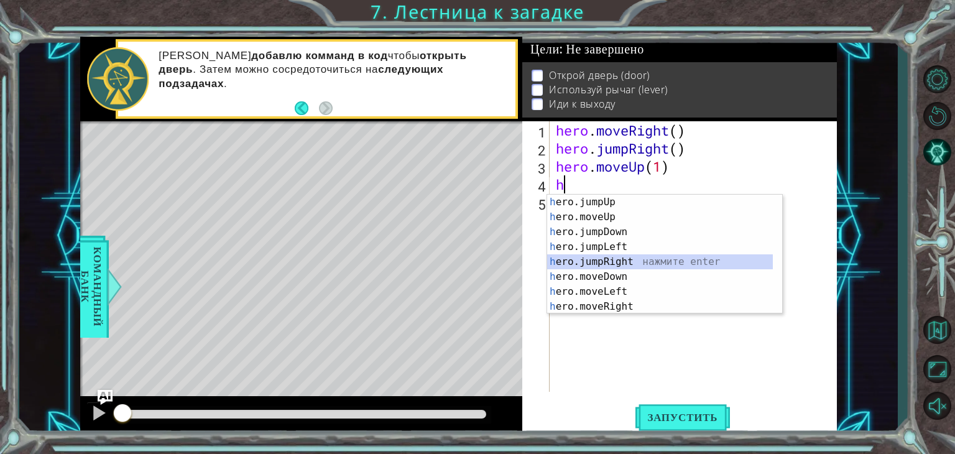
click at [597, 258] on div "h ero.jumpUp нажмите enter h ero.moveUp нажмите enter h ero.jumpDown нажмите en…" at bounding box center [660, 269] width 226 height 149
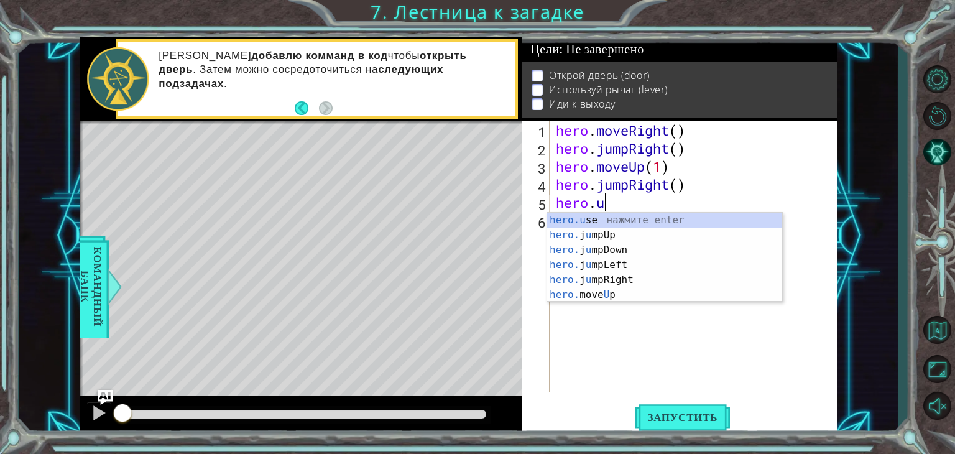
scroll to position [0, 1]
click at [724, 219] on div "hero.u se нажмите enter hero. j u [GEOGRAPHIC_DATA] нажмите enter hero. j u [GE…" at bounding box center [664, 272] width 235 height 119
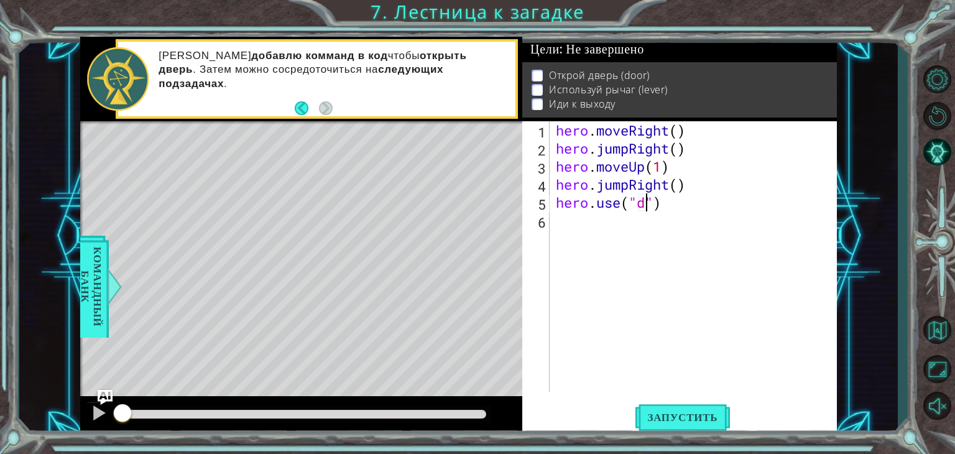
scroll to position [0, 4]
type textarea "hero.use("door")"
click at [625, 223] on div "hero . moveRight ( ) hero . jumpRight ( ) hero . moveUp ( 1 ) hero . jumpRight …" at bounding box center [697, 274] width 287 height 307
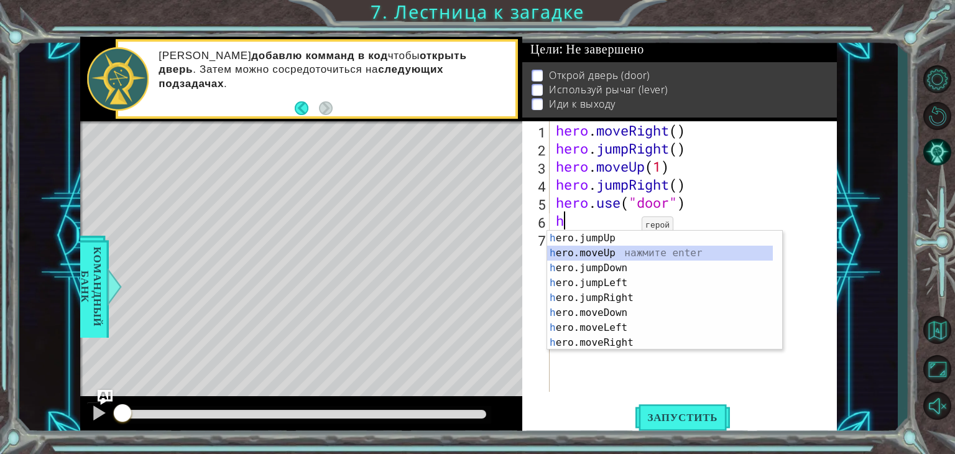
click at [620, 247] on div "h ero.jumpUp нажмите enter h ero.moveUp нажмите enter h ero.jumpDown нажмите en…" at bounding box center [660, 305] width 226 height 149
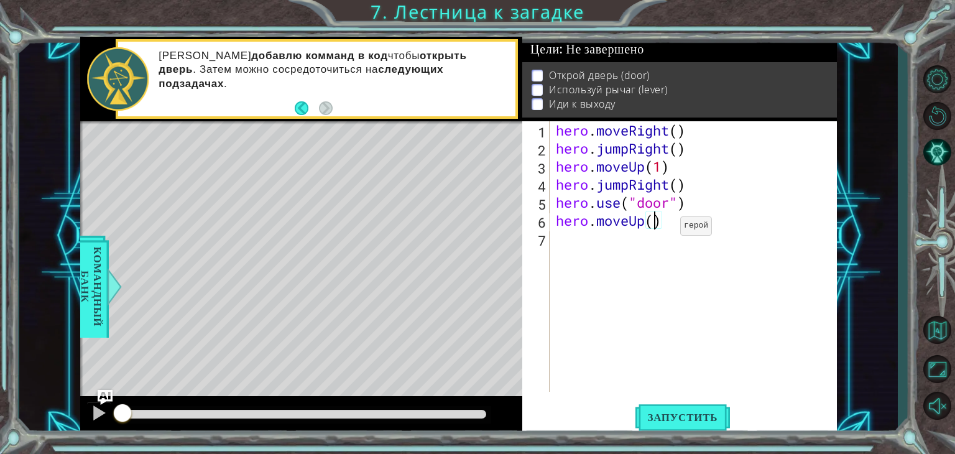
type textarea "hero.moveUp(2)"
click at [603, 240] on div "hero . moveRight ( ) hero . jumpRight ( ) hero . moveUp ( 1 ) hero . jumpRight …" at bounding box center [697, 274] width 287 height 307
type textarea "h"
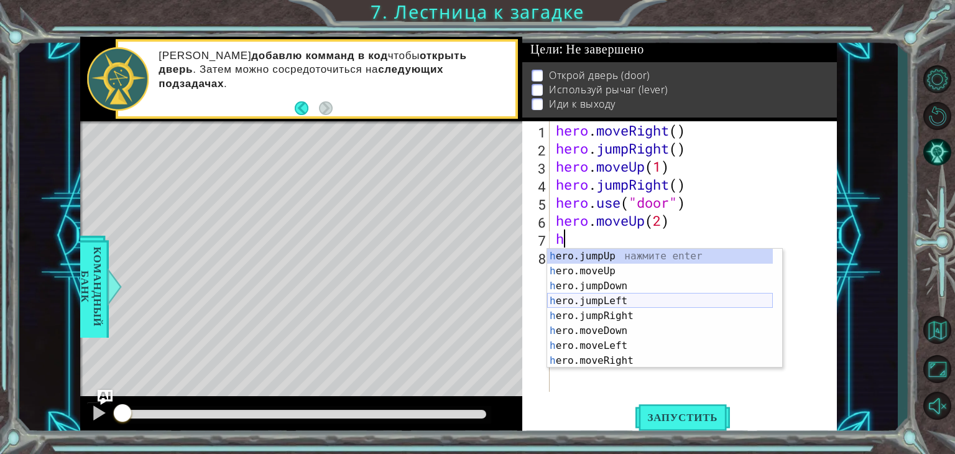
click at [597, 299] on div "h ero.jumpUp нажмите enter h ero.moveUp нажмите enter h ero.jumpDown нажмите en…" at bounding box center [660, 323] width 226 height 149
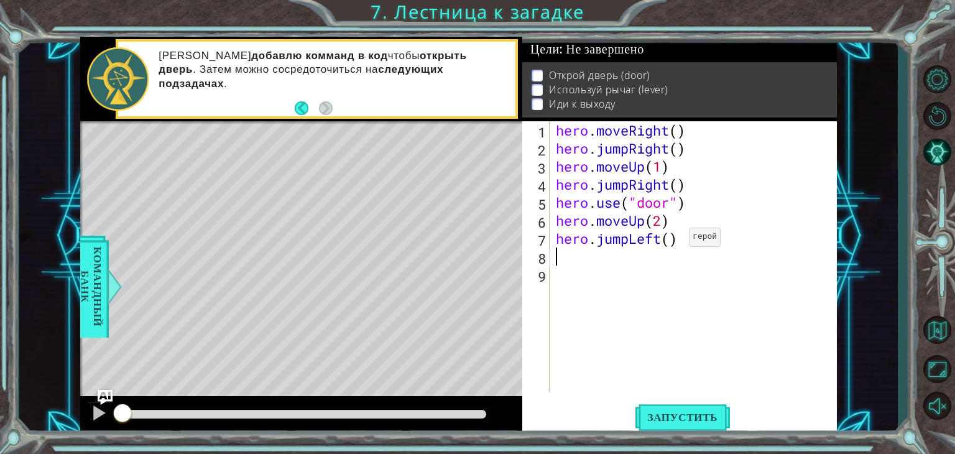
click at [671, 239] on div "hero . moveRight ( ) hero . jumpRight ( ) hero . moveUp ( 1 ) hero . jumpRight …" at bounding box center [697, 274] width 287 height 307
type textarea "hero.jumpLeft(2)"
click at [602, 259] on div "hero . moveRight ( ) hero . jumpRight ( ) hero . moveUp ( 1 ) hero . jumpRight …" at bounding box center [697, 274] width 287 height 307
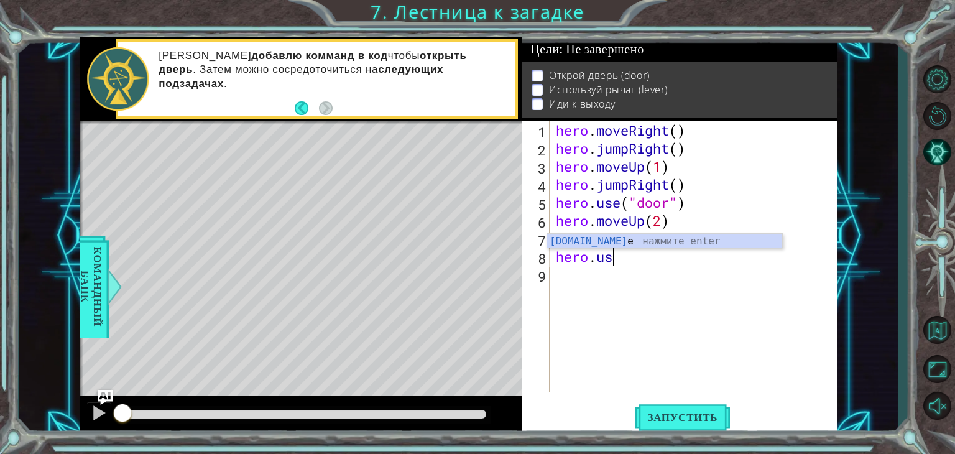
scroll to position [0, 2]
click at [622, 238] on div "[DOMAIN_NAME] e нажмите enter" at bounding box center [664, 256] width 235 height 45
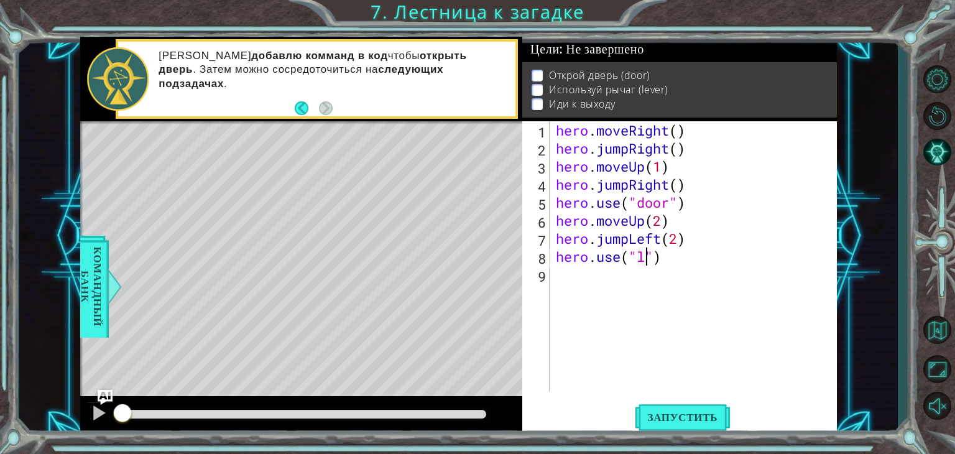
scroll to position [0, 4]
type textarea "hero.use("lever")"
click at [587, 276] on div "hero . moveRight ( ) hero . jumpRight ( ) hero . moveUp ( 1 ) hero . jumpRight …" at bounding box center [697, 274] width 287 height 307
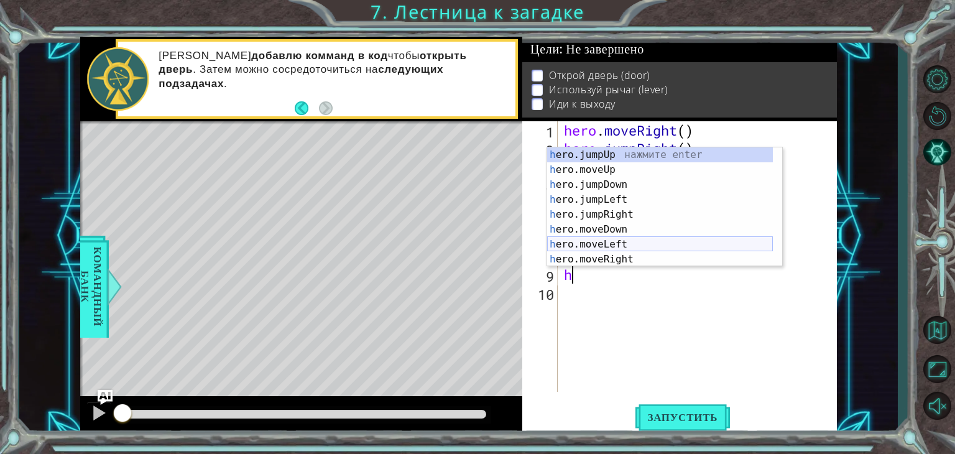
click at [653, 238] on div "h ero.jumpUp нажмите enter h ero.moveUp нажмите enter h ero.jumpDown нажмите en…" at bounding box center [660, 221] width 226 height 149
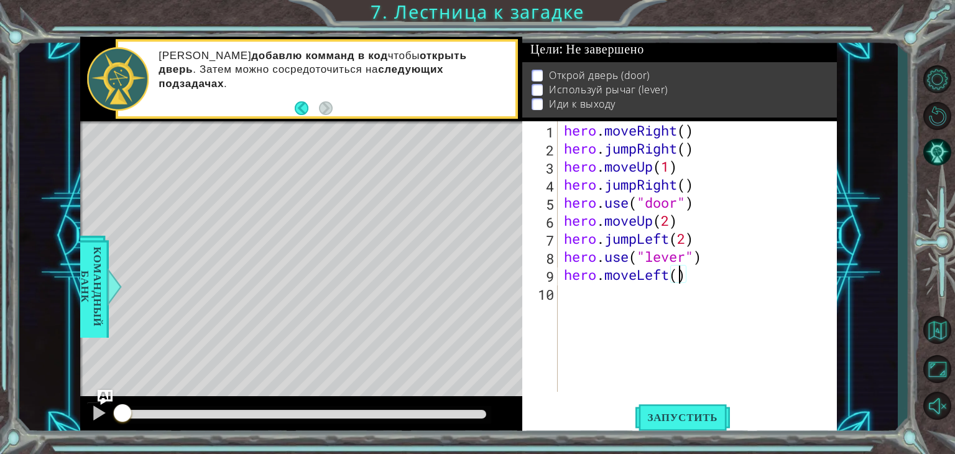
type textarea "hero.moveLeft(2)"
type textarea "h"
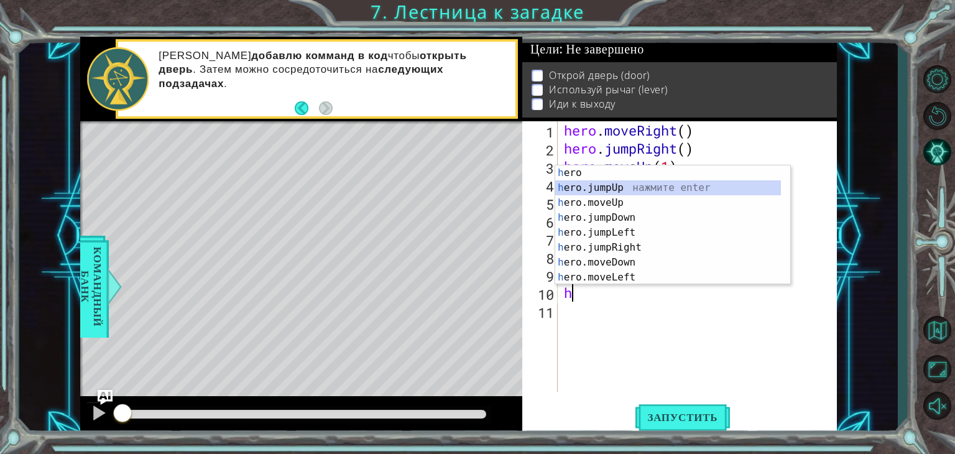
click at [708, 190] on div "h ero нажмите enter h ero.jumpUp нажмите enter h ero.moveUp нажмите enter h ero…" at bounding box center [668, 239] width 226 height 149
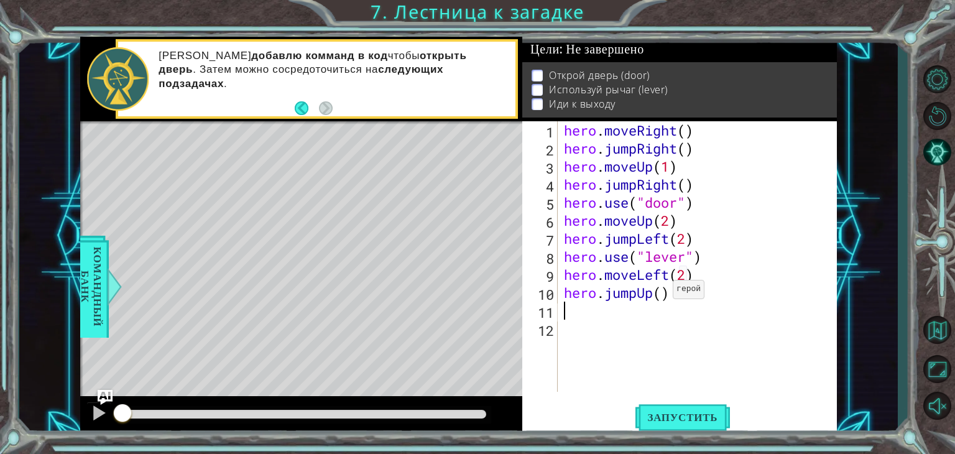
click at [662, 292] on div "hero . moveRight ( ) hero . jumpRight ( ) hero . moveUp ( 1 ) hero . jumpRight …" at bounding box center [701, 274] width 279 height 307
type textarea "hero.jumpUp(2)"
click at [592, 319] on div "hero . moveRight ( ) hero . jumpRight ( ) hero . moveUp ( 1 ) hero . jumpRight …" at bounding box center [701, 274] width 279 height 307
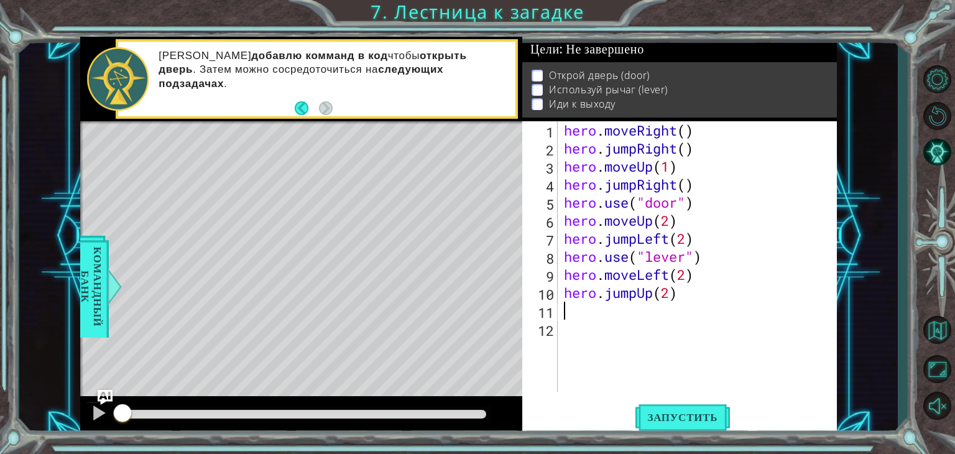
type textarea "h"
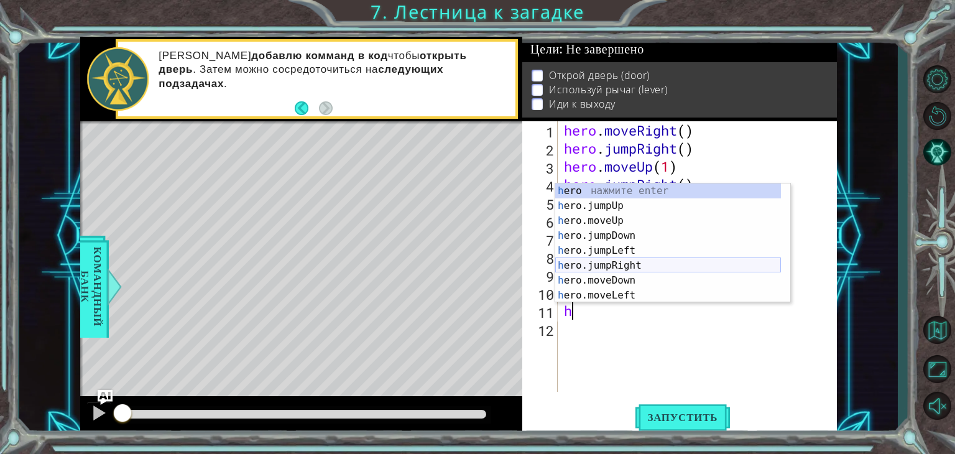
click at [631, 261] on div "h ero нажмите enter h ero.jumpUp нажмите enter h ero.moveUp нажмите enter h ero…" at bounding box center [668, 257] width 226 height 149
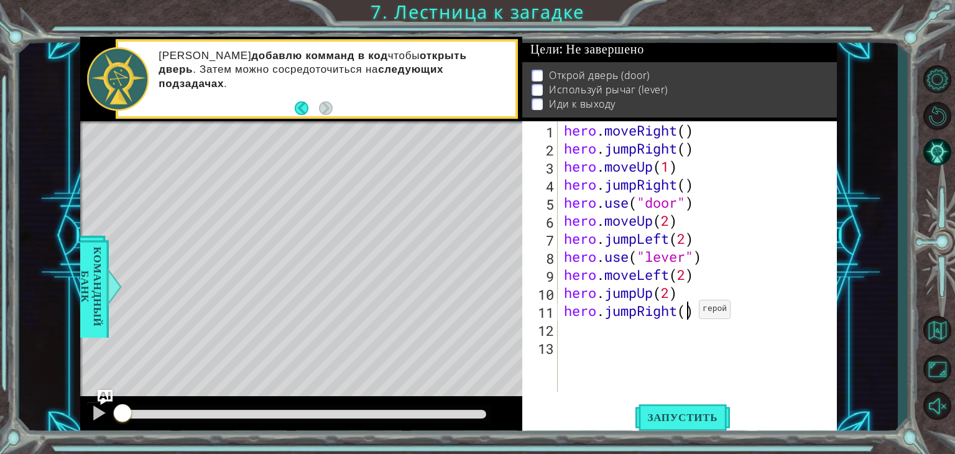
click at [688, 312] on div "hero . moveRight ( ) hero . jumpRight ( ) hero . moveUp ( 1 ) hero . jumpRight …" at bounding box center [701, 274] width 279 height 307
click at [636, 309] on div "hero . moveRight ( ) hero . jumpRight ( ) hero . moveUp ( 1 ) hero . jumpRight …" at bounding box center [701, 274] width 279 height 307
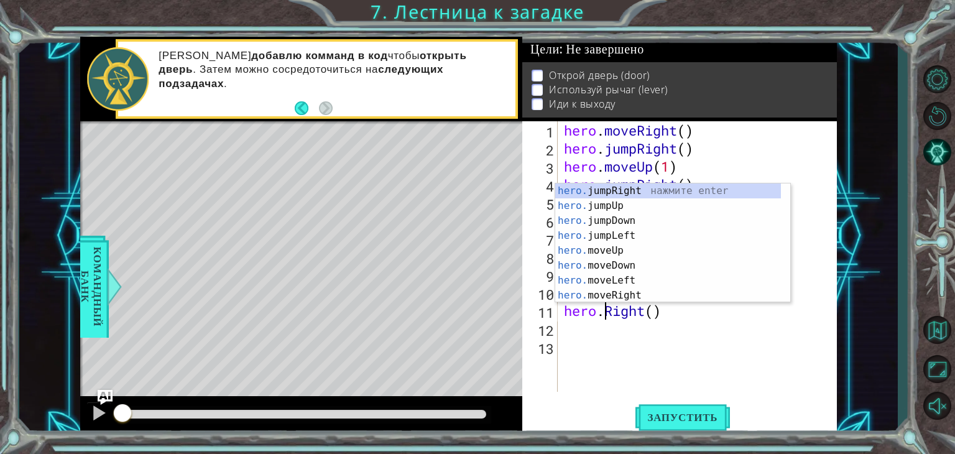
scroll to position [0, 2]
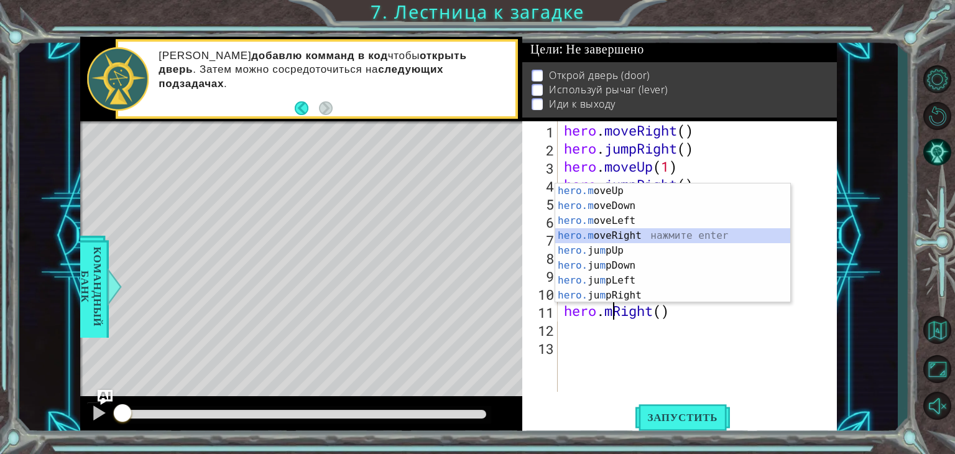
click at [641, 232] on div "hero.m oveUp нажмите enter hero.m oveDown нажмите enter hero.m oveLeft нажмите …" at bounding box center [672, 257] width 235 height 149
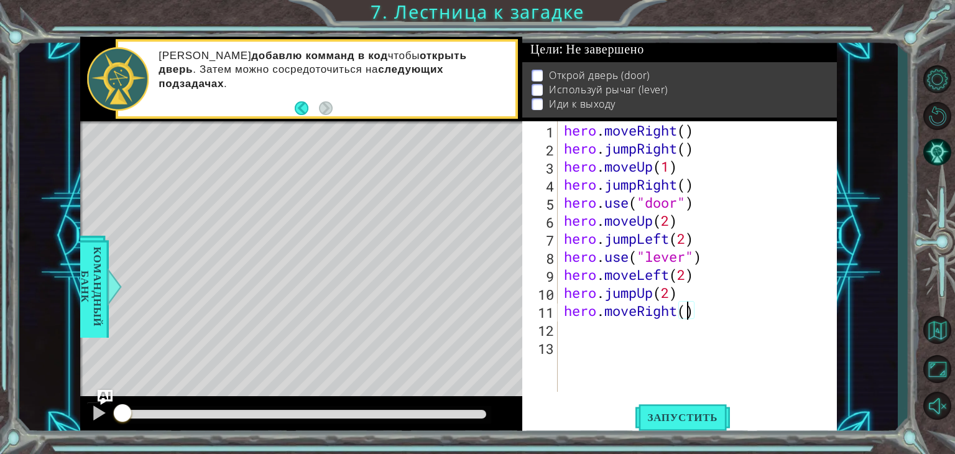
type textarea "hero.moveRight(2)"
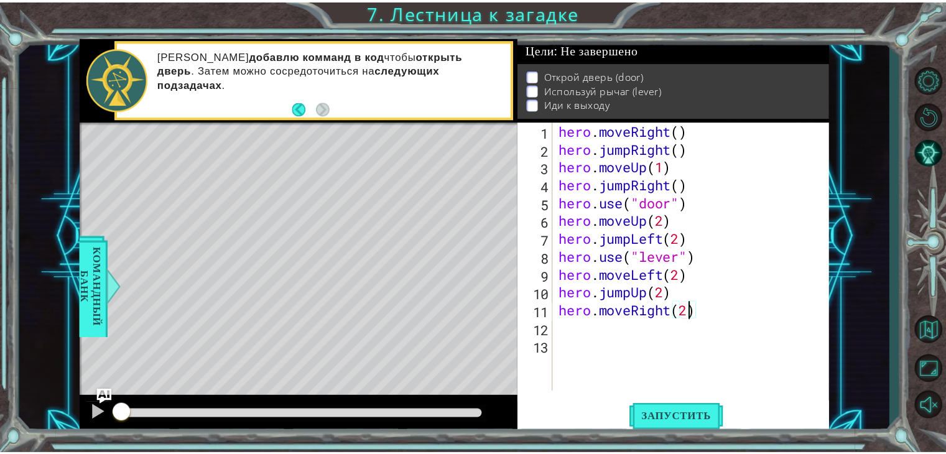
scroll to position [0, 0]
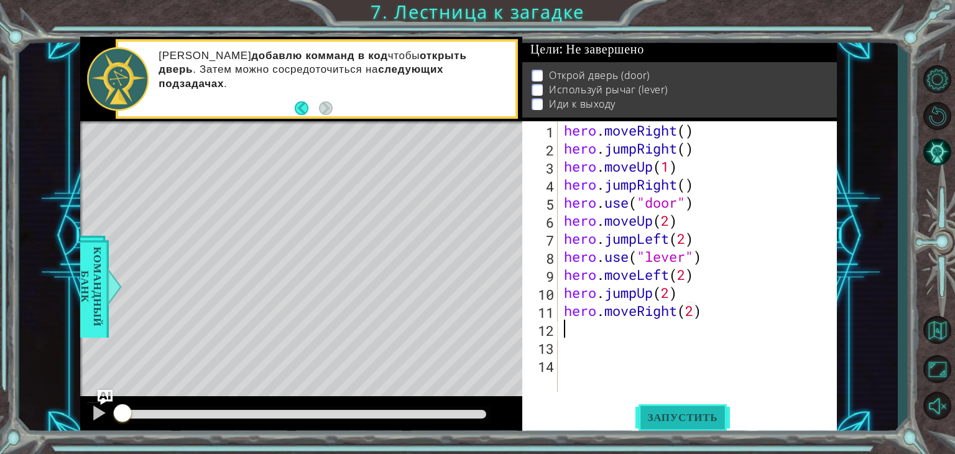
click at [677, 407] on button "Запустить" at bounding box center [683, 418] width 95 height 32
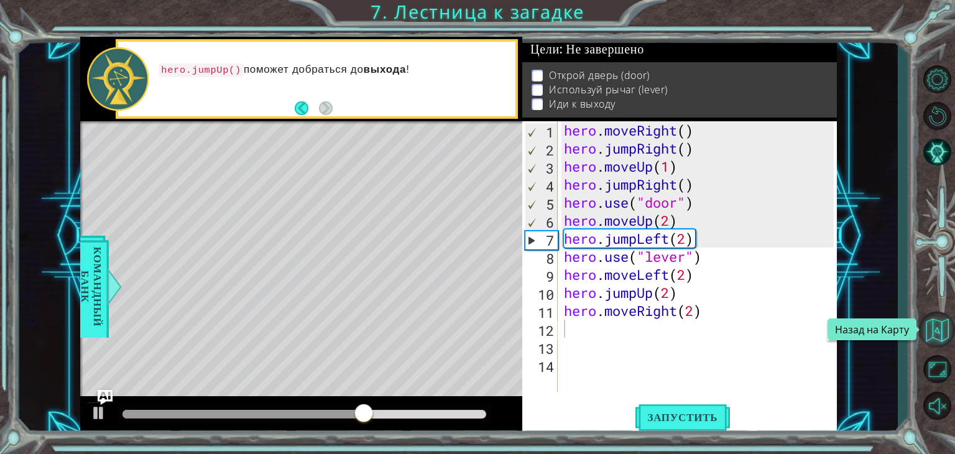
click at [943, 337] on button "Назад на Карту" at bounding box center [937, 330] width 36 height 36
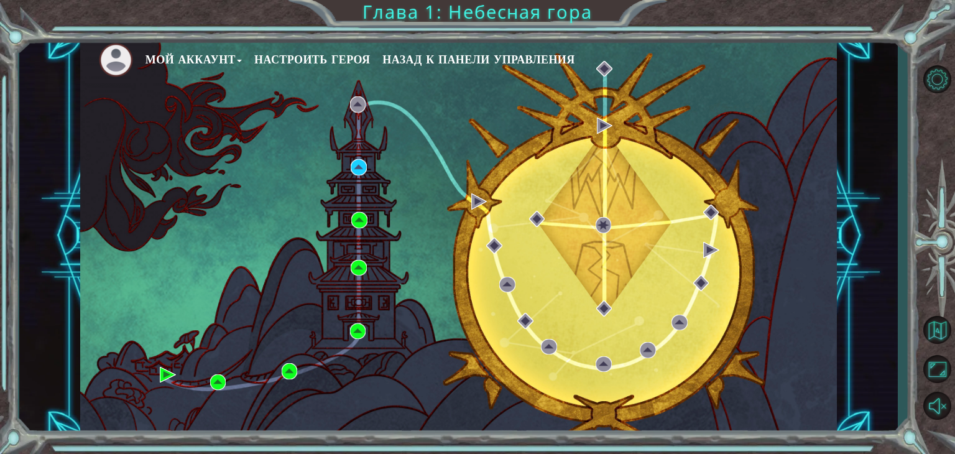
click at [210, 58] on button "Мой аккаунт" at bounding box center [194, 59] width 96 height 19
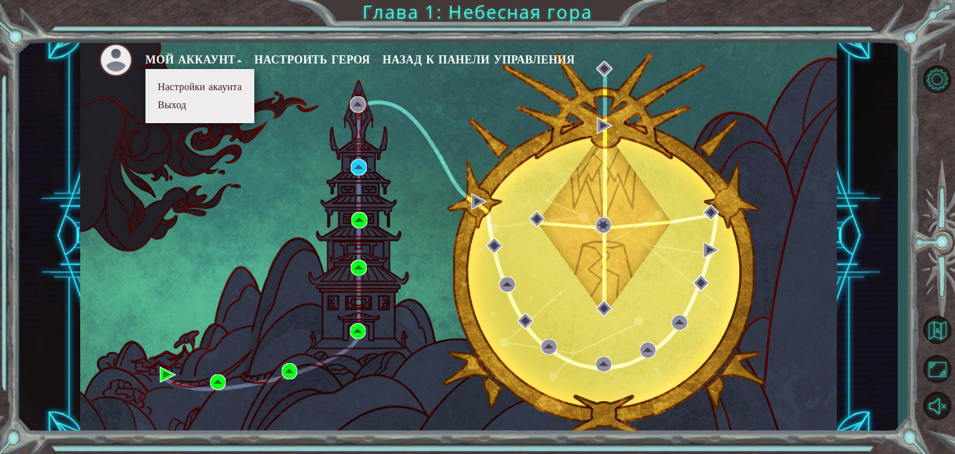
click at [167, 101] on button "Выход" at bounding box center [172, 105] width 36 height 14
